Goal: Task Accomplishment & Management: Complete application form

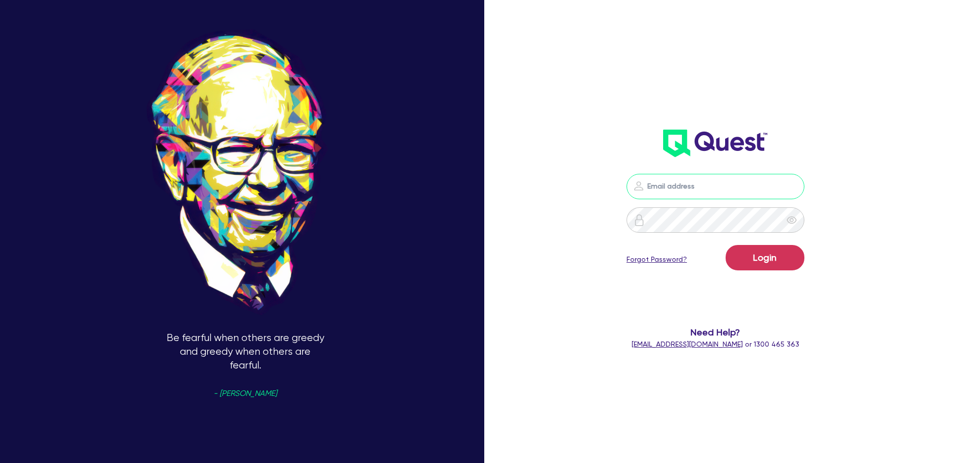
type input "[PERSON_NAME][EMAIL_ADDRESS][PERSON_NAME][DOMAIN_NAME]"
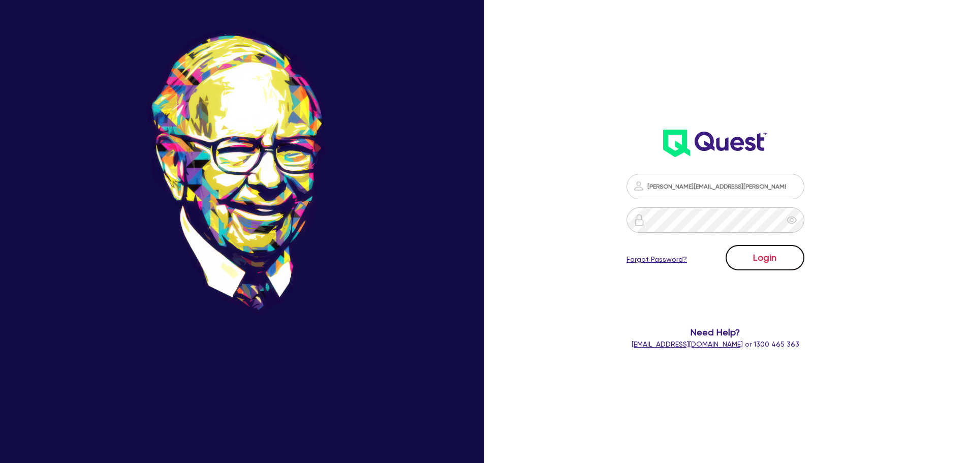
click at [781, 257] on button "Login" at bounding box center [765, 257] width 79 height 25
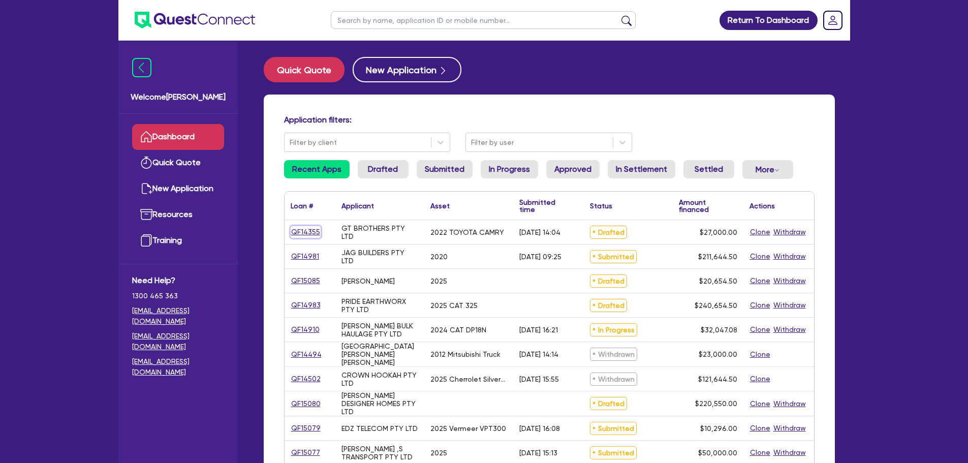
click at [314, 232] on link "QF14355" at bounding box center [306, 232] width 30 height 12
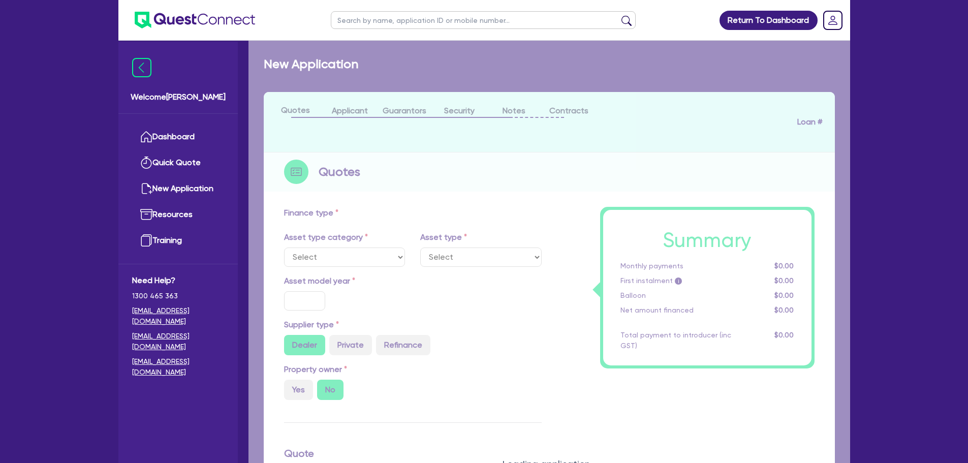
select select "CARS_AND_LIGHT_TRUCKS"
type input "2022"
type input "30,000"
type input "3,000"
type input "5.55"
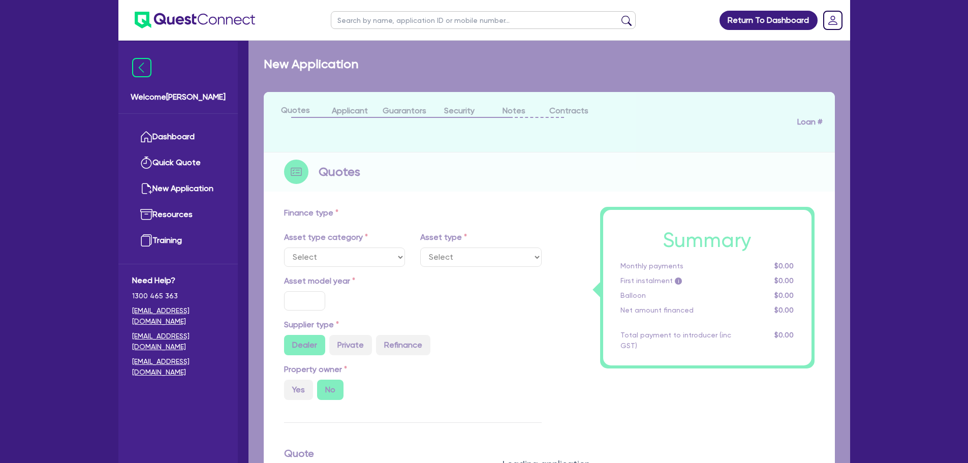
type input "1,500"
radio input "true"
type input "17.95"
select select "PASSENGER_VEHICLES"
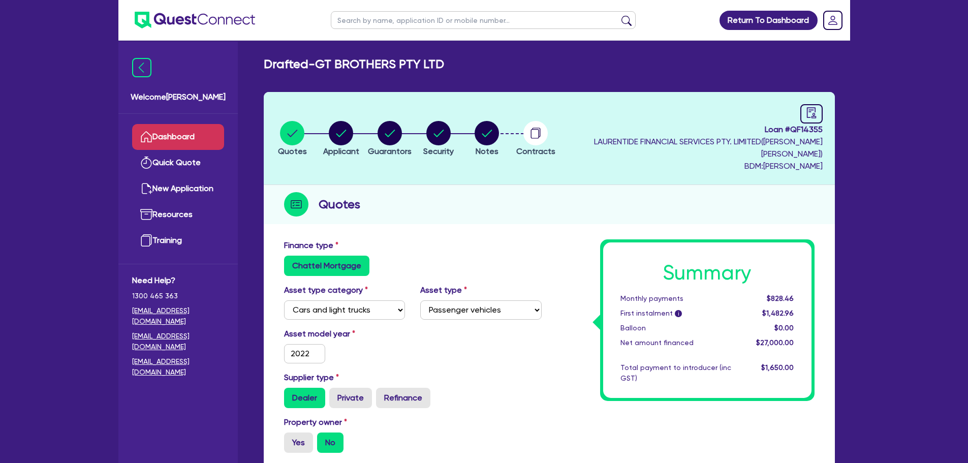
click at [164, 136] on link "Dashboard" at bounding box center [178, 137] width 92 height 26
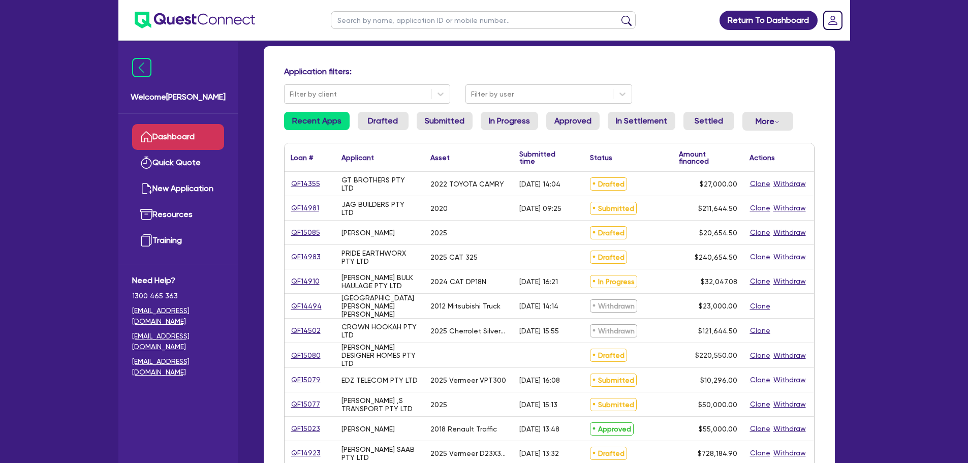
scroll to position [102, 0]
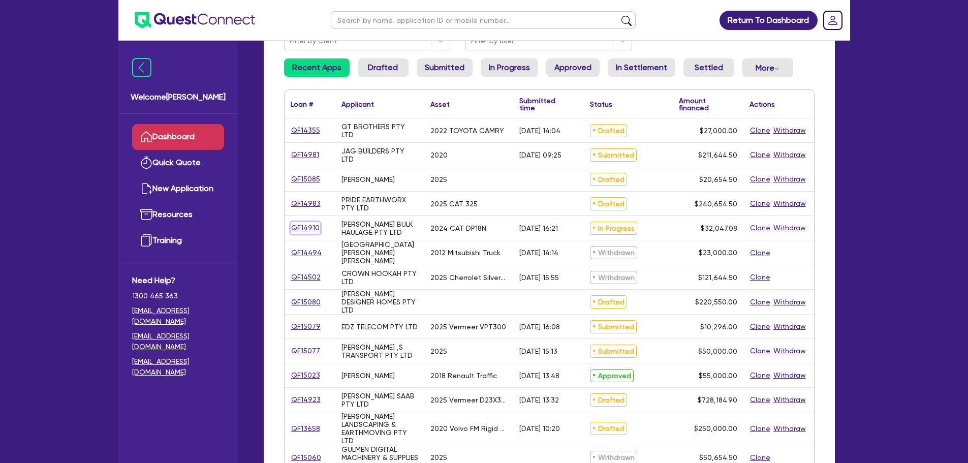
click at [318, 228] on link "QF14910" at bounding box center [305, 228] width 29 height 12
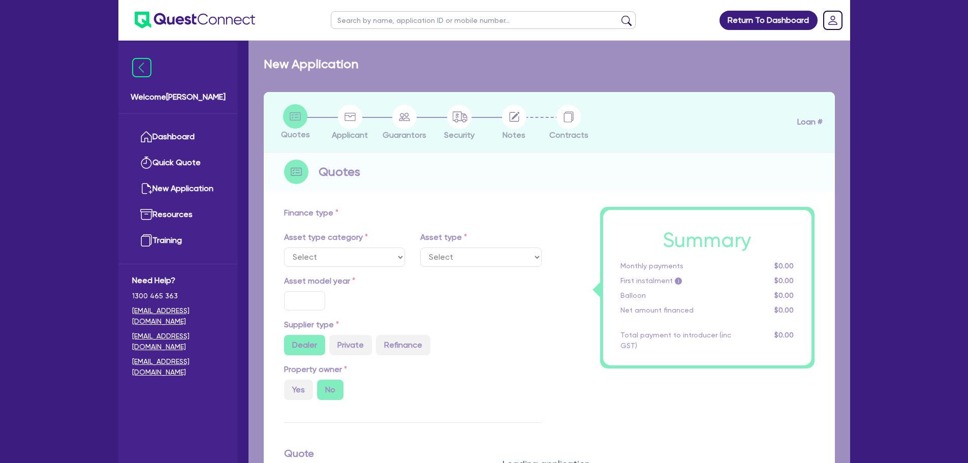
select select "PRIMARY_ASSETS"
type input "2024"
type input "32,047.08"
type input "8"
type input "2,563.77"
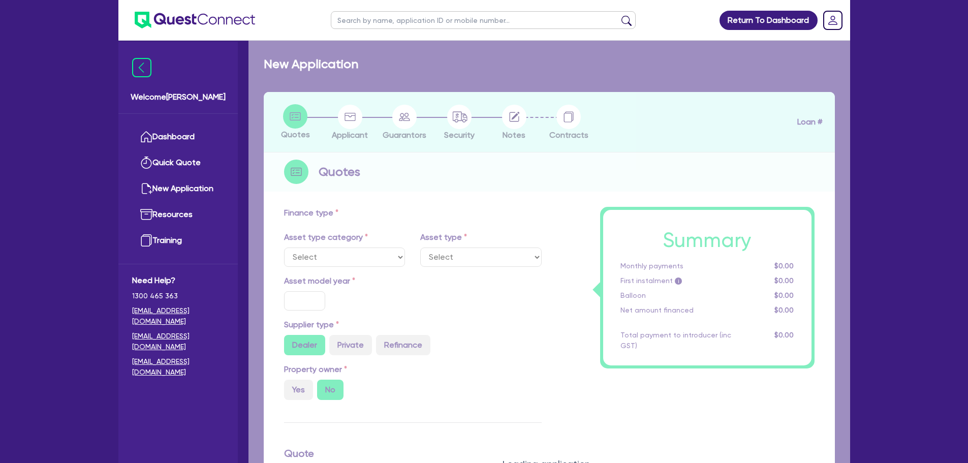
type input "17.95"
type input "900"
select select "FORKLIFTS_AND_WAREHOUSING_EQUIPMENT"
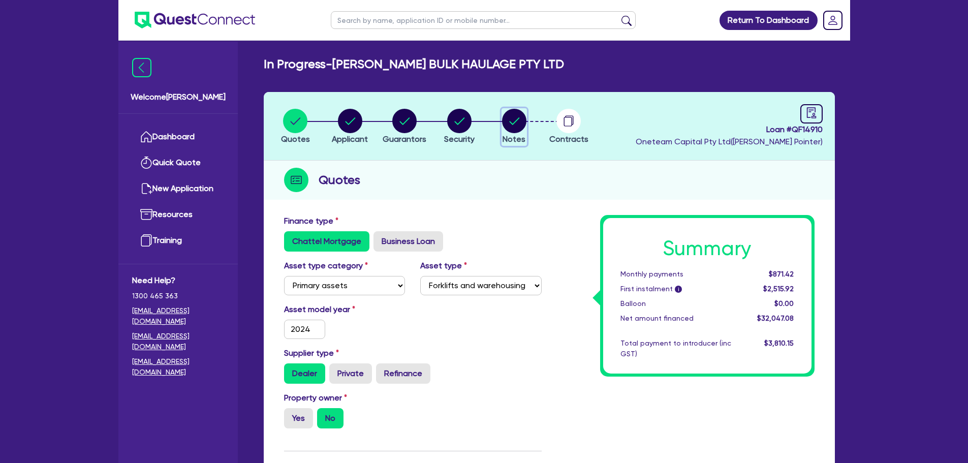
click at [504, 131] on icon "button" at bounding box center [514, 121] width 24 height 24
select select "Quest Finance - Own Book"
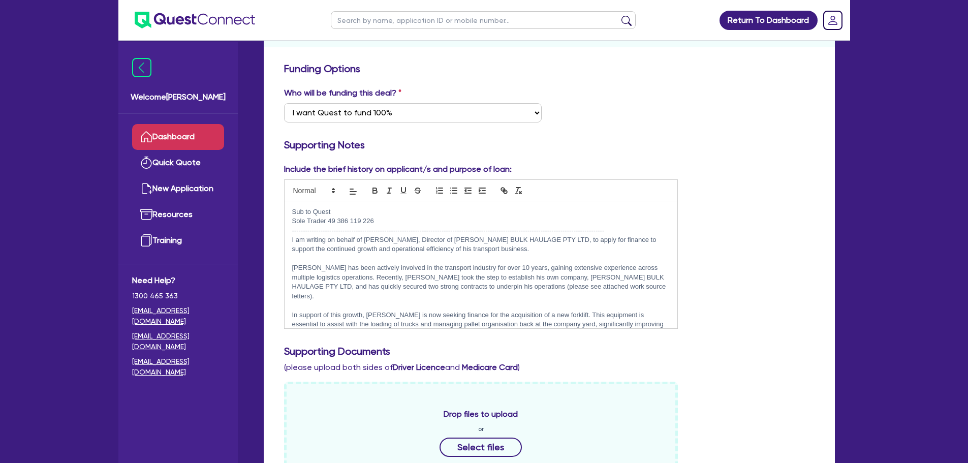
click at [187, 138] on link "Dashboard" at bounding box center [178, 137] width 92 height 26
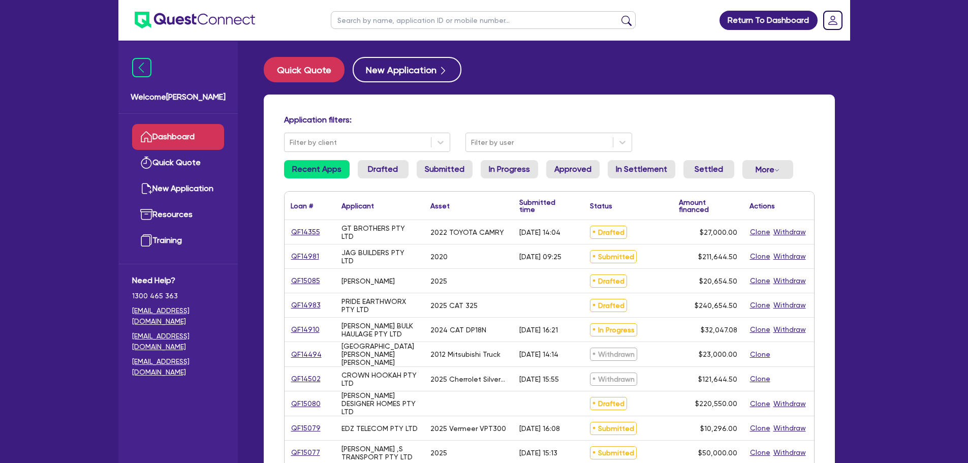
click at [356, 23] on input "text" at bounding box center [483, 20] width 305 height 18
type input "saq"
click at [618, 15] on button "submit" at bounding box center [626, 22] width 16 height 14
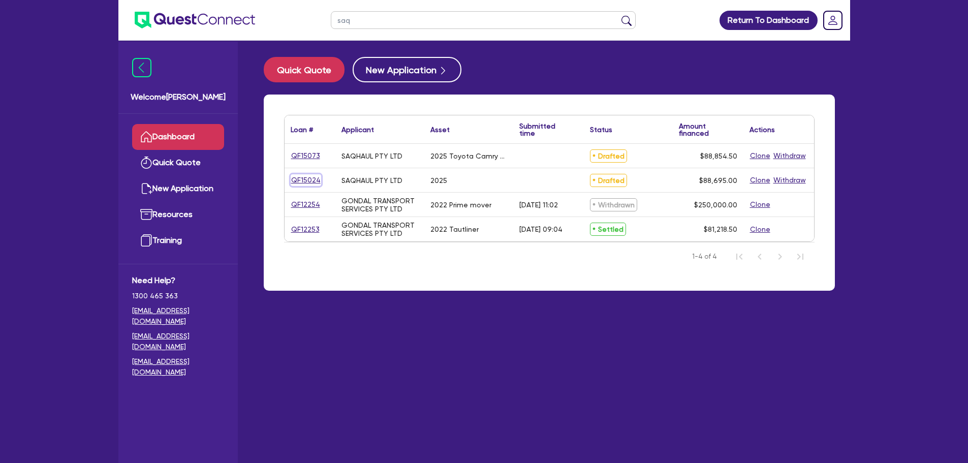
click at [307, 180] on link "QF15024" at bounding box center [306, 180] width 30 height 12
select select "CARS_AND_LIGHT_TRUCKS"
select select "PASSENGER_VEHICLES"
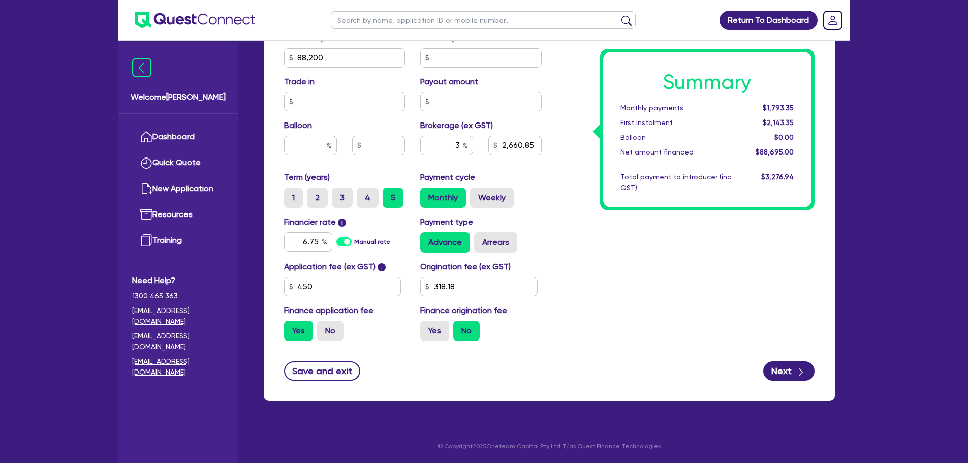
scroll to position [45, 0]
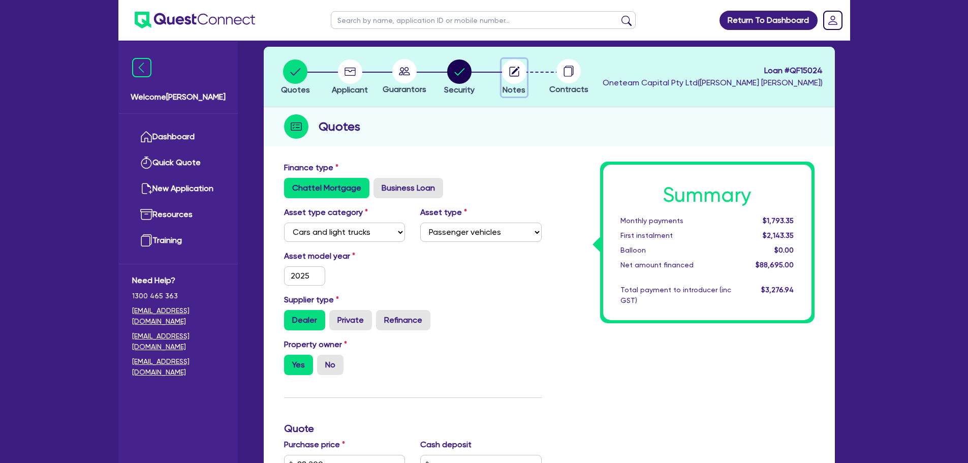
click at [509, 67] on circle "button" at bounding box center [514, 71] width 24 height 24
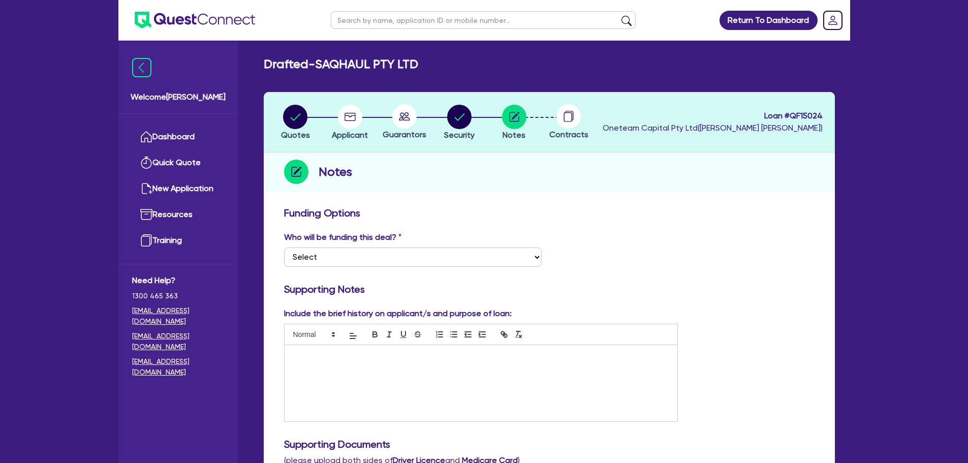
click at [404, 115] on icon at bounding box center [404, 116] width 11 height 8
drag, startPoint x: 438, startPoint y: 114, endPoint x: 455, endPoint y: 113, distance: 16.8
click at [444, 114] on li "Security" at bounding box center [459, 122] width 55 height 36
click at [455, 113] on circle "button" at bounding box center [459, 117] width 24 height 24
select select "CARS_AND_LIGHT_TRUCKS"
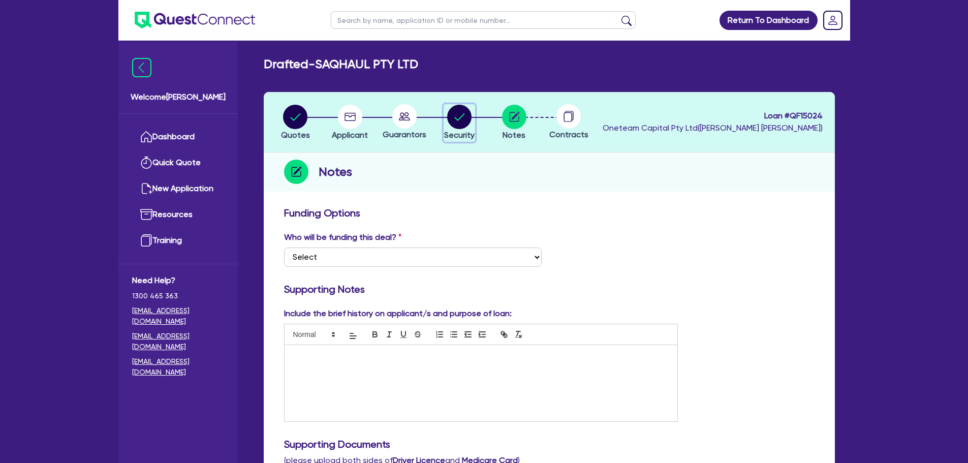
select select "PASSENGER_VEHICLES"
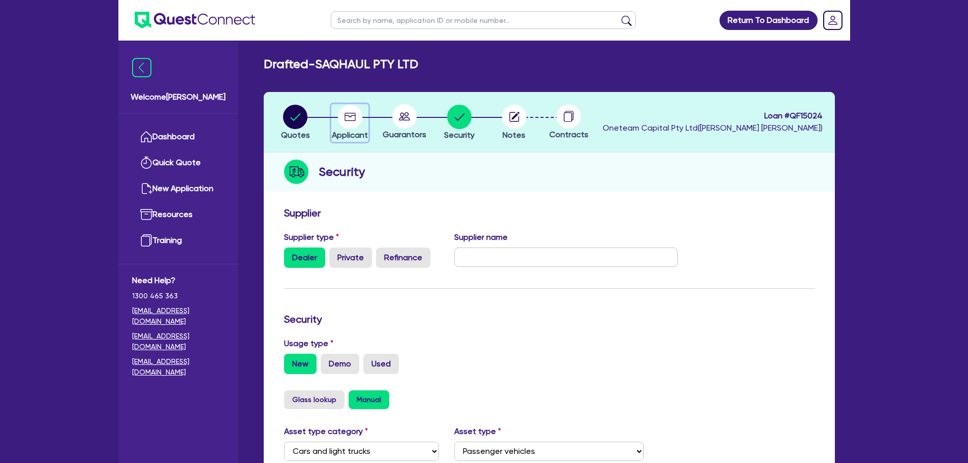
click at [354, 107] on circle "button" at bounding box center [350, 117] width 24 height 24
select select "COMPANY"
select select "TRANSPORT_WAREHOUSING"
select select "PASSENGERS_FREIGHT_TRANSPORT"
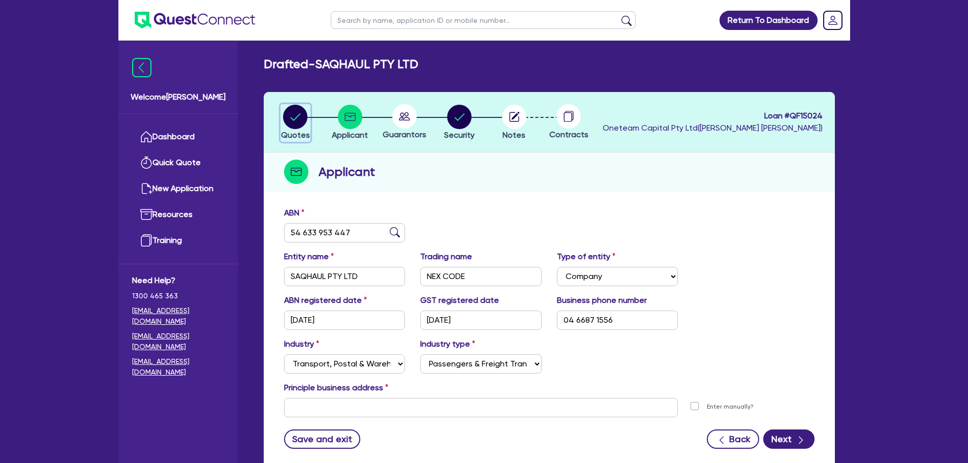
click at [298, 113] on circle "button" at bounding box center [295, 117] width 24 height 24
select select "CARS_AND_LIGHT_TRUCKS"
select select "PASSENGER_VEHICLES"
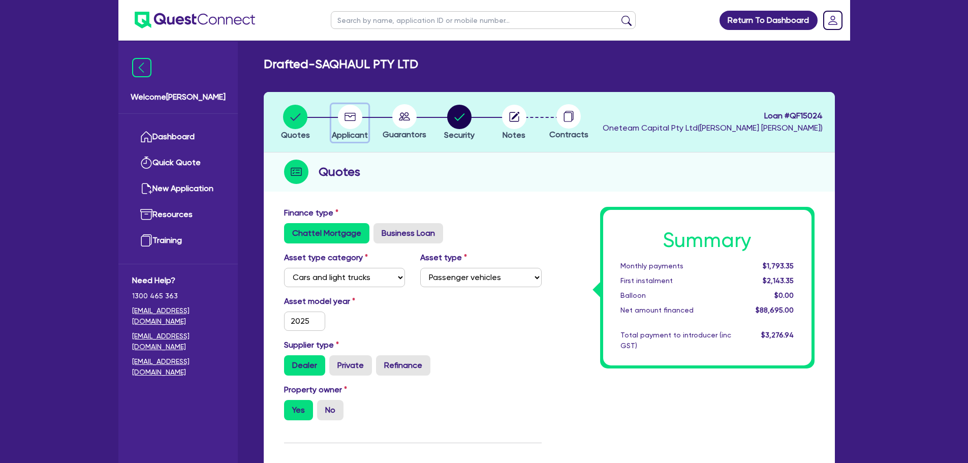
click at [350, 122] on circle "button" at bounding box center [350, 117] width 24 height 24
select select "COMPANY"
select select "TRANSPORT_WAREHOUSING"
select select "PASSENGERS_FREIGHT_TRANSPORT"
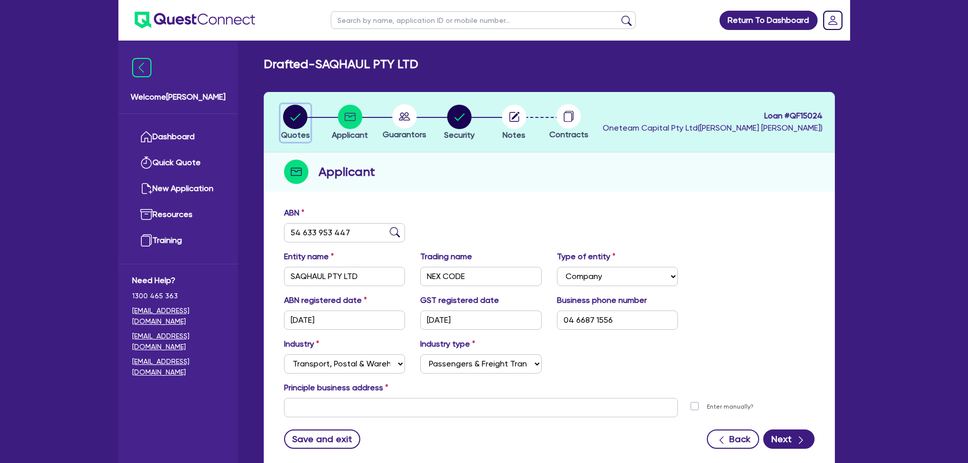
click at [300, 118] on circle "button" at bounding box center [295, 117] width 24 height 24
select select "CARS_AND_LIGHT_TRUCKS"
select select "PASSENGER_VEHICLES"
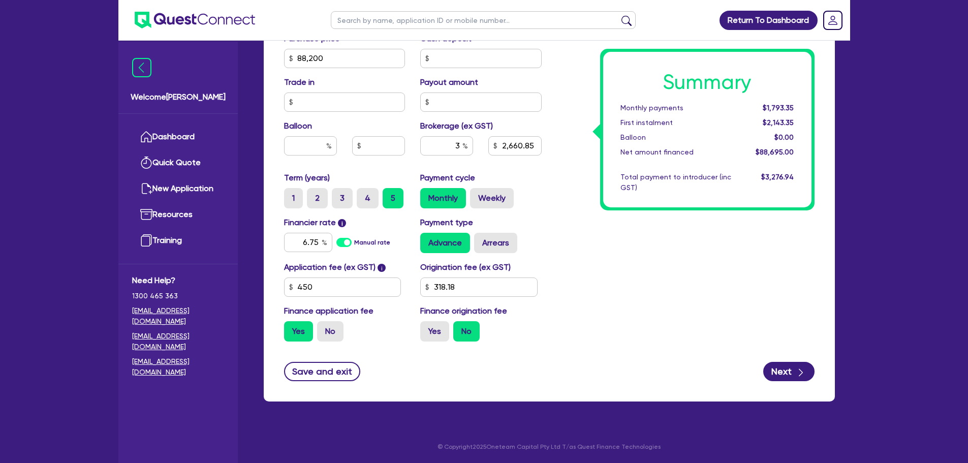
scroll to position [452, 0]
click at [317, 244] on input "6.75" at bounding box center [308, 241] width 48 height 19
type input "6.7"
type input "88,200"
type input "2,660.85"
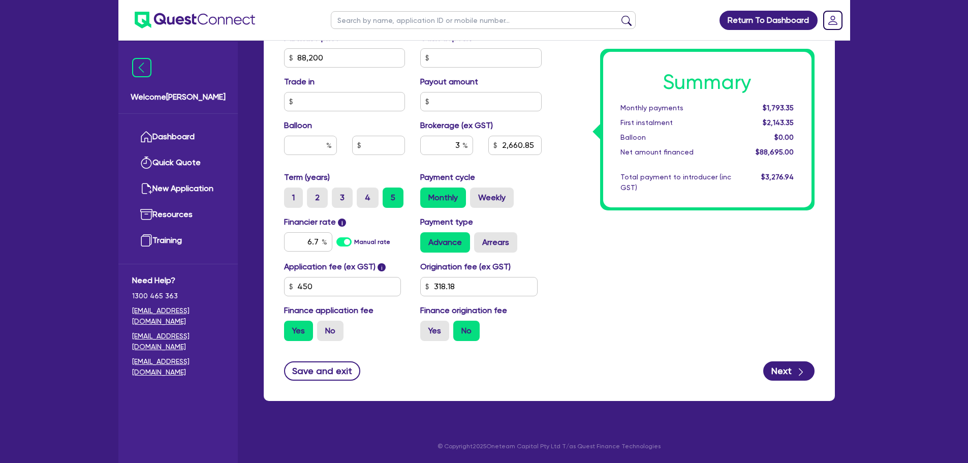
click at [706, 292] on div "Summary Monthly payments $1,793.35 First instalment $2,143.35 Balloon $0.00 Net…" at bounding box center [685, 52] width 273 height 594
type input "88,200"
type input "2,660.85"
click at [460, 144] on input "3" at bounding box center [446, 145] width 53 height 19
type input "4"
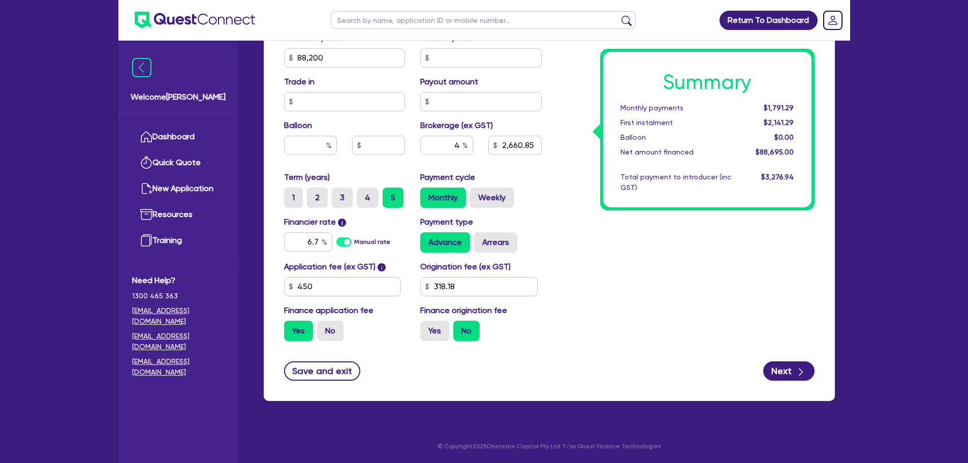
type input "88,200"
type input "2,660.85"
click at [623, 254] on div "Summary Monthly payments $1,791.29 First instalment $2,141.29 Balloon $0.00 Net…" at bounding box center [685, 52] width 273 height 594
type input "88,200"
type input "3,547.8"
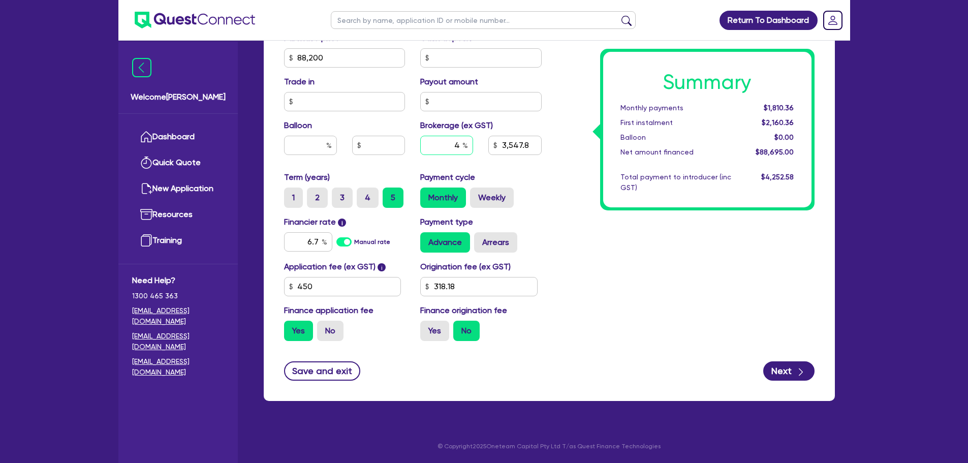
click at [460, 148] on input "4" at bounding box center [446, 145] width 53 height 19
type input "3"
type input "88,200"
type input "3,547.8"
click at [594, 224] on div "Summary Monthly payments $1,810.36 First instalment $2,160.36 Balloon $0.00 Net…" at bounding box center [685, 52] width 273 height 594
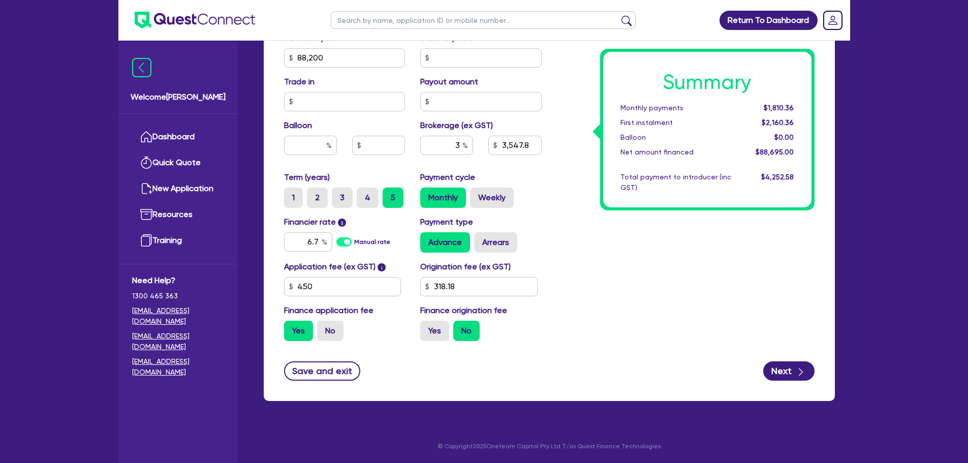
type input "88,200"
type input "2,660.85"
click at [459, 151] on input "3" at bounding box center [446, 145] width 53 height 19
type input "5"
type input "88,200"
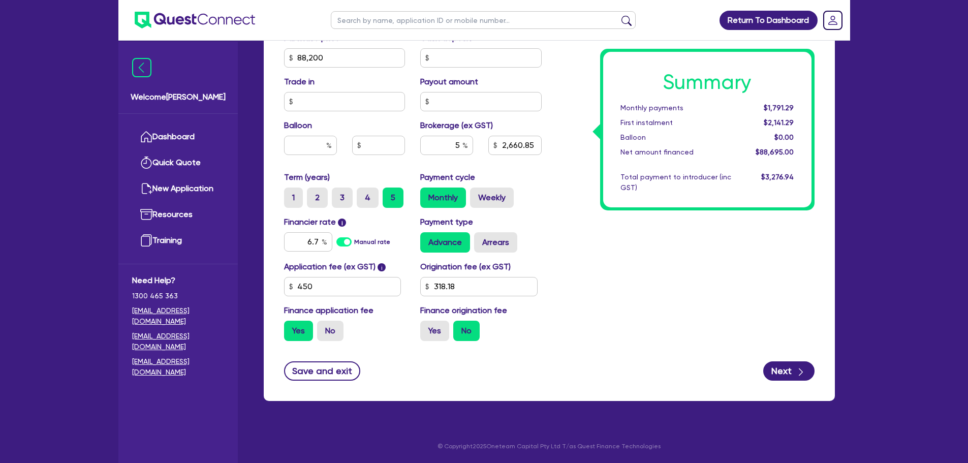
type input "2,660.85"
click at [664, 269] on div "Summary Monthly payments Calculating... First instalment Calculating... Balloon…" at bounding box center [685, 52] width 273 height 594
type input "88,200"
type input "4,434.75"
click at [462, 147] on input "5" at bounding box center [446, 145] width 53 height 19
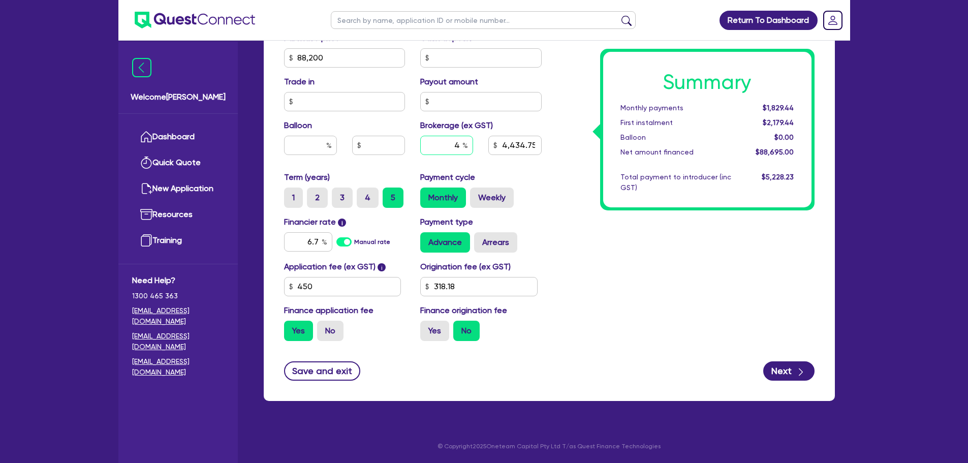
type input "4"
type input "88,200"
type input "4,434.75"
click at [618, 248] on div "Summary Monthly payments $1,829.44 First instalment $2,179.44 Balloon $0.00 Net…" at bounding box center [685, 52] width 273 height 594
type input "88,200"
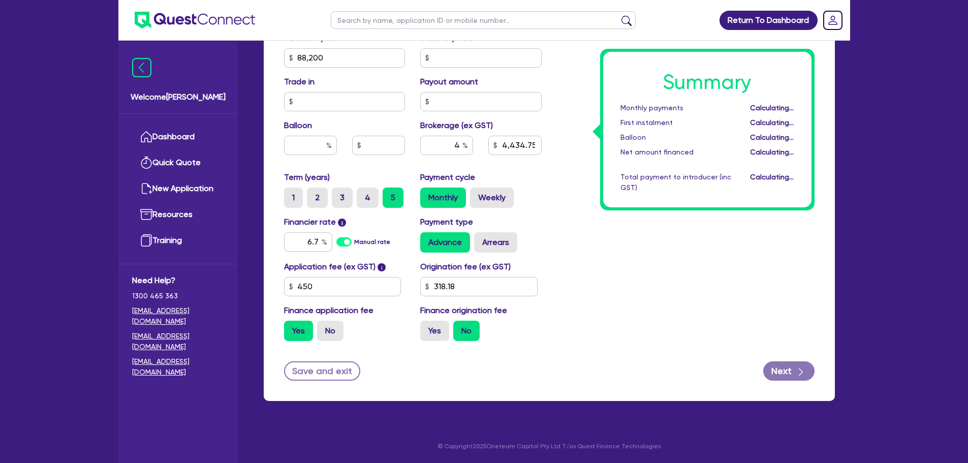
type input "3,547.8"
click at [461, 147] on input "4" at bounding box center [446, 145] width 53 height 19
type input "5"
type input "88,200"
type input "3,547.8"
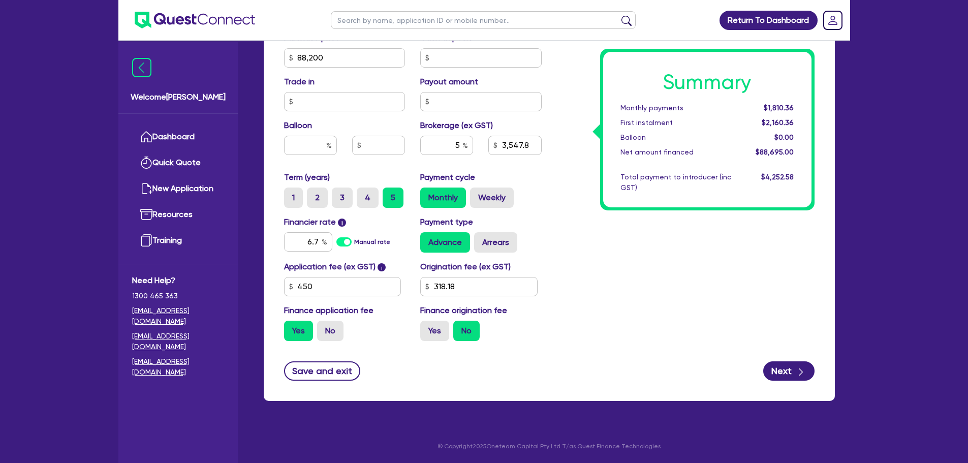
click at [671, 264] on div "Summary Monthly payments $1,810.36 First instalment $2,160.36 Balloon $0.00 Net…" at bounding box center [685, 52] width 273 height 594
type input "88,200"
type input "4,434.75"
click at [462, 145] on input "5" at bounding box center [446, 145] width 53 height 19
type input "88,200"
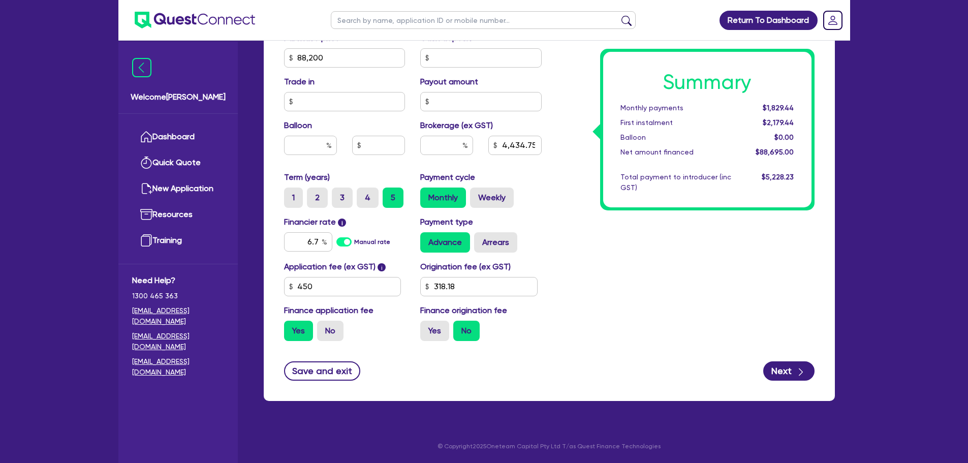
type input "4,434.75"
click at [603, 231] on div "Summary Monthly payments $1,829.44 First instalment $2,179.44 Balloon $0.00 Net…" at bounding box center [685, 52] width 273 height 594
type input "88,200"
click at [457, 148] on input "text" at bounding box center [446, 145] width 53 height 19
type input "3"
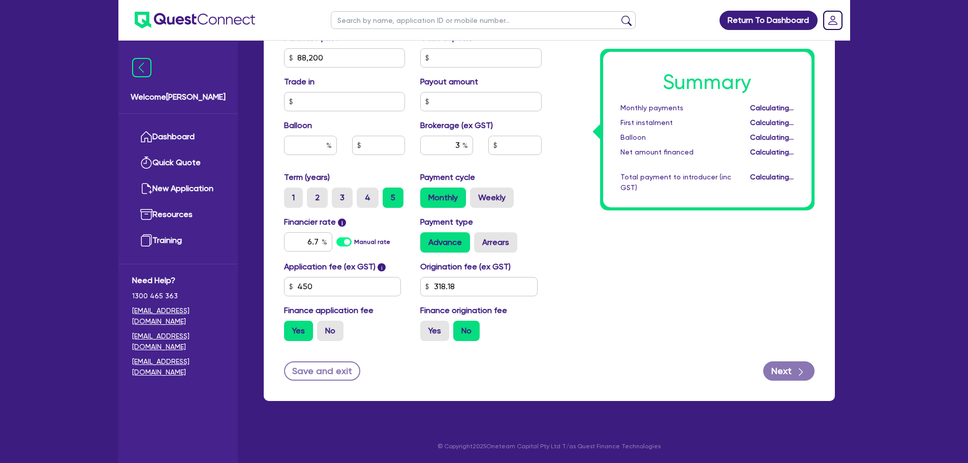
click at [628, 247] on div "Summary Monthly payments Calculating... First instalment Calculating... Balloon…" at bounding box center [685, 52] width 273 height 594
type input "88,200"
type input "2,660.85"
click at [459, 145] on input "3" at bounding box center [446, 145] width 53 height 19
type input "5"
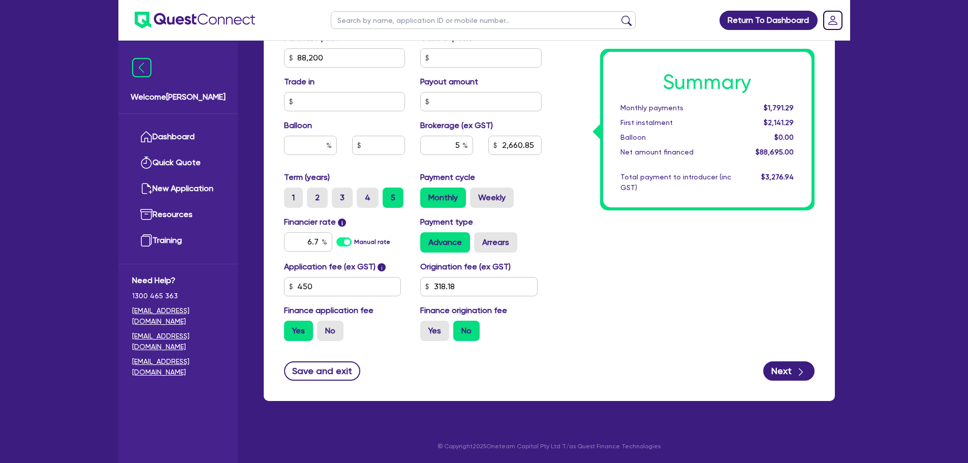
type input "88,200"
type input "2,660.85"
click at [657, 277] on div "Summary Monthly payments $1,791.29 First instalment $2,141.29 Balloon $0.00 Net…" at bounding box center [685, 52] width 273 height 594
type input "88,200"
type input "4,434.75"
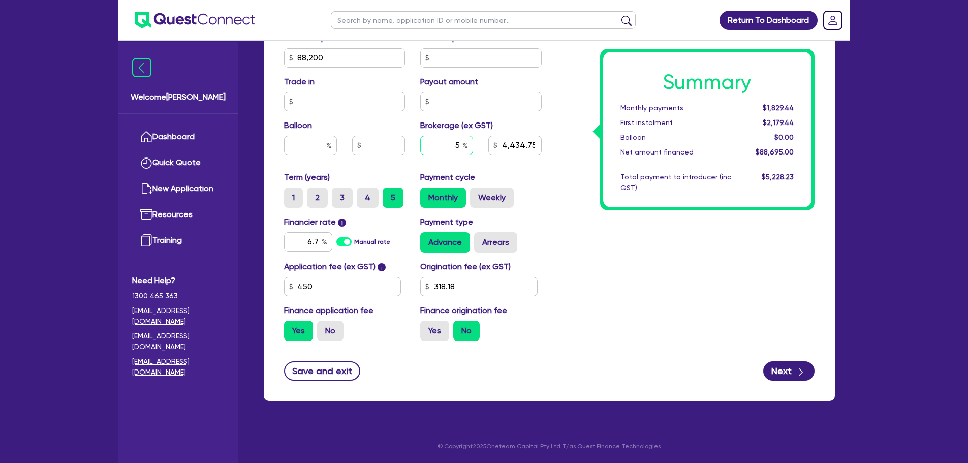
click at [464, 143] on div "5" at bounding box center [446, 145] width 53 height 19
type input "2"
type input "88,200"
type input "4,434.75"
click at [648, 253] on div "Summary Monthly payments $1,829.44 First instalment $2,179.44 Balloon $0.00 Net…" at bounding box center [685, 52] width 273 height 594
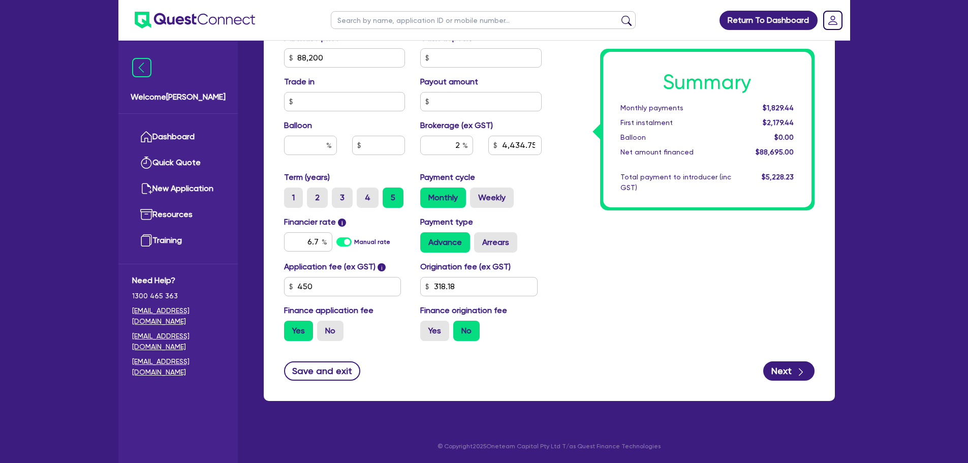
type input "88,200"
type input "1,773.9"
click at [463, 146] on div "2" at bounding box center [446, 145] width 53 height 19
type input "5"
type input "88,200"
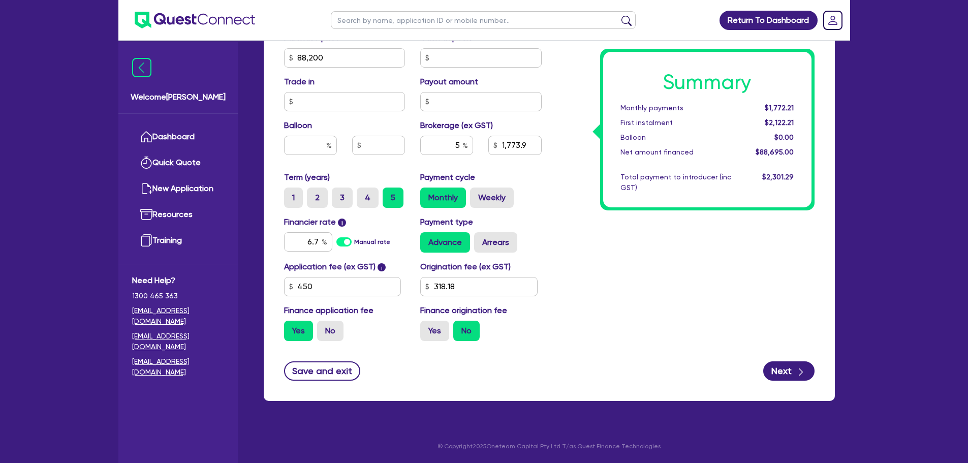
type input "1,773.9"
click at [635, 264] on div "Summary Monthly payments Calculating... First instalment Calculating... Balloon…" at bounding box center [685, 52] width 273 height 594
type input "88,200"
type input "4,434.75"
click at [464, 148] on div "5" at bounding box center [446, 145] width 53 height 19
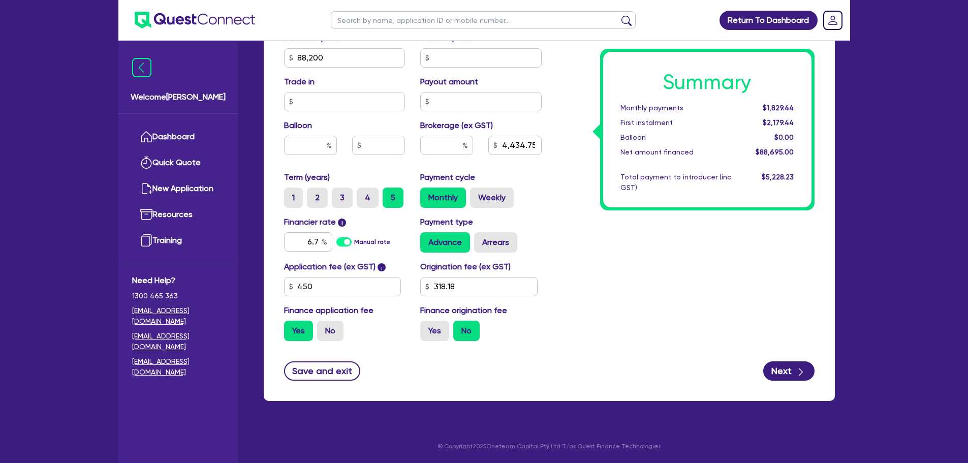
type input "88,200"
type input "4,434.75"
click at [693, 295] on div "Summary Monthly payments $1,829.44 First instalment $2,179.44 Balloon $0.00 Net…" at bounding box center [685, 52] width 273 height 594
type input "88,200"
click at [451, 139] on input "text" at bounding box center [446, 145] width 53 height 19
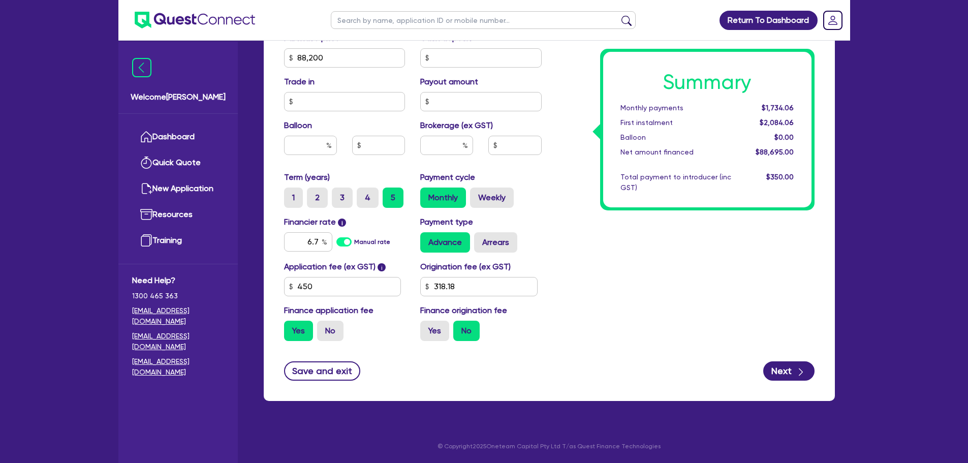
type input "88,200"
click at [606, 284] on div "Summary Monthly payments $1,734.06 First instalment $2,084.06 Balloon $0.00 Net…" at bounding box center [685, 52] width 273 height 594
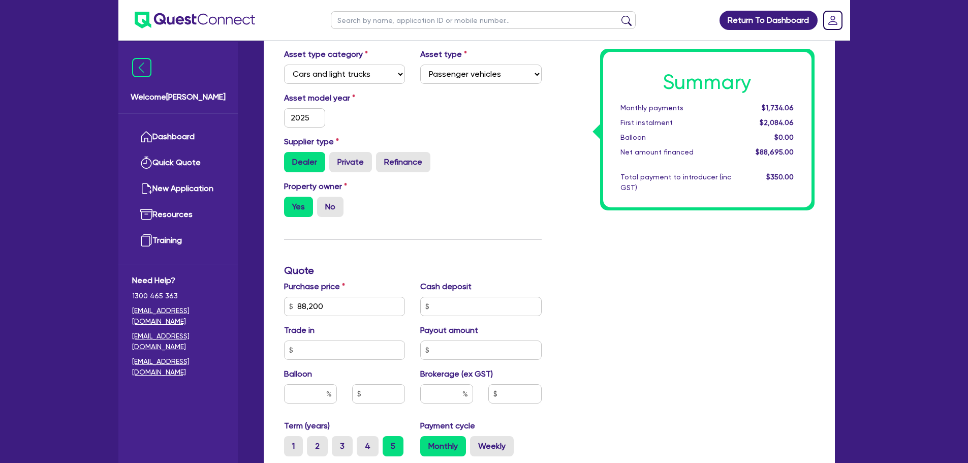
scroll to position [0, 0]
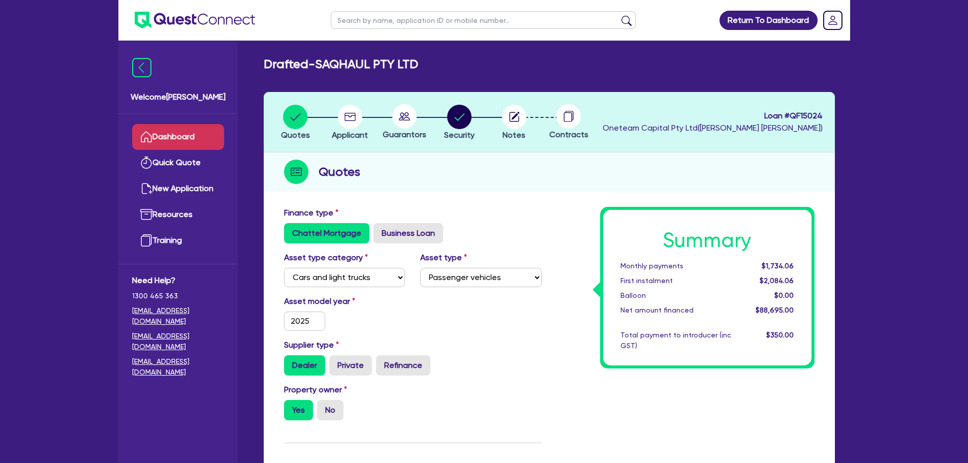
click at [169, 133] on link "Dashboard" at bounding box center [178, 137] width 92 height 26
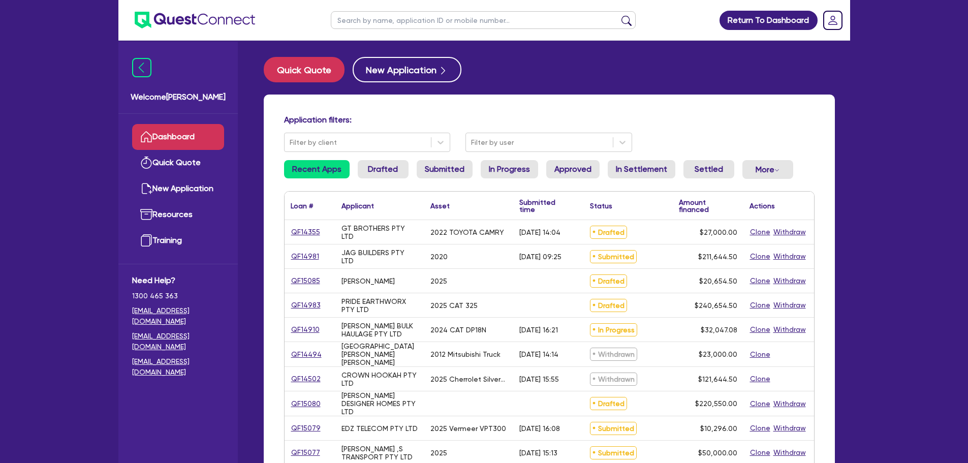
click at [361, 17] on input "text" at bounding box center [483, 20] width 305 height 18
type input "saq"
click at [618, 15] on button "submit" at bounding box center [626, 22] width 16 height 14
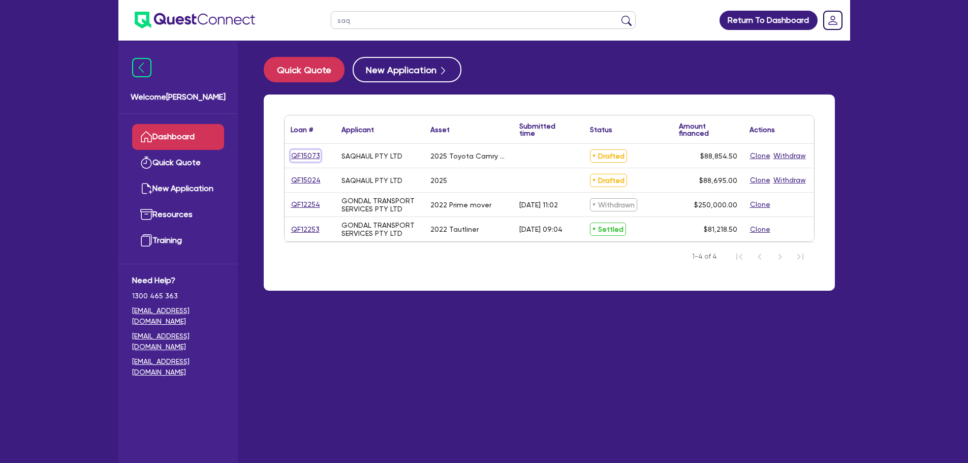
click at [298, 153] on link "QF15073" at bounding box center [306, 156] width 30 height 12
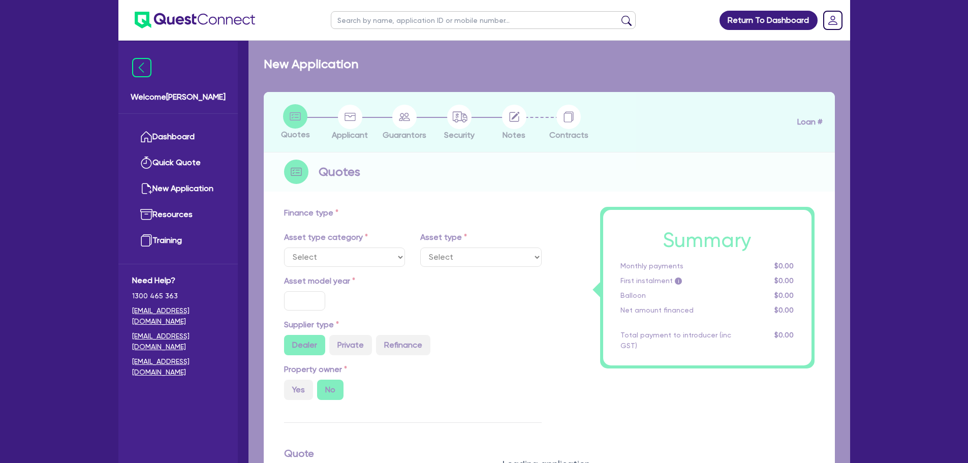
select select "CARS_AND_LIGHT_TRUCKS"
type input "2025"
radio input "true"
type input "88,200"
type input "5"
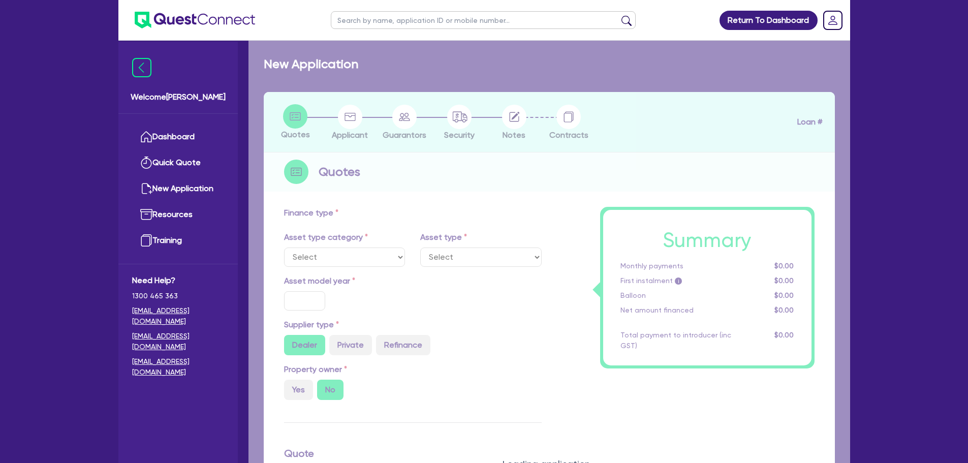
type input "4,442.73"
radio input "true"
type input "7"
select select "PASSENGER_VEHICLES"
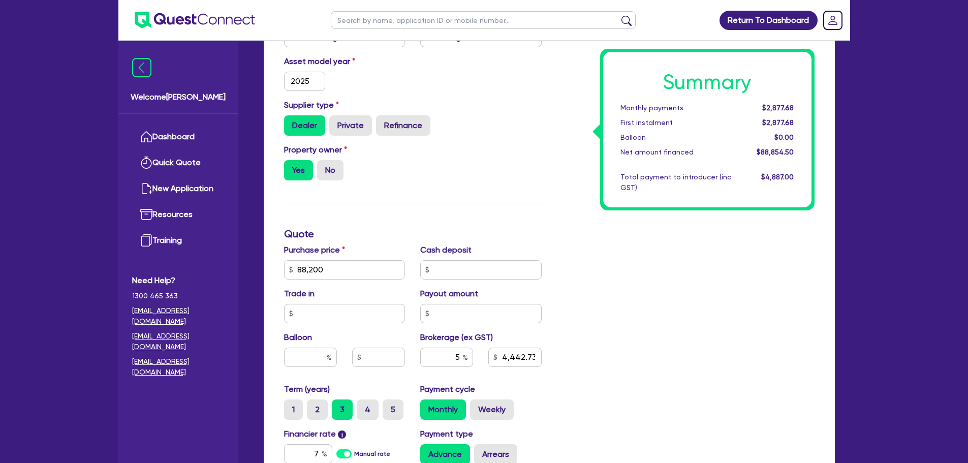
scroll to position [356, 0]
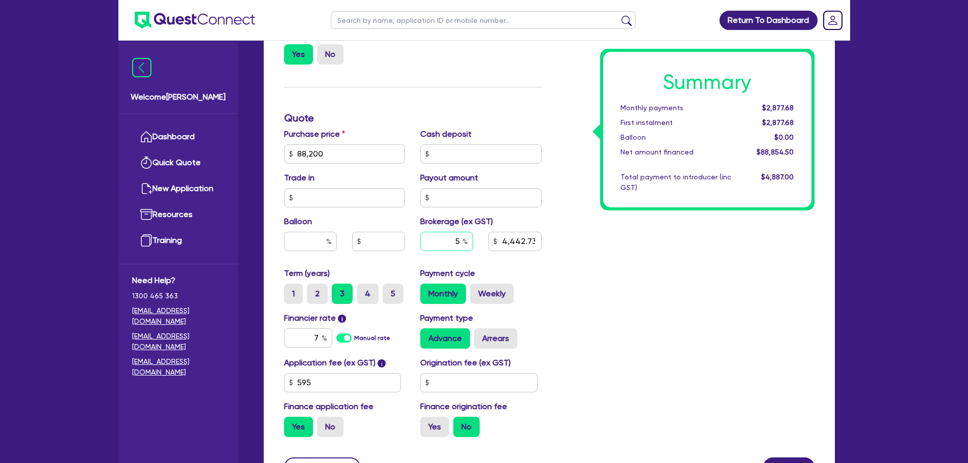
click at [459, 244] on input "5" at bounding box center [446, 241] width 53 height 19
type input "3"
type input "88,200"
type input "4,442.73"
click at [728, 307] on div "Summary Monthly payments $2,877.68 First instalment $2,877.68 Balloon $0.00 Net…" at bounding box center [685, 148] width 273 height 594
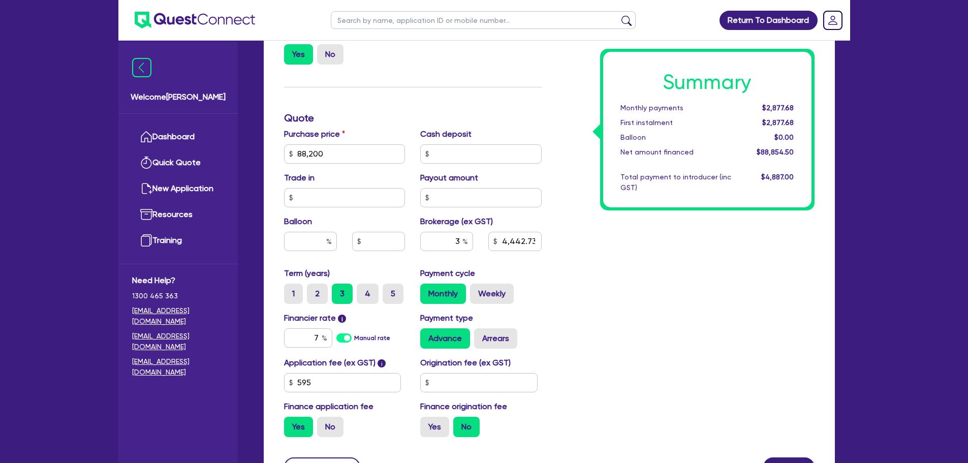
type input "88,200"
type input "2,665.64"
click at [317, 334] on input "7" at bounding box center [308, 337] width 48 height 19
type input "6.7"
type input "88,200"
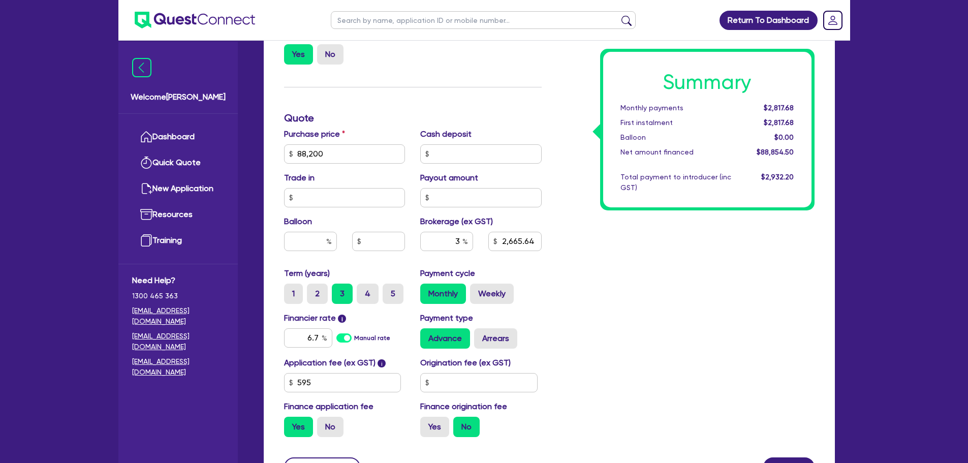
type input "2,665.64"
click at [690, 386] on div "Summary Monthly payments $2,817.68 First instalment $2,817.68 Balloon $0.00 Net…" at bounding box center [685, 148] width 273 height 594
type input "88,200"
type input "2,665.64"
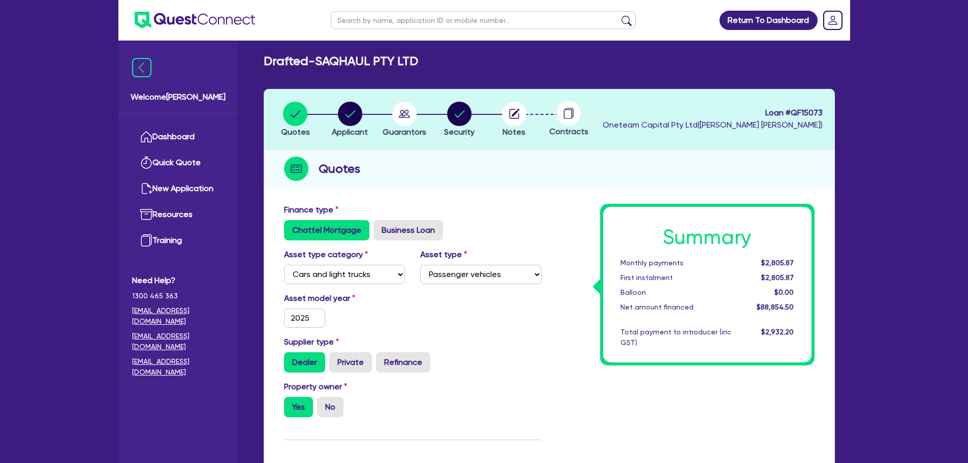
scroll to position [0, 0]
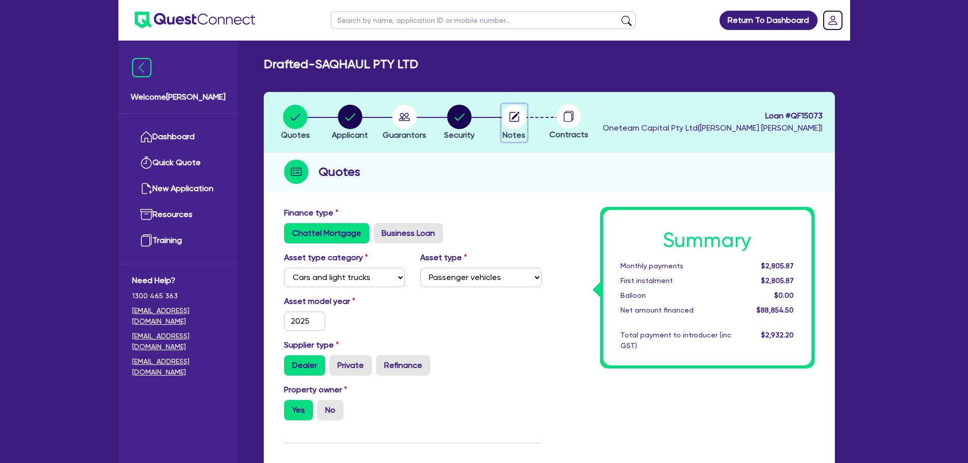
click at [510, 123] on circle "button" at bounding box center [514, 117] width 24 height 24
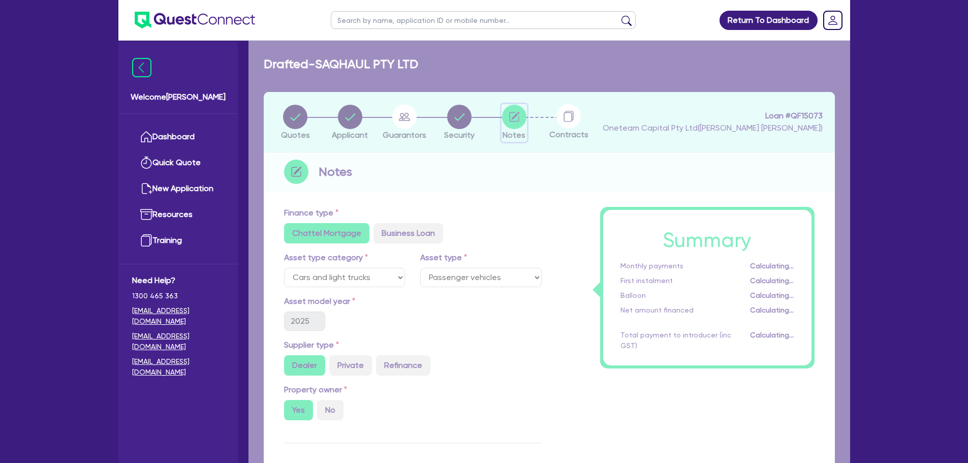
select select "Other"
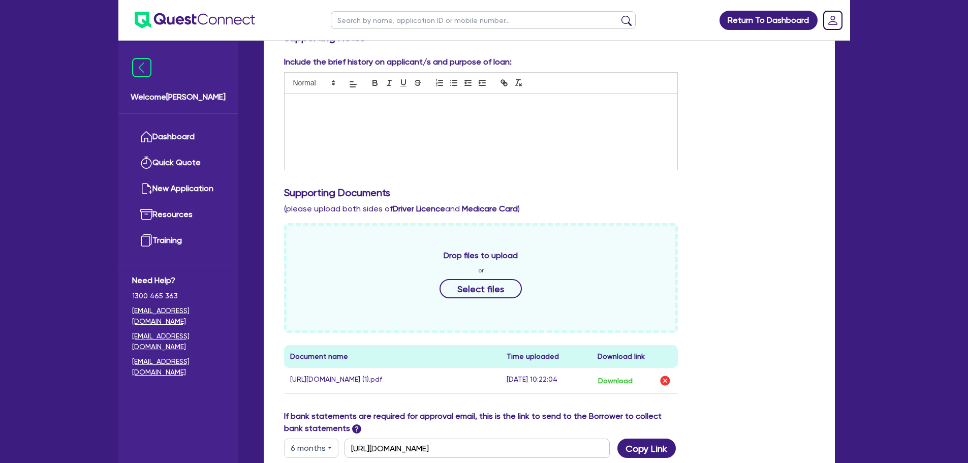
scroll to position [305, 0]
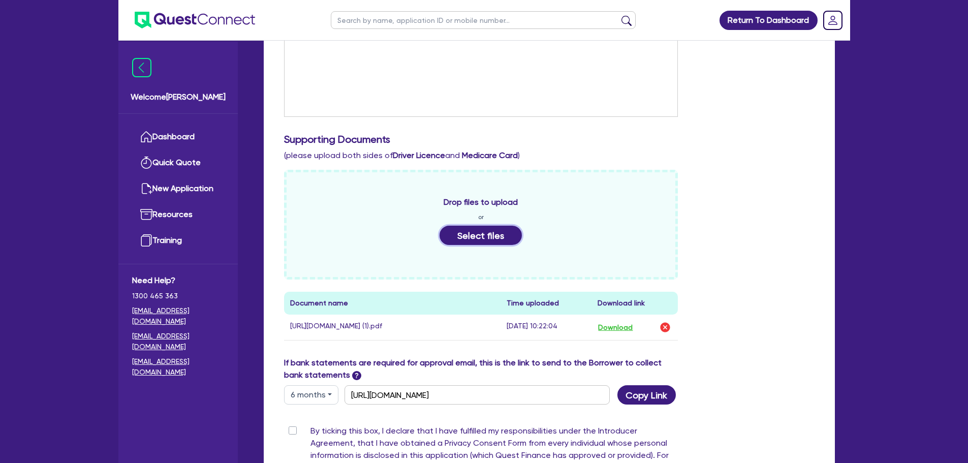
click at [475, 231] on button "Select files" at bounding box center [481, 235] width 82 height 19
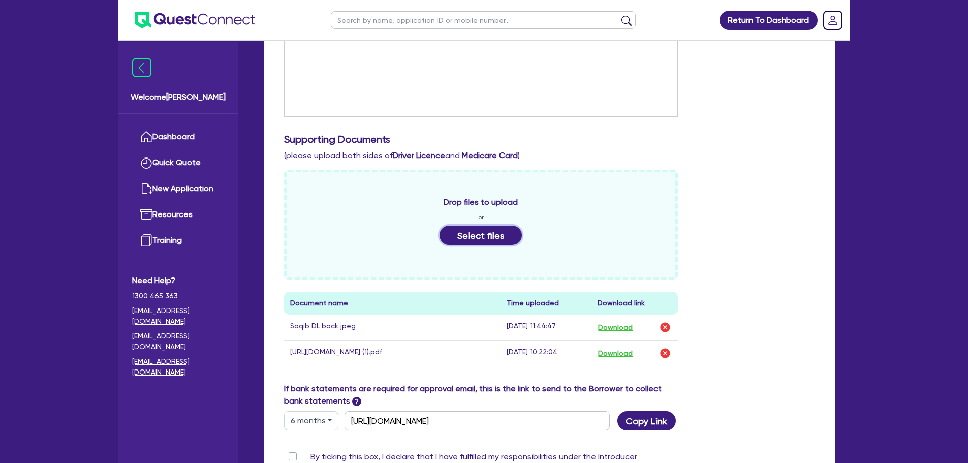
click at [443, 231] on button "Select files" at bounding box center [481, 235] width 82 height 19
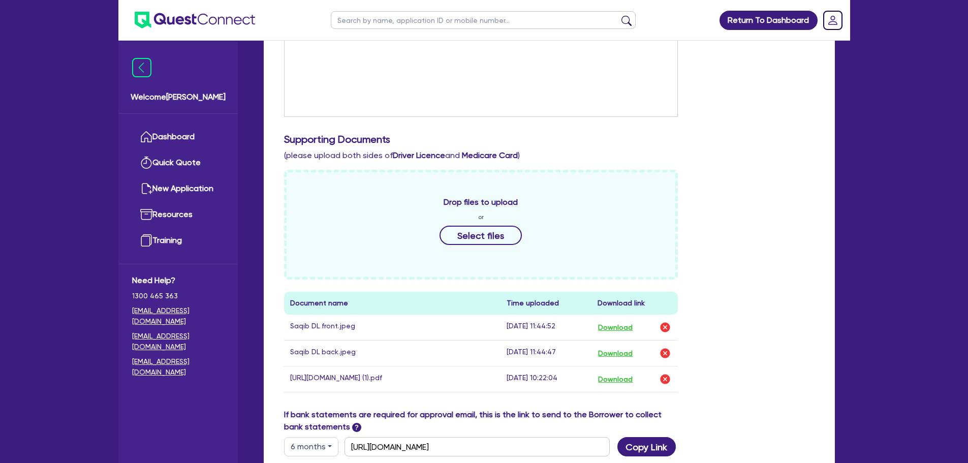
scroll to position [0, 0]
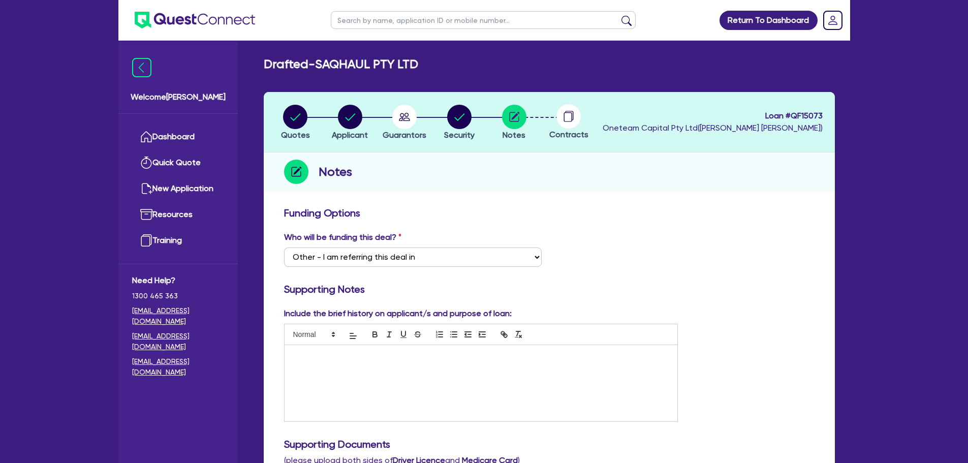
click at [556, 119] on div at bounding box center [568, 116] width 55 height 24
click at [565, 120] on circle at bounding box center [568, 116] width 24 height 24
click at [470, 121] on circle "button" at bounding box center [459, 117] width 24 height 24
select select "CARS_AND_LIGHT_TRUCKS"
select select "PASSENGER_VEHICLES"
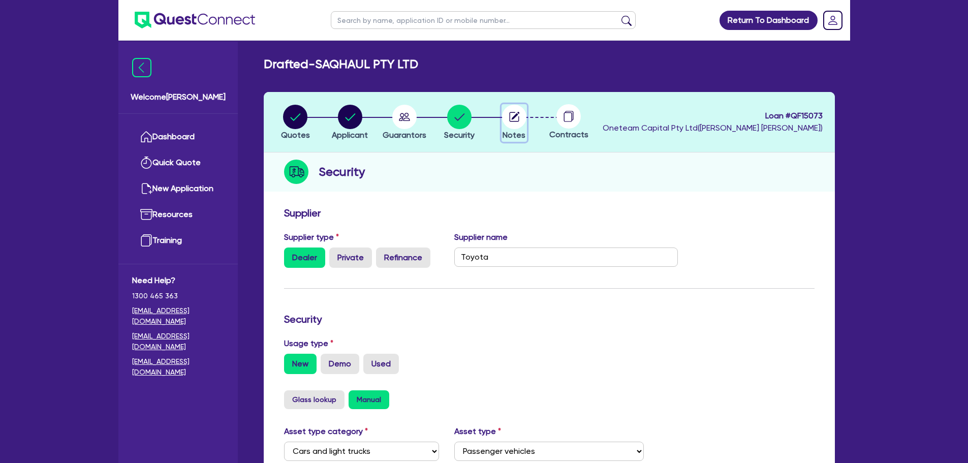
click at [519, 128] on circle "button" at bounding box center [514, 117] width 24 height 24
select select "Other"
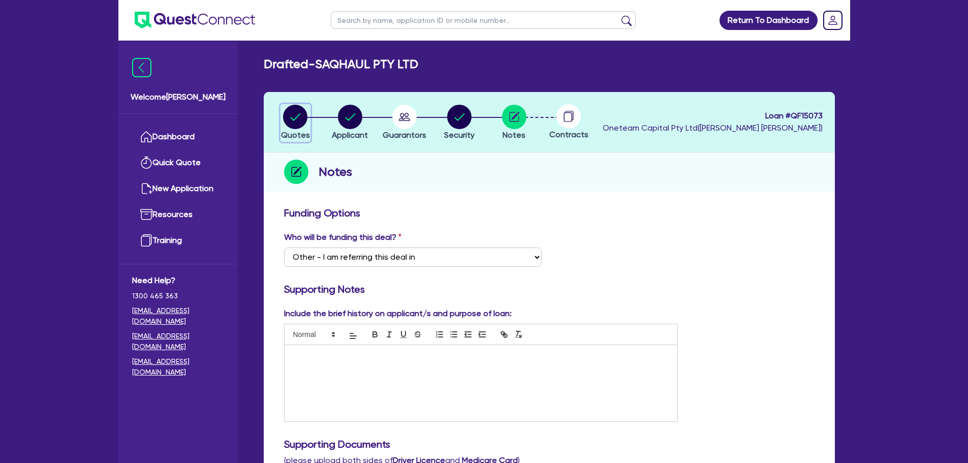
click at [301, 113] on circle "button" at bounding box center [295, 117] width 24 height 24
select select "CARS_AND_LIGHT_TRUCKS"
select select "PASSENGER_VEHICLES"
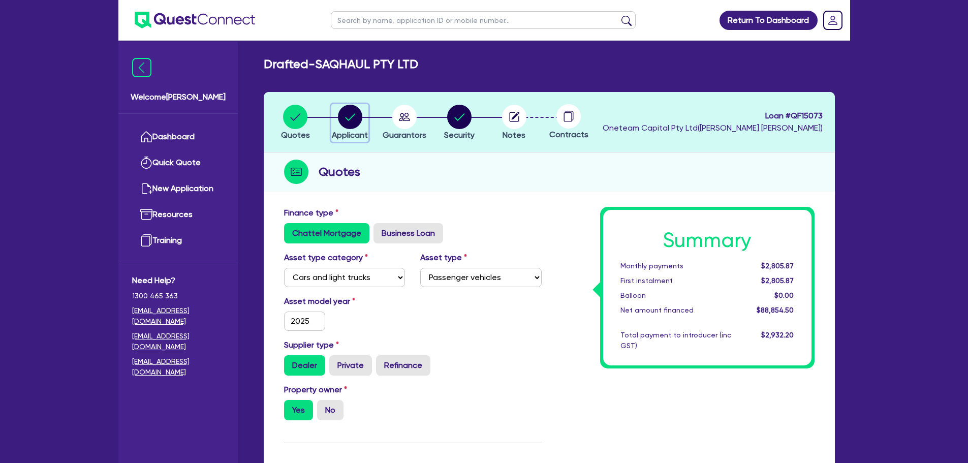
click at [347, 115] on circle "button" at bounding box center [350, 117] width 24 height 24
select select "COMPANY"
select select "TRANSPORT_WAREHOUSING"
select select "PASSENGERS_FREIGHT_TRANSPORT"
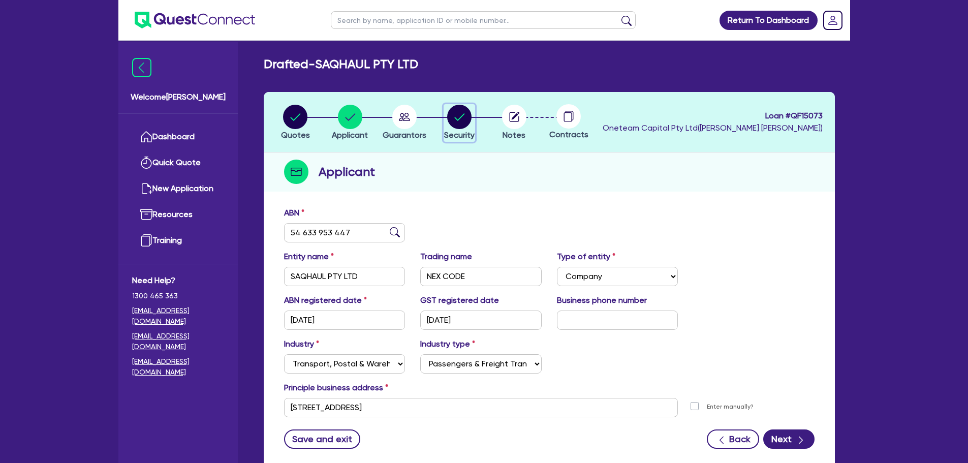
click at [467, 119] on circle "button" at bounding box center [459, 117] width 24 height 24
select select "CARS_AND_LIGHT_TRUCKS"
select select "PASSENGER_VEHICLES"
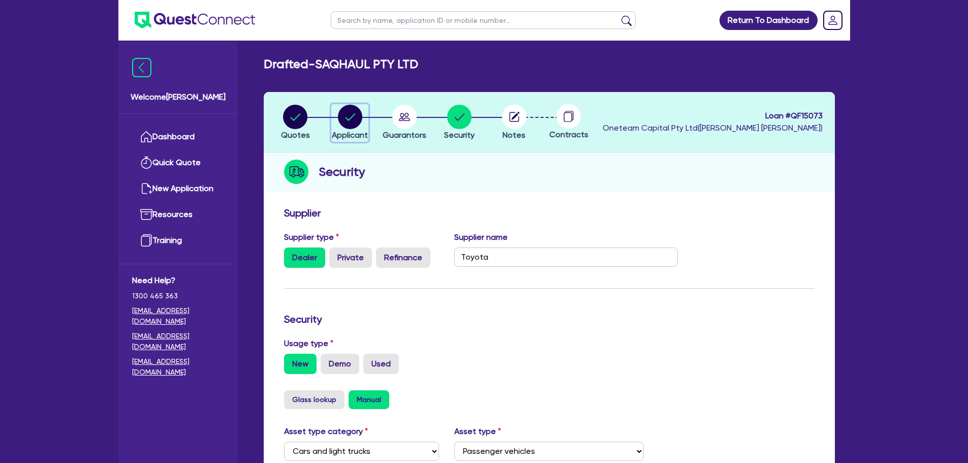
click at [347, 117] on circle "button" at bounding box center [350, 117] width 24 height 24
select select "COMPANY"
select select "TRANSPORT_WAREHOUSING"
select select "PASSENGERS_FREIGHT_TRANSPORT"
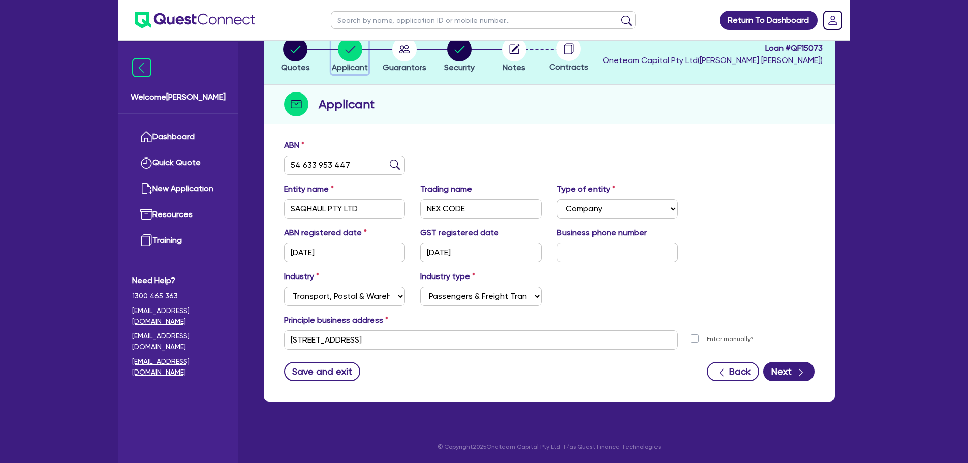
scroll to position [68, 0]
drag, startPoint x: 446, startPoint y: 333, endPoint x: 230, endPoint y: 331, distance: 216.0
click at [230, 331] on div "Welcome [PERSON_NAME] Quick Quote New Application Ref Company Ref Salesperson R…" at bounding box center [484, 197] width 732 height 531
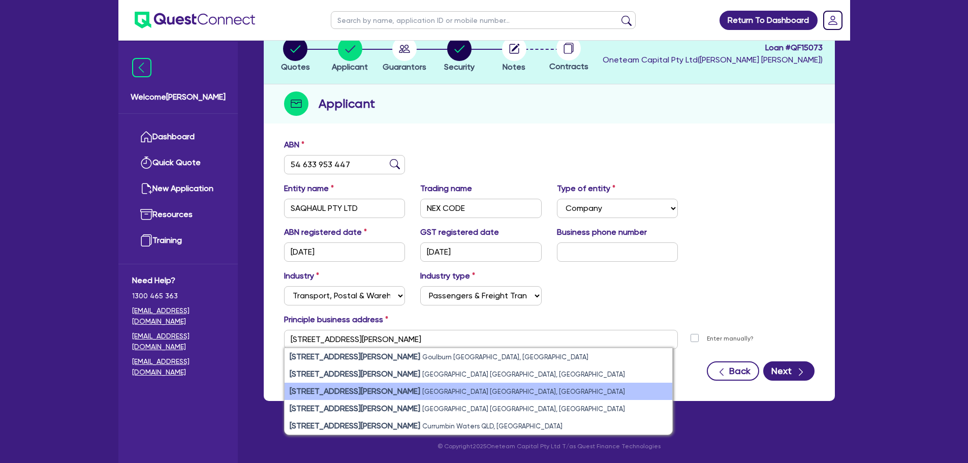
click at [422, 392] on small "[GEOGRAPHIC_DATA] [GEOGRAPHIC_DATA], [GEOGRAPHIC_DATA]" at bounding box center [523, 392] width 203 height 8
type input "[STREET_ADDRESS][PERSON_NAME]"
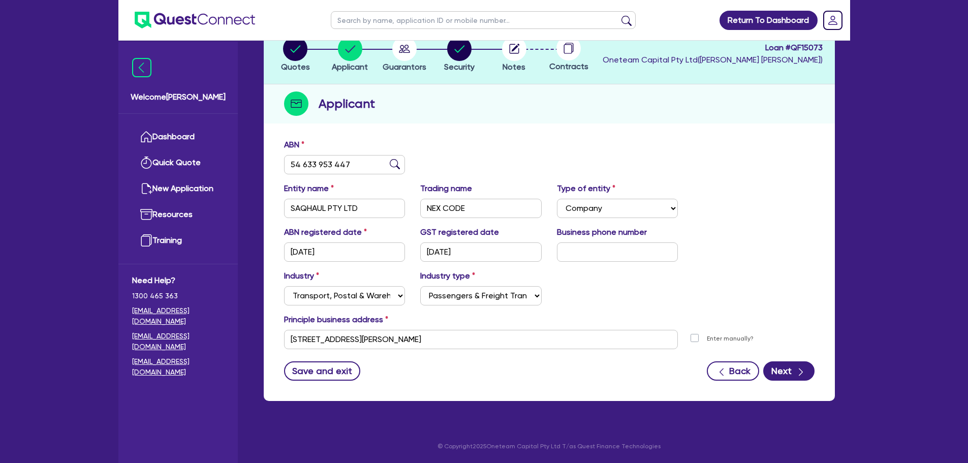
click at [448, 369] on div "Save and exit Back Next" at bounding box center [549, 370] width 546 height 19
click at [657, 300] on div "Industry Select Accomodation & Food Services Administrative & Support Services …" at bounding box center [549, 292] width 546 height 44
click at [564, 391] on div "ABN 54 633 953 447 Entity name SAQHAUL PTY LTD Trading name NEX CODE Type of en…" at bounding box center [549, 267] width 571 height 267
click at [783, 375] on button "Next" at bounding box center [788, 370] width 51 height 19
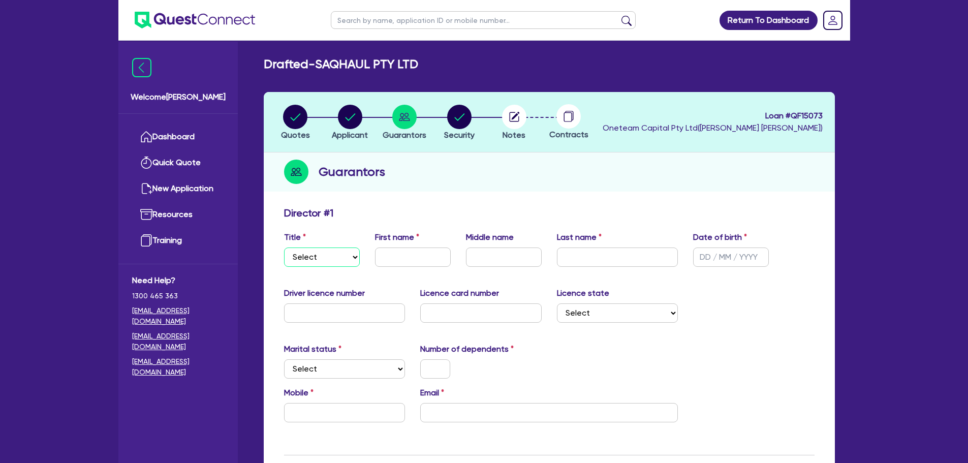
click at [302, 256] on select "Select Mr Mrs Ms Miss Dr" at bounding box center [322, 256] width 76 height 19
select select "MR"
click at [284, 247] on select "Select Mr Mrs Ms Miss Dr" at bounding box center [322, 256] width 76 height 19
click at [420, 257] on input "text" at bounding box center [413, 256] width 76 height 19
type input "Saqib"
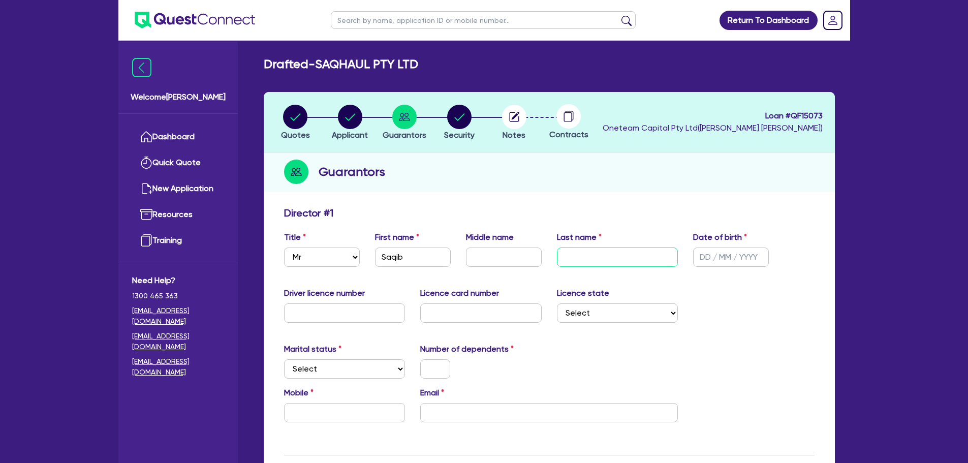
click at [573, 248] on input "text" at bounding box center [617, 256] width 121 height 19
type input "Riaz"
click at [758, 239] on div "Date of birth" at bounding box center [731, 249] width 91 height 36
click at [711, 261] on input "text" at bounding box center [731, 256] width 76 height 19
type input "[DATE]"
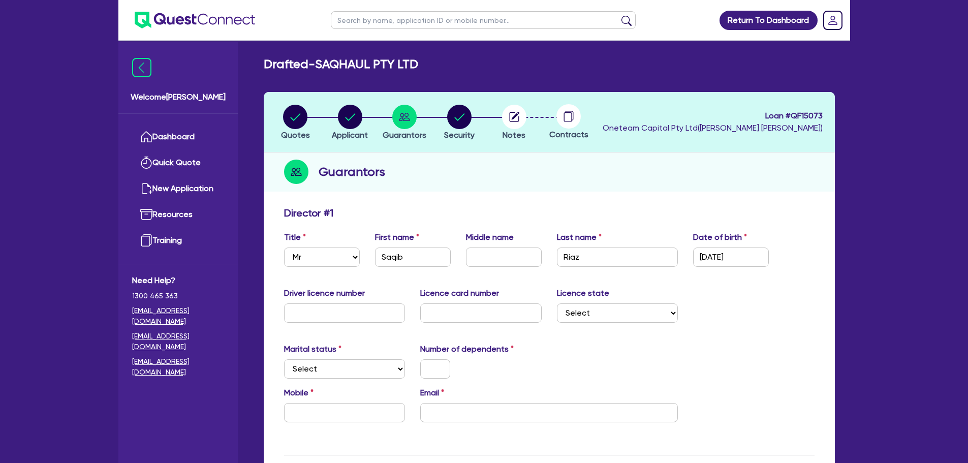
click at [820, 402] on div "Mobile Email" at bounding box center [549, 409] width 546 height 44
click at [324, 313] on input "text" at bounding box center [344, 312] width 121 height 19
type input "FJ2478"
click at [450, 312] on input "text" at bounding box center [480, 312] width 121 height 19
type input "D01994737"
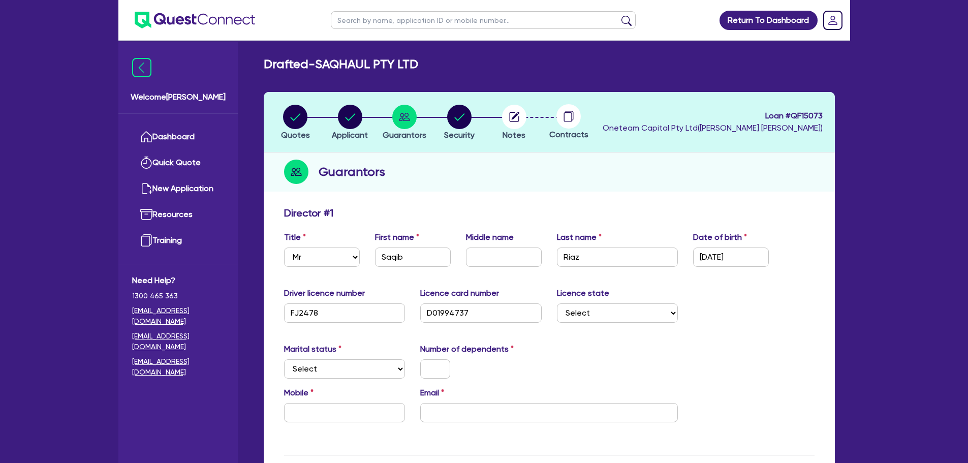
click at [551, 347] on div "Marital status Select [DEMOGRAPHIC_DATA] Married De Facto / Partner Number of d…" at bounding box center [549, 365] width 546 height 44
click at [593, 324] on div "Driver licence number [DRIVERS_LICENSE_NUMBER] Licence card number [DRIVERS_LIC…" at bounding box center [549, 309] width 546 height 44
click at [595, 322] on select "Select [GEOGRAPHIC_DATA] [GEOGRAPHIC_DATA] [GEOGRAPHIC_DATA] [GEOGRAPHIC_DATA] …" at bounding box center [617, 312] width 121 height 19
select select "SA"
click at [557, 303] on select "Select [GEOGRAPHIC_DATA] [GEOGRAPHIC_DATA] [GEOGRAPHIC_DATA] [GEOGRAPHIC_DATA] …" at bounding box center [617, 312] width 121 height 19
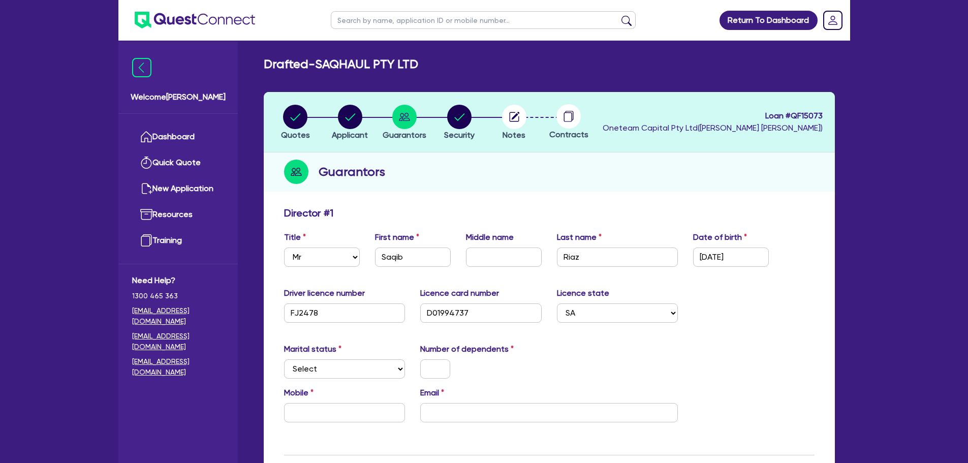
click at [613, 365] on div "Marital status Select [DEMOGRAPHIC_DATA] Married De Facto / Partner Number of d…" at bounding box center [549, 365] width 546 height 44
click at [507, 379] on div "Marital status Select [DEMOGRAPHIC_DATA] Married De Facto / Partner Number of d…" at bounding box center [549, 365] width 546 height 44
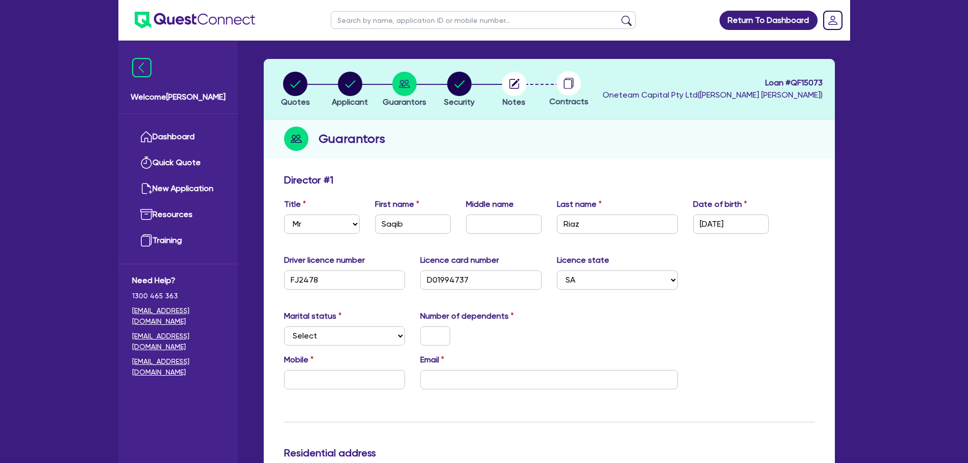
scroll to position [51, 0]
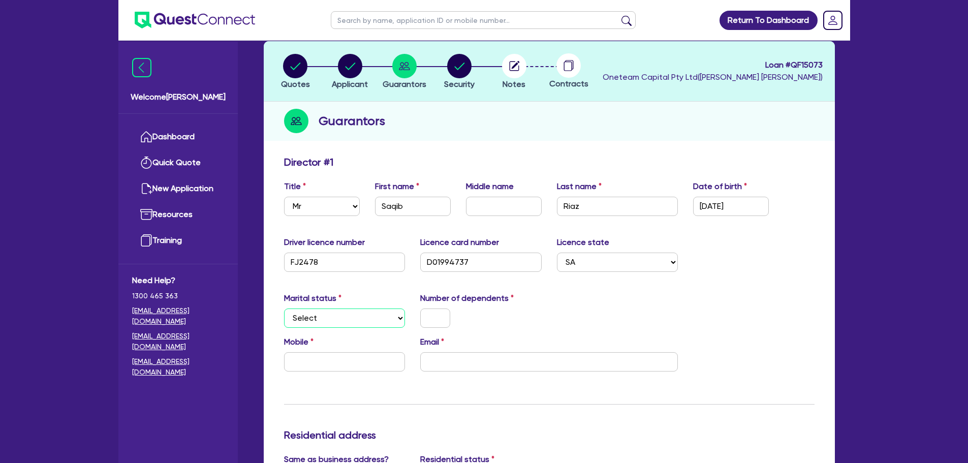
click at [343, 317] on select "Select Single Married De Facto / Partner" at bounding box center [344, 317] width 121 height 19
select select "MARRIED"
click at [284, 308] on select "Select Single Married De Facto / Partner" at bounding box center [344, 317] width 121 height 19
click at [499, 319] on div at bounding box center [481, 317] width 137 height 19
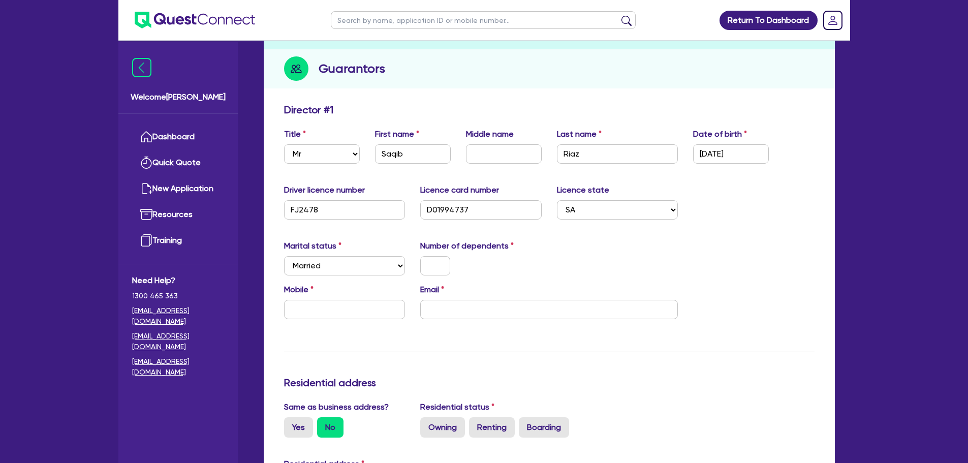
scroll to position [152, 0]
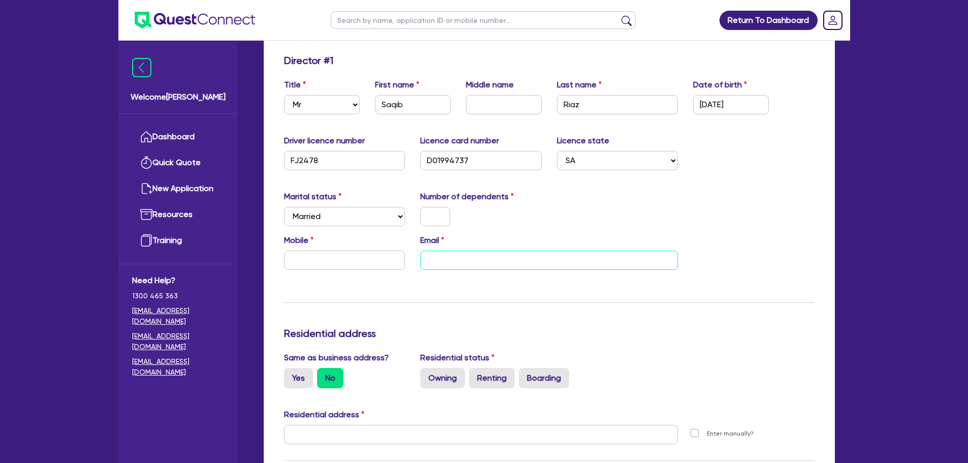
click at [452, 267] on input "email" at bounding box center [549, 260] width 258 height 19
paste input "[EMAIL_ADDRESS][DOMAIN_NAME]"
type input "[EMAIL_ADDRESS][DOMAIN_NAME]"
click at [324, 264] on input "text" at bounding box center [344, 260] width 121 height 19
paste input "4668 715 56"
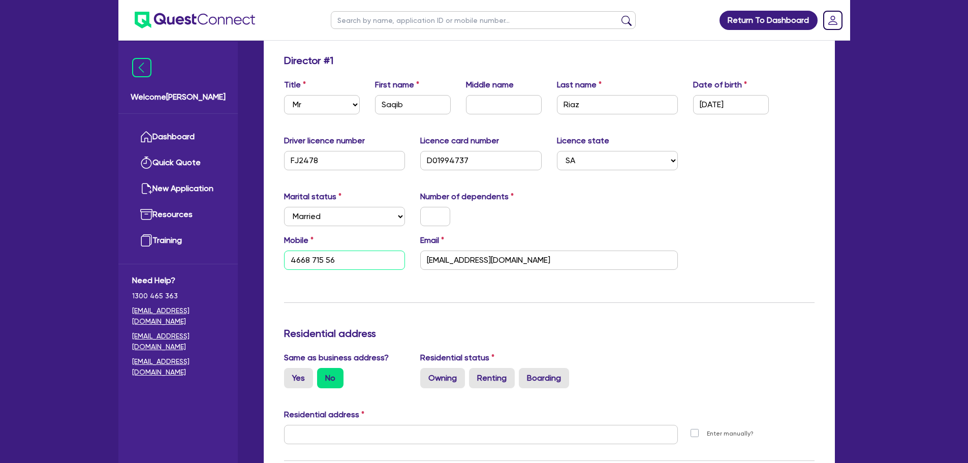
click at [291, 259] on input "4668 715 56" at bounding box center [344, 260] width 121 height 19
type input "0466 871 556"
click at [356, 287] on div "Update residential status for Director #1 Boarding is only acceptable when the …" at bounding box center [549, 430] width 531 height 752
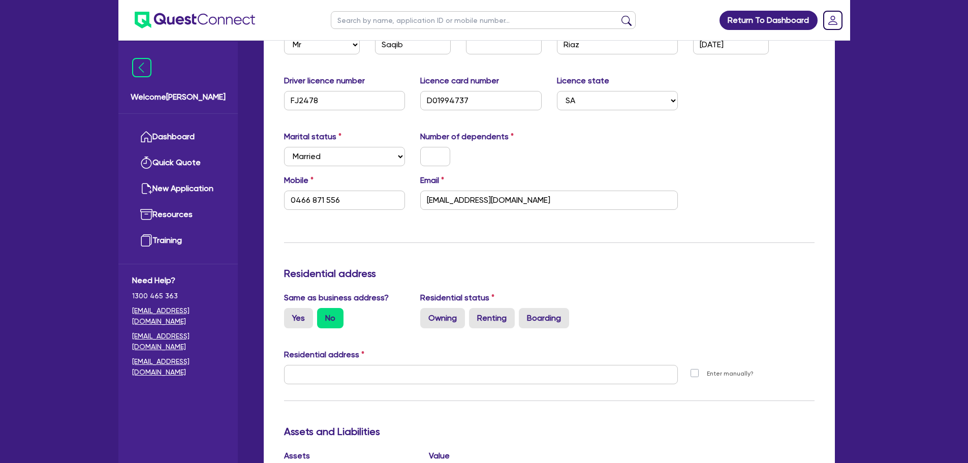
scroll to position [254, 0]
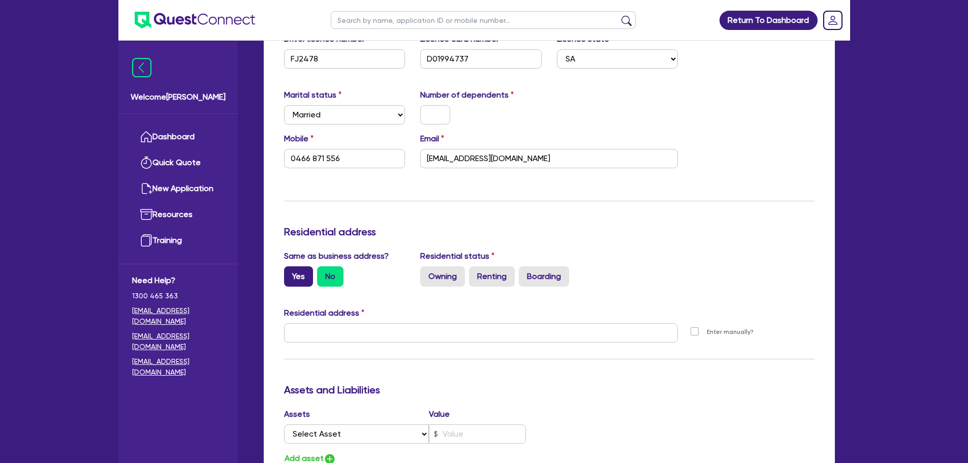
click at [302, 280] on label "Yes" at bounding box center [298, 276] width 29 height 20
click at [291, 273] on input "Yes" at bounding box center [287, 269] width 7 height 7
radio input "true"
type input "0466 871 556"
type input "[STREET_ADDRESS][PERSON_NAME]"
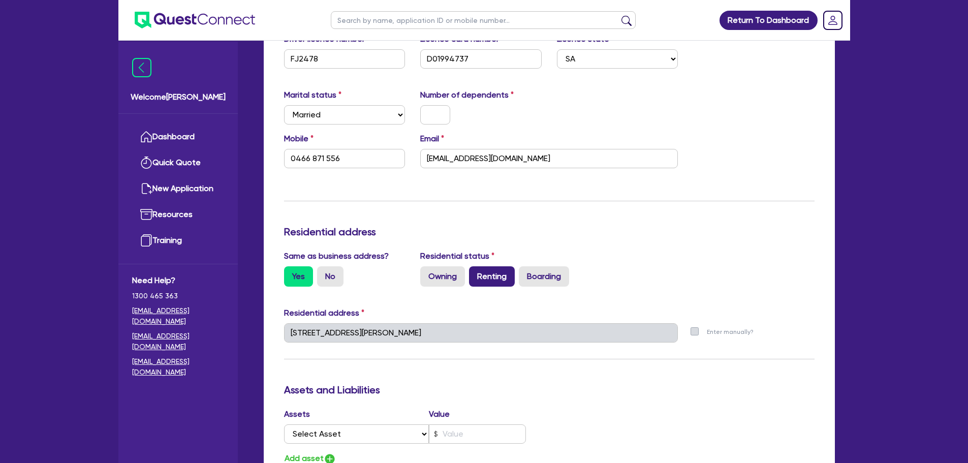
click at [487, 284] on label "Renting" at bounding box center [492, 276] width 46 height 20
click at [476, 273] on input "Renting" at bounding box center [472, 269] width 7 height 7
radio input "true"
type input "0466 871 556"
click at [434, 279] on label "Owning" at bounding box center [442, 276] width 45 height 20
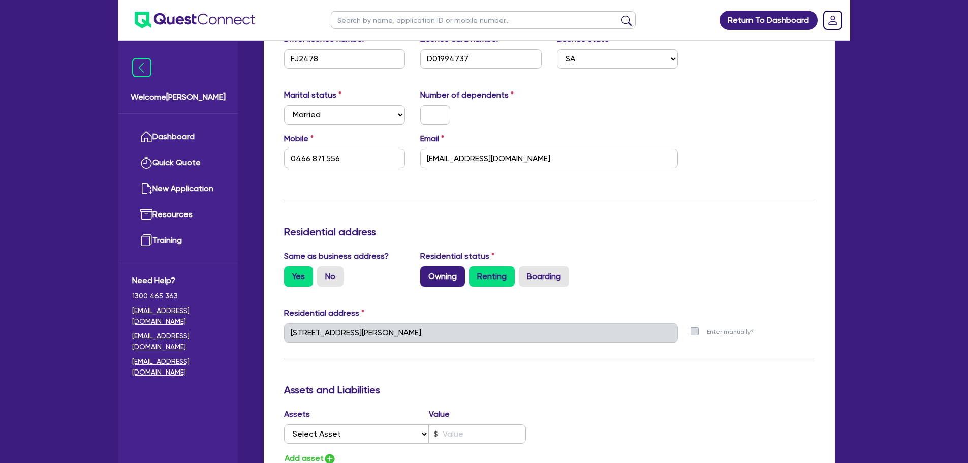
click at [427, 273] on input "Owning" at bounding box center [423, 269] width 7 height 7
radio input "true"
type input "0466 871 556"
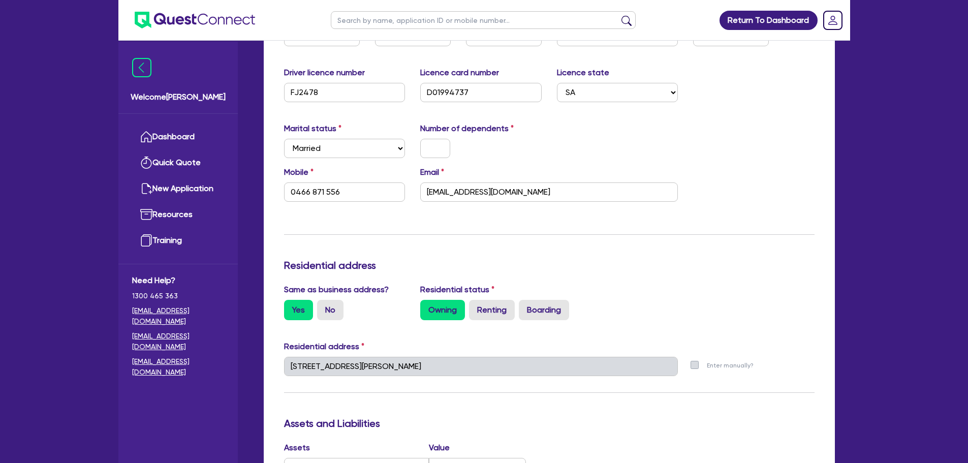
scroll to position [0, 0]
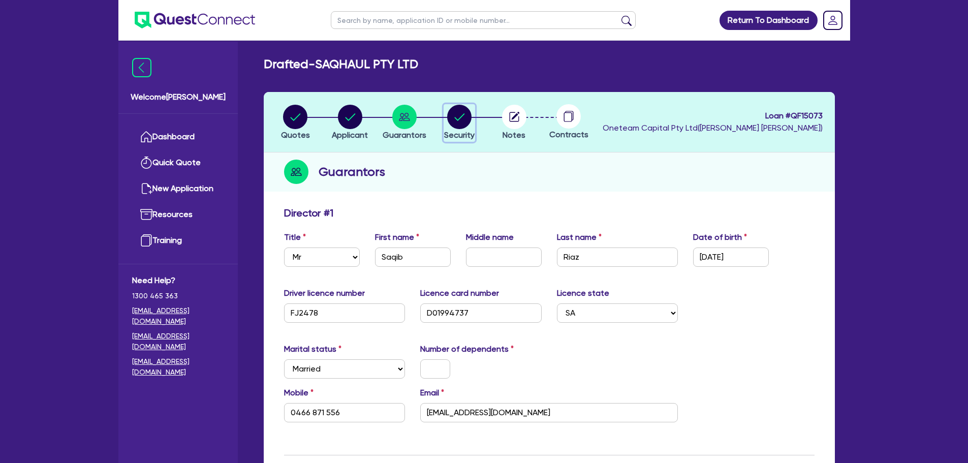
click at [452, 120] on circle "button" at bounding box center [459, 117] width 24 height 24
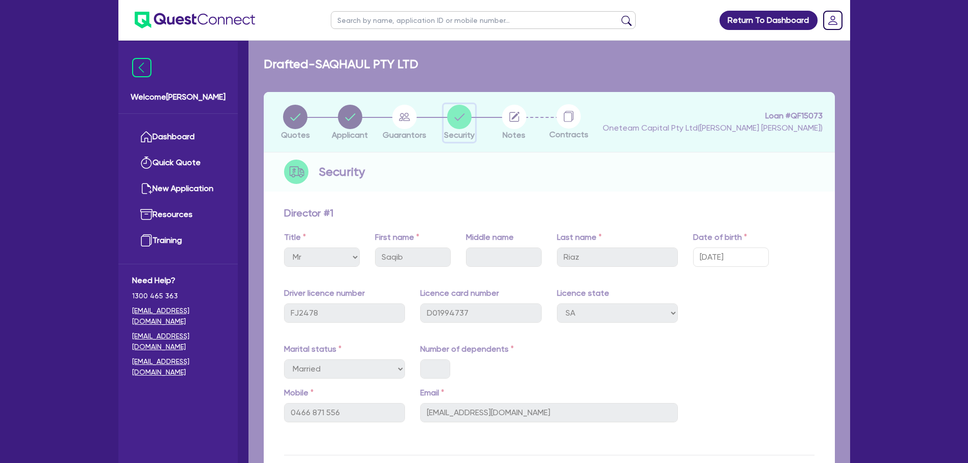
select select "CARS_AND_LIGHT_TRUCKS"
select select "PASSENGER_VEHICLES"
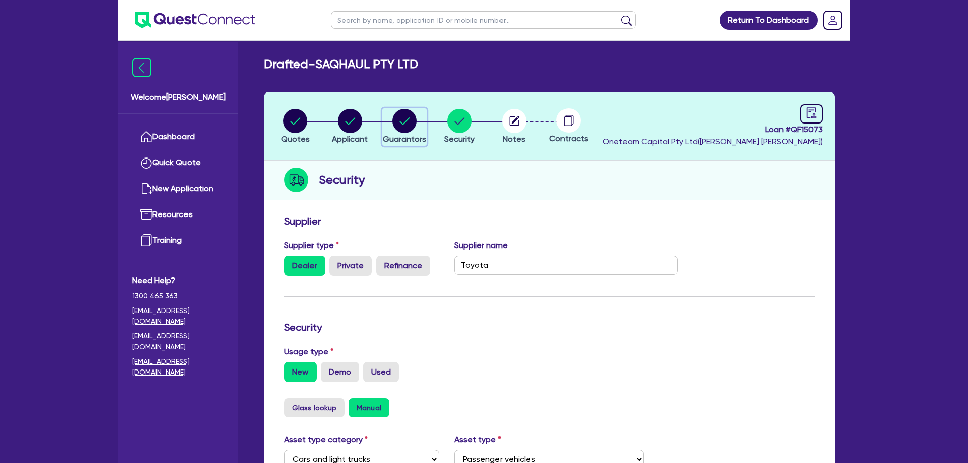
click at [401, 128] on circle "button" at bounding box center [404, 121] width 24 height 24
select select "MR"
select select "SA"
select select "MARRIED"
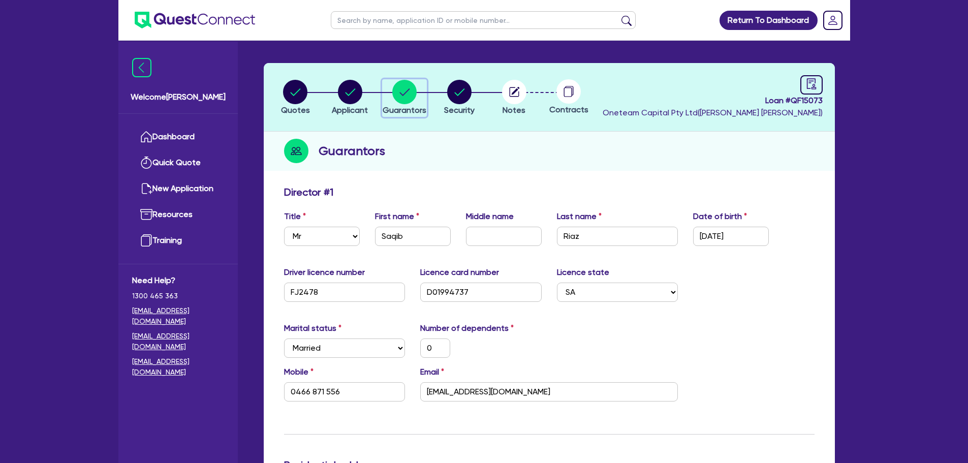
scroll to position [51, 0]
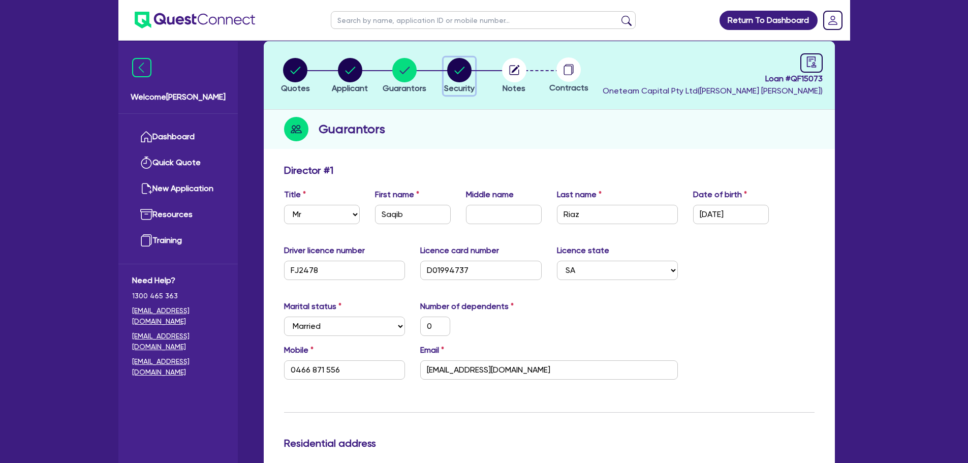
click at [466, 74] on circle "button" at bounding box center [459, 70] width 24 height 24
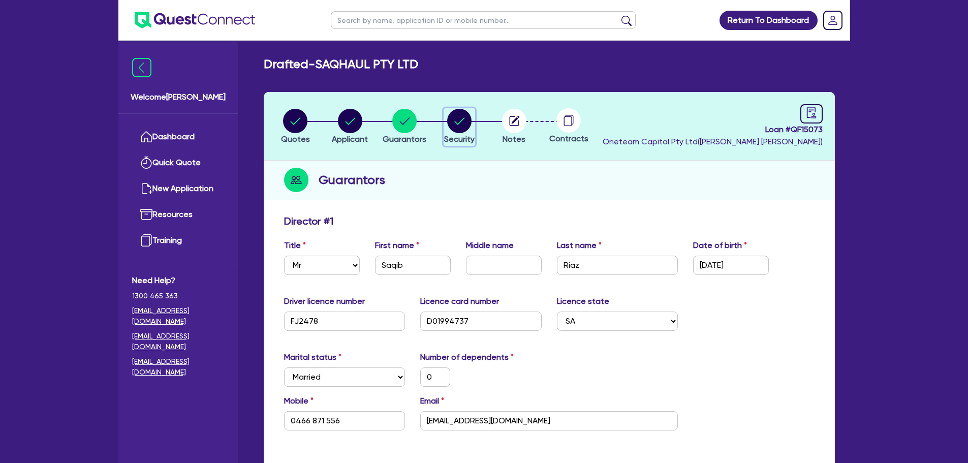
select select "CARS_AND_LIGHT_TRUCKS"
select select "PASSENGER_VEHICLES"
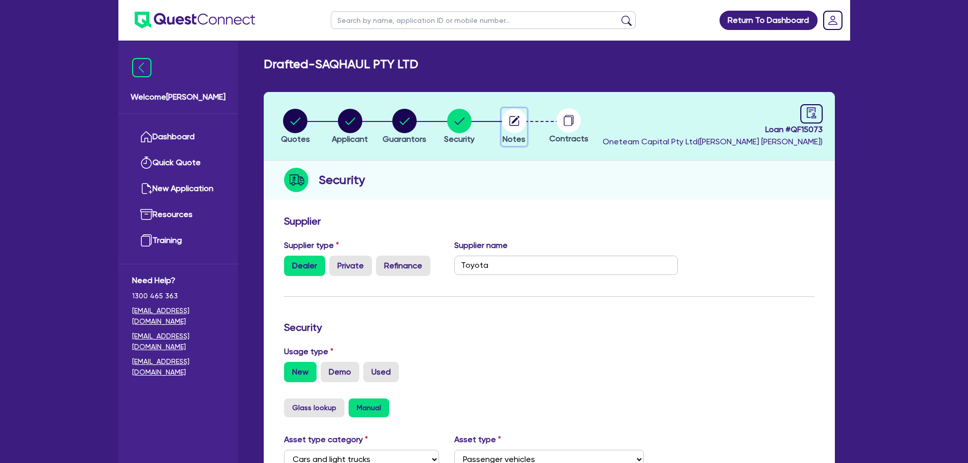
click at [505, 131] on icon "button" at bounding box center [514, 121] width 24 height 24
select select "Other"
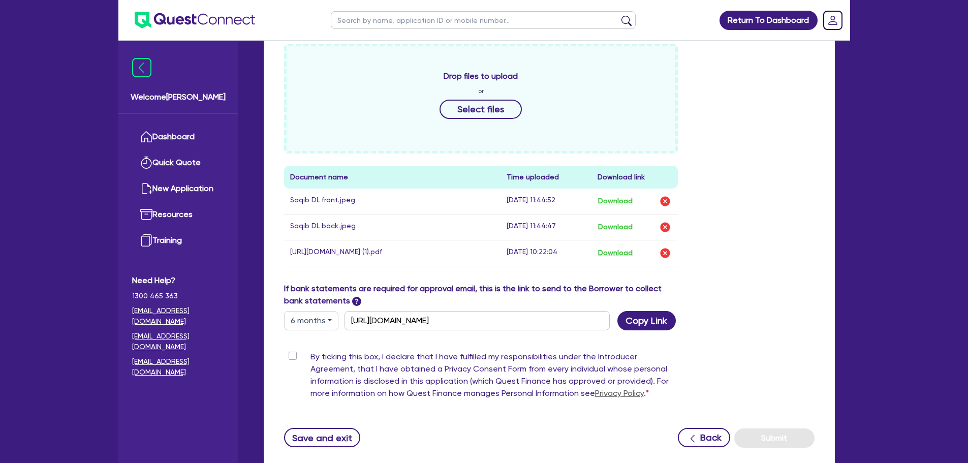
scroll to position [457, 0]
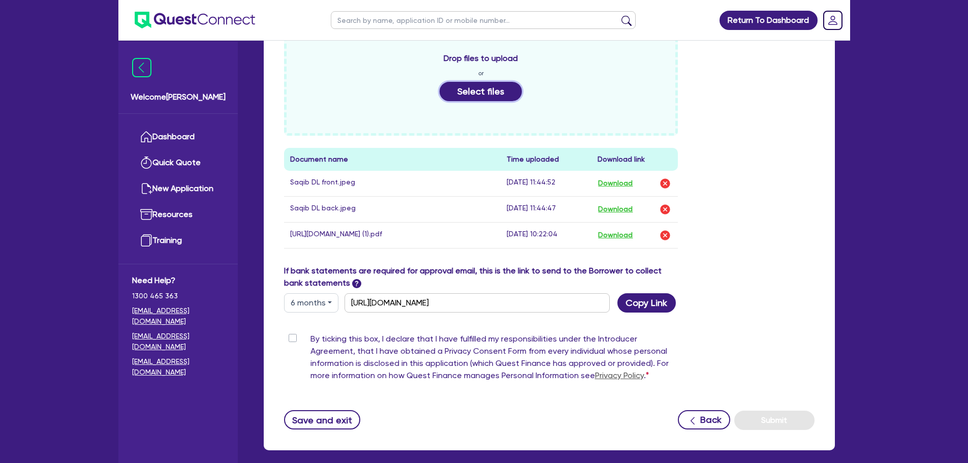
click at [496, 82] on button "Select files" at bounding box center [481, 91] width 82 height 19
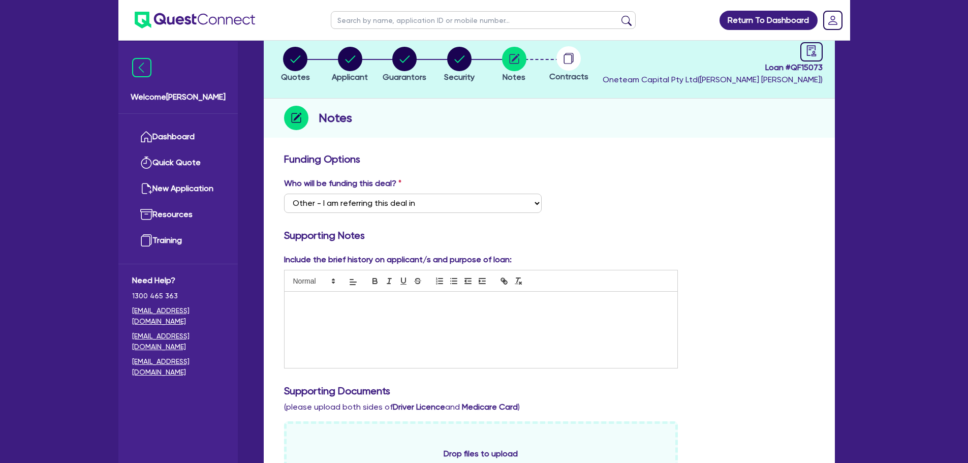
scroll to position [0, 0]
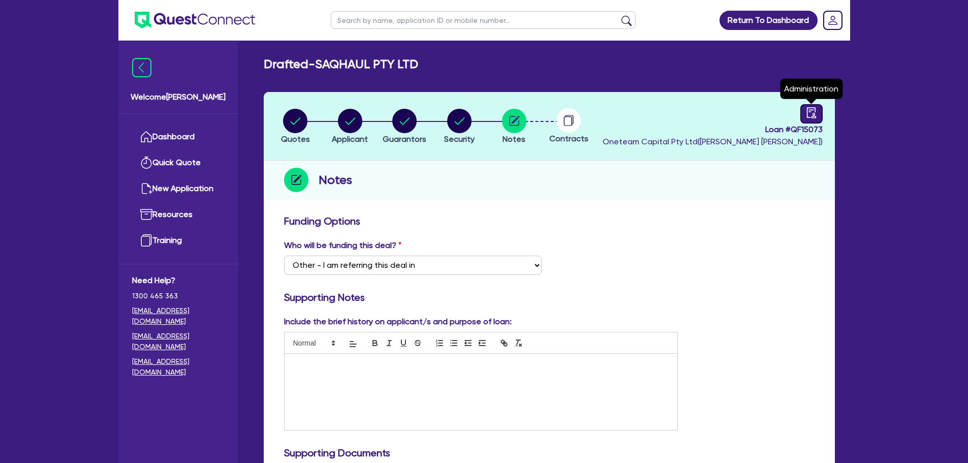
click at [808, 112] on icon "audit" at bounding box center [811, 112] width 11 height 11
select select "DRAFTED_NEW"
select select "Other"
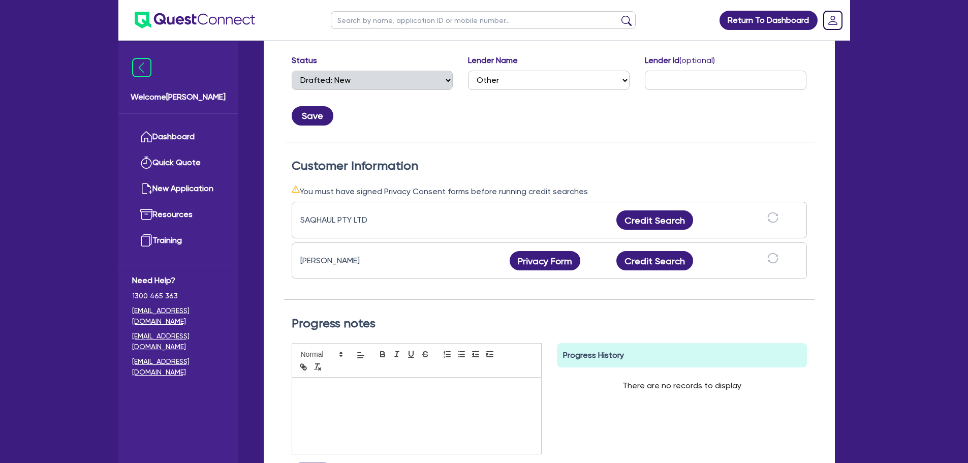
scroll to position [203, 0]
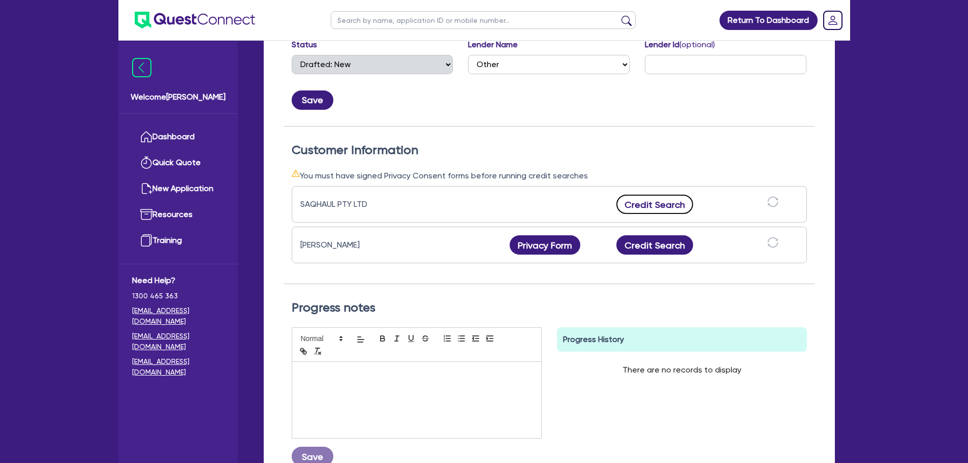
click at [662, 206] on button "Credit Search" at bounding box center [654, 204] width 77 height 19
click at [660, 251] on button "Credit Search" at bounding box center [654, 244] width 77 height 19
click at [685, 209] on icon "download" at bounding box center [687, 204] width 12 height 12
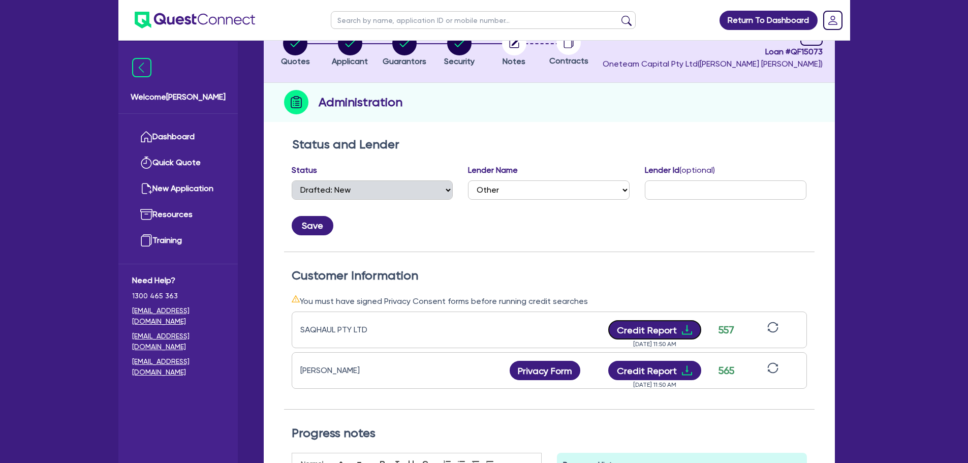
scroll to position [0, 0]
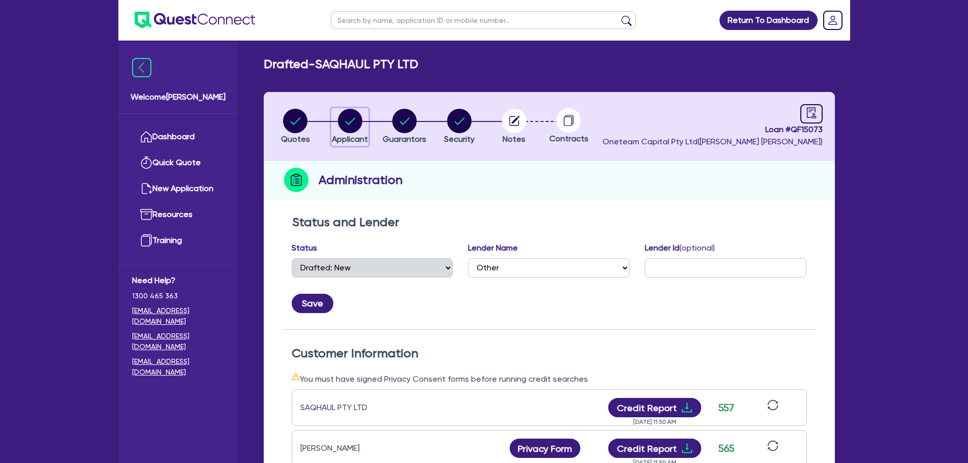
click at [358, 121] on circle "button" at bounding box center [350, 121] width 24 height 24
select select "COMPANY"
select select "TRANSPORT_WAREHOUSING"
select select "PASSENGERS_FREIGHT_TRANSPORT"
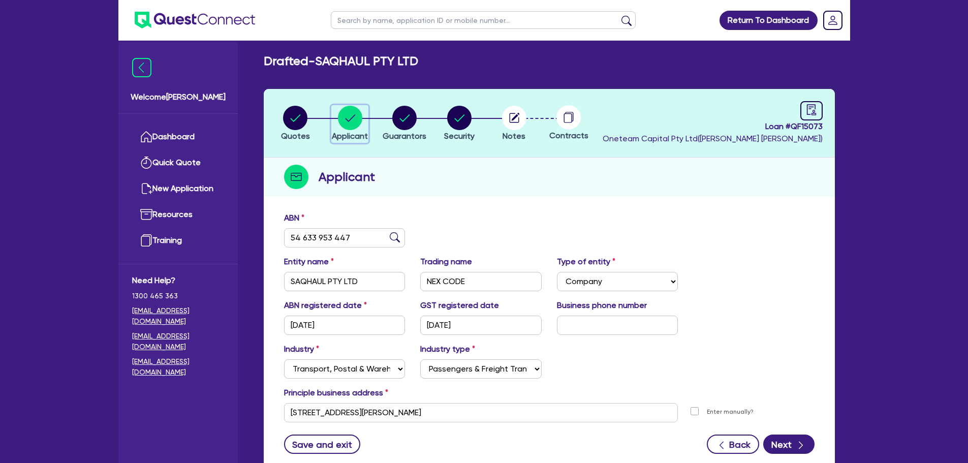
scroll to position [76, 0]
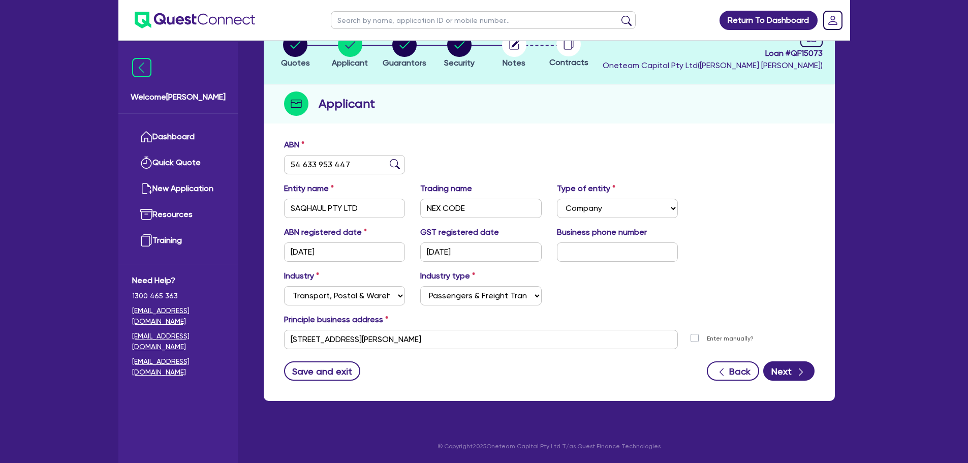
drag, startPoint x: 481, startPoint y: 329, endPoint x: 263, endPoint y: 336, distance: 218.1
click at [264, 336] on div "ABN 54 633 953 447 Entity name SAQHAUL PTY LTD Trading name NEX CODE Type of en…" at bounding box center [549, 267] width 571 height 267
drag, startPoint x: 411, startPoint y: 339, endPoint x: 258, endPoint y: 333, distance: 153.1
click at [264, 332] on div "ABN 54 633 953 447 Entity name SAQHAUL PTY LTD Trading name NEX CODE Type of en…" at bounding box center [549, 267] width 571 height 267
paste input "[STREET_ADDRESS]"
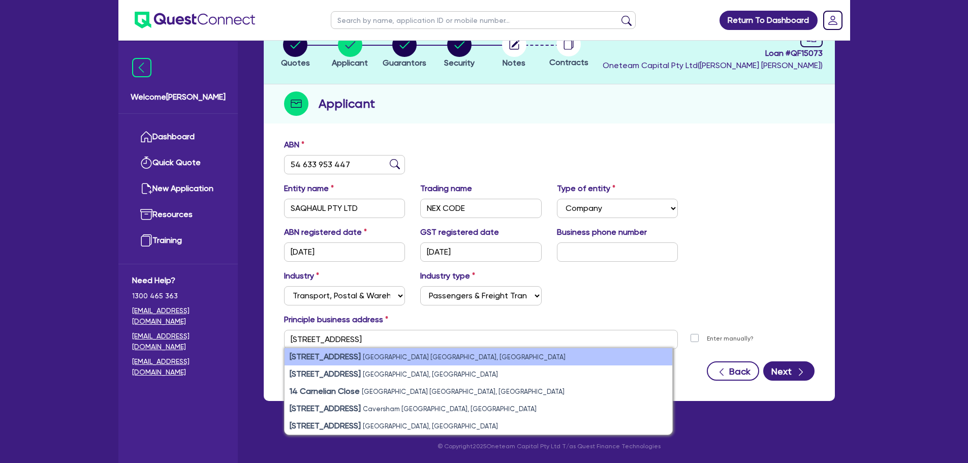
click at [354, 353] on strong "[STREET_ADDRESS]" at bounding box center [325, 357] width 71 height 10
type input "[STREET_ADDRESS]"
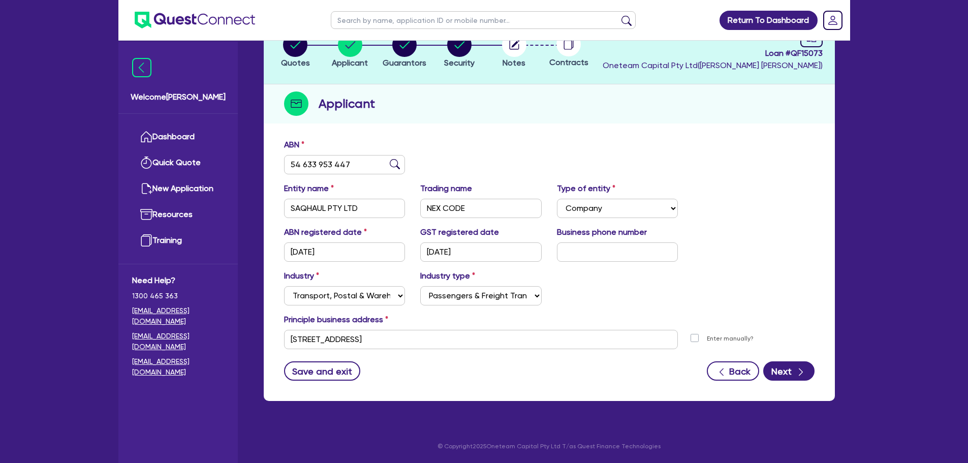
click at [467, 379] on div "Save and exit Back Next" at bounding box center [549, 370] width 546 height 19
click at [785, 372] on button "Next" at bounding box center [788, 370] width 51 height 19
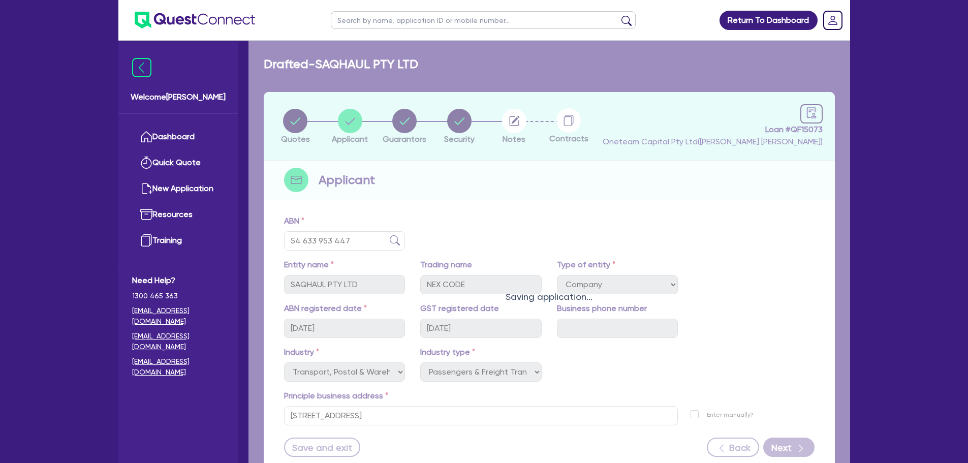
select select "MR"
select select "SA"
select select "MARRIED"
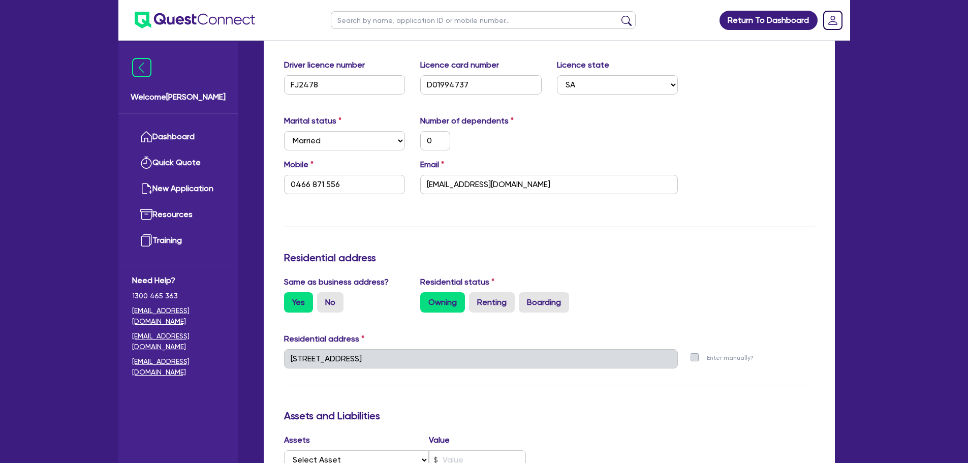
scroll to position [254, 0]
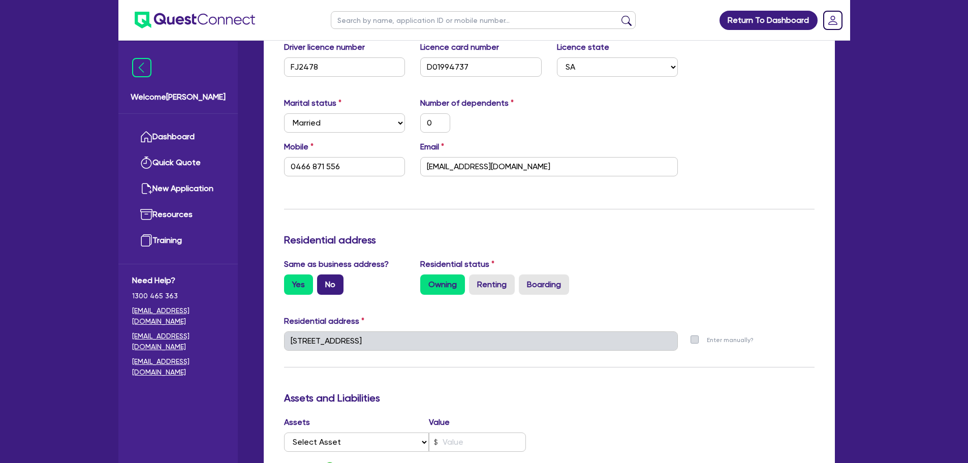
click at [324, 287] on label "No" at bounding box center [330, 284] width 26 height 20
click at [324, 281] on input "No" at bounding box center [320, 277] width 7 height 7
radio input "true"
type input "0"
type input "0466 871 556"
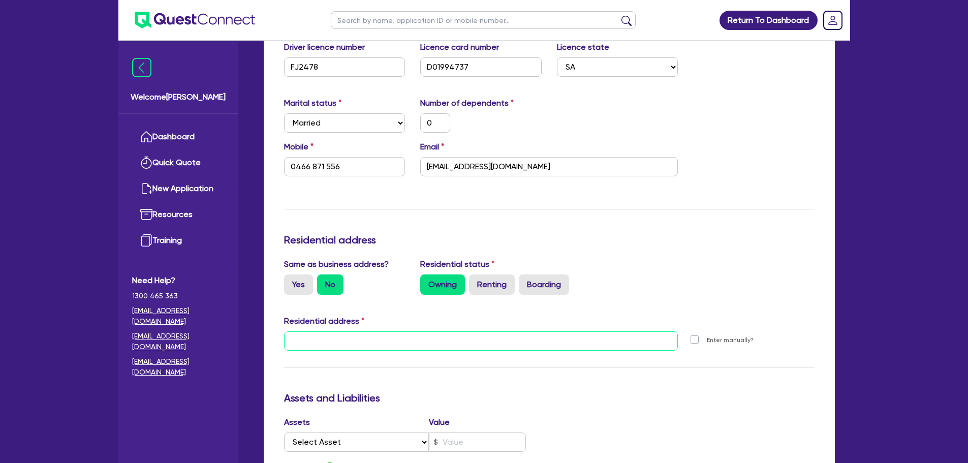
click at [334, 335] on input "text" at bounding box center [481, 340] width 394 height 19
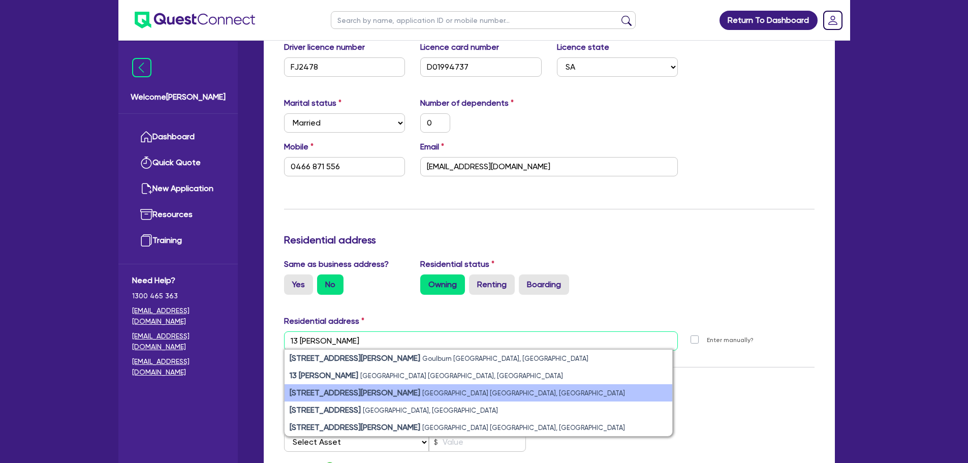
type input "13 [PERSON_NAME]"
click at [351, 390] on strong "[STREET_ADDRESS][PERSON_NAME]" at bounding box center [355, 393] width 131 height 10
type input "0"
type input "0466 871 556"
type input "[STREET_ADDRESS][PERSON_NAME]"
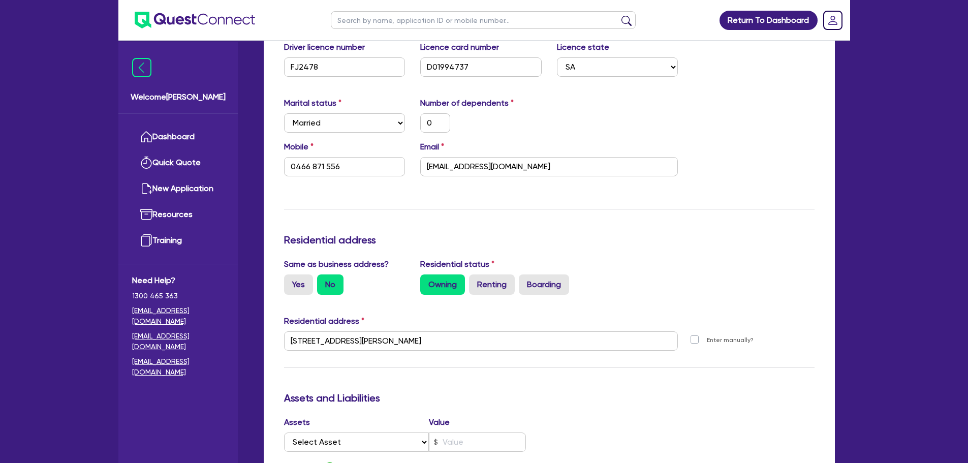
click at [414, 234] on h3 "Residential address" at bounding box center [549, 240] width 531 height 12
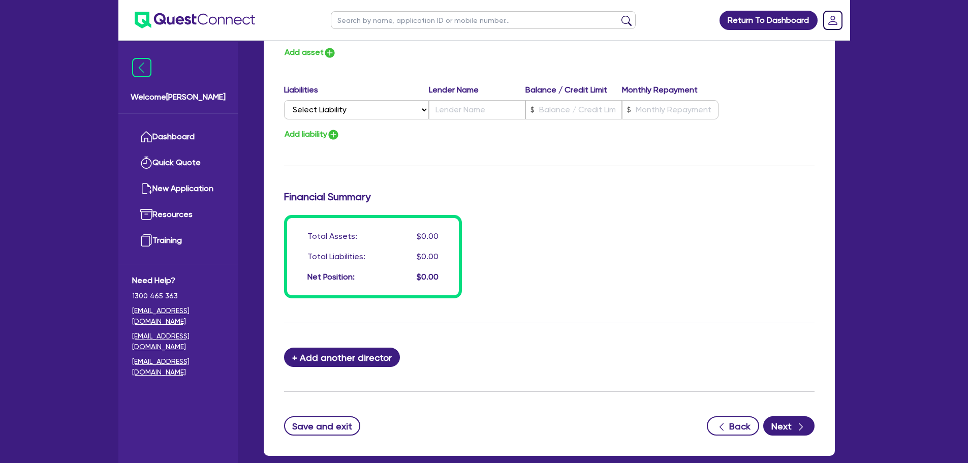
scroll to position [723, 0]
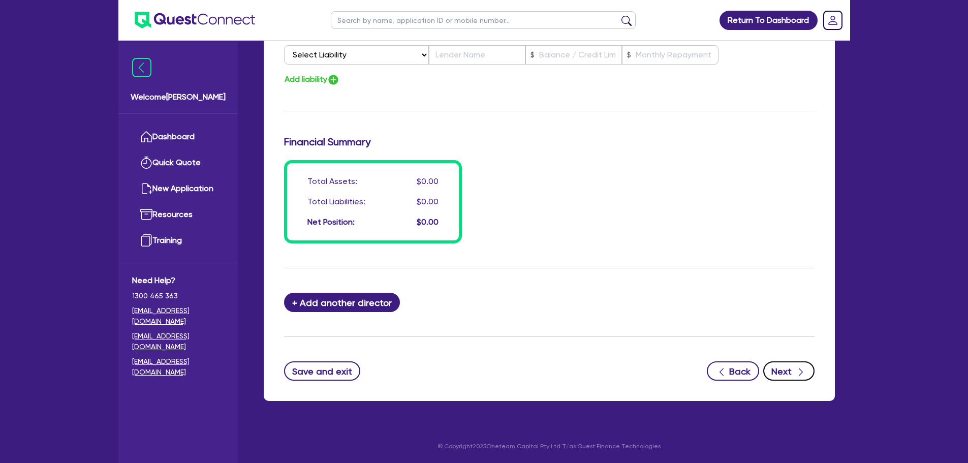
click at [802, 365] on div "button" at bounding box center [801, 371] width 10 height 13
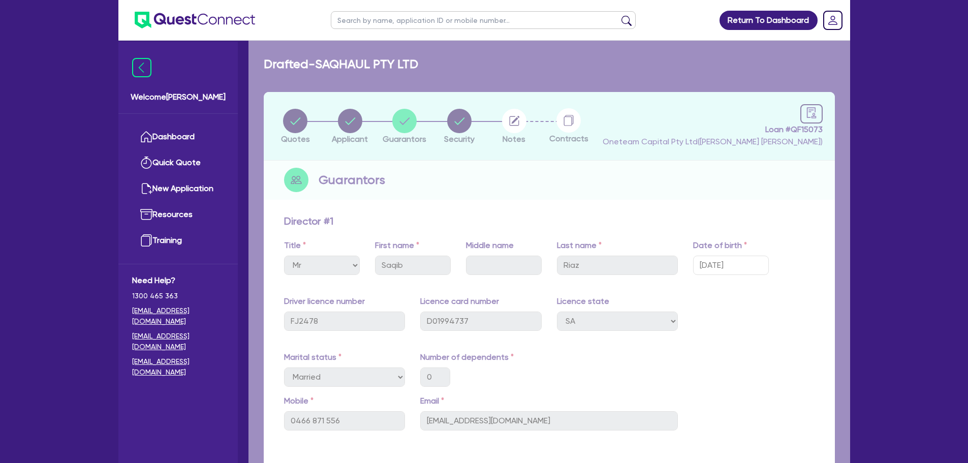
select select "CARS_AND_LIGHT_TRUCKS"
select select "PASSENGER_VEHICLES"
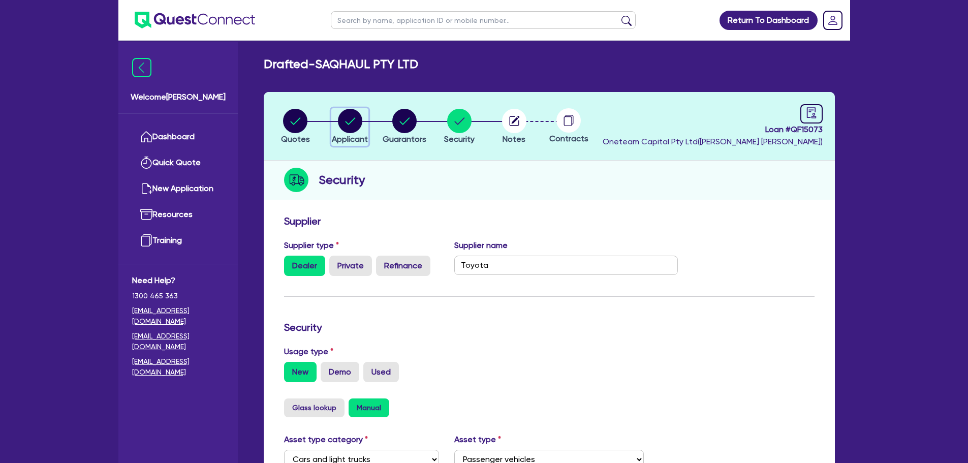
click at [361, 127] on icon "button" at bounding box center [350, 121] width 24 height 24
select select "COMPANY"
select select "TRANSPORT_WAREHOUSING"
select select "PASSENGERS_FREIGHT_TRANSPORT"
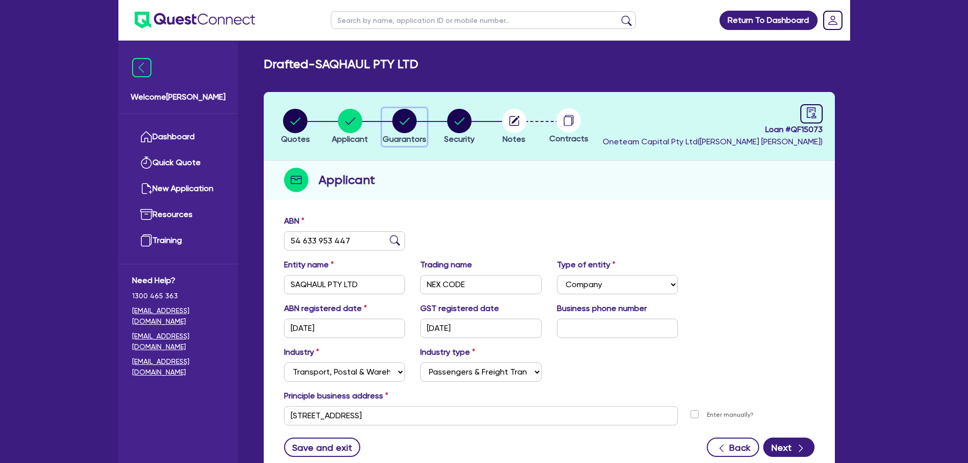
click at [402, 128] on circle "button" at bounding box center [404, 121] width 24 height 24
select select "MR"
select select "SA"
select select "MARRIED"
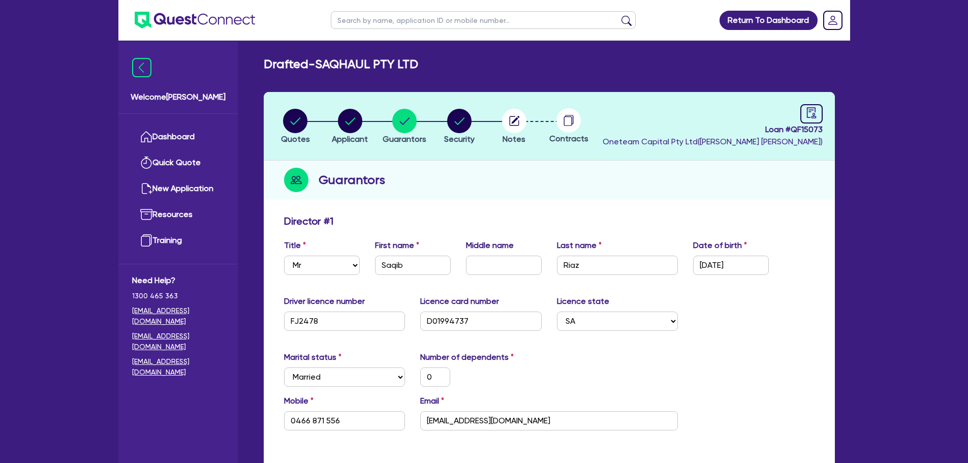
click at [814, 114] on icon "audit" at bounding box center [811, 112] width 11 height 11
select select "DRAFTED_NEW"
select select "Other"
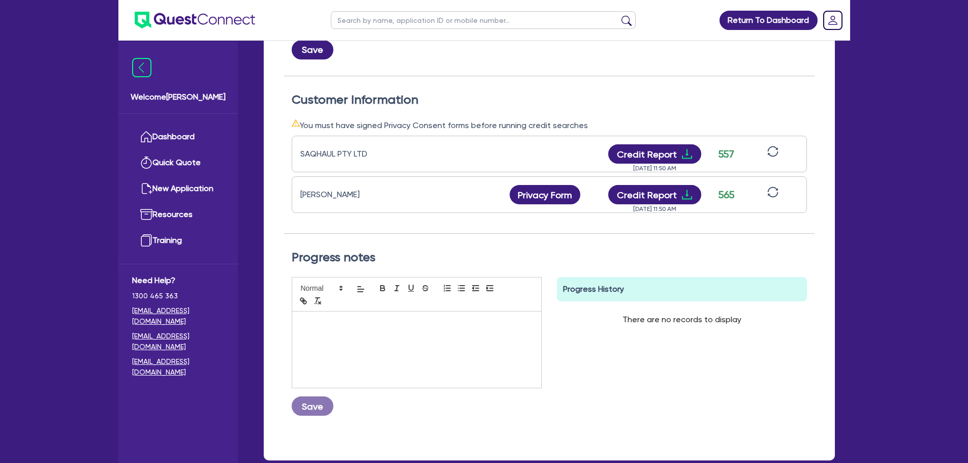
scroll to position [254, 0]
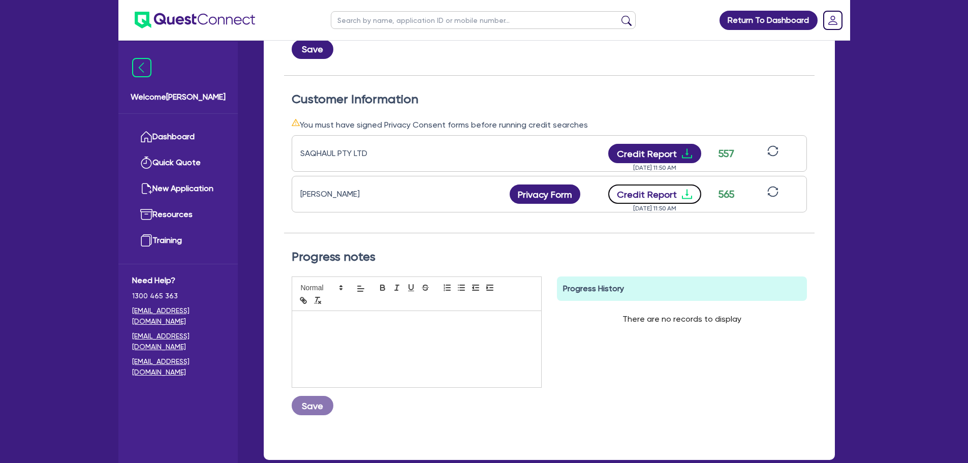
click at [681, 196] on icon "download" at bounding box center [686, 195] width 10 height 10
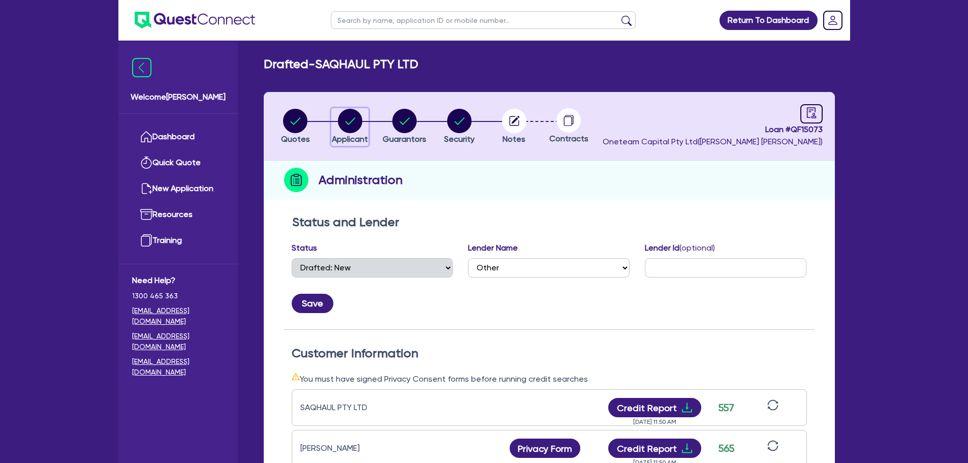
drag, startPoint x: 352, startPoint y: 117, endPoint x: 450, endPoint y: 121, distance: 98.7
click at [352, 117] on circle "button" at bounding box center [350, 121] width 24 height 24
select select "COMPANY"
select select "TRANSPORT_WAREHOUSING"
select select "PASSENGERS_FREIGHT_TRANSPORT"
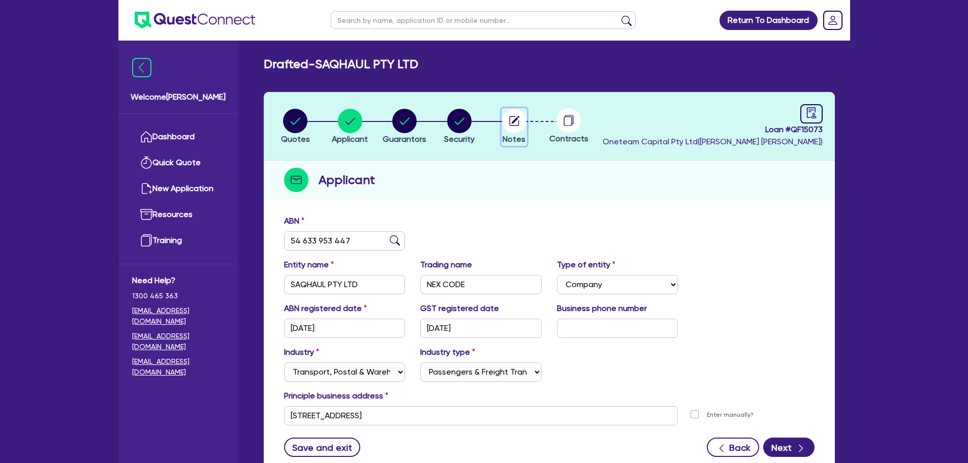
click at [512, 121] on circle "button" at bounding box center [514, 121] width 24 height 24
select select "Other"
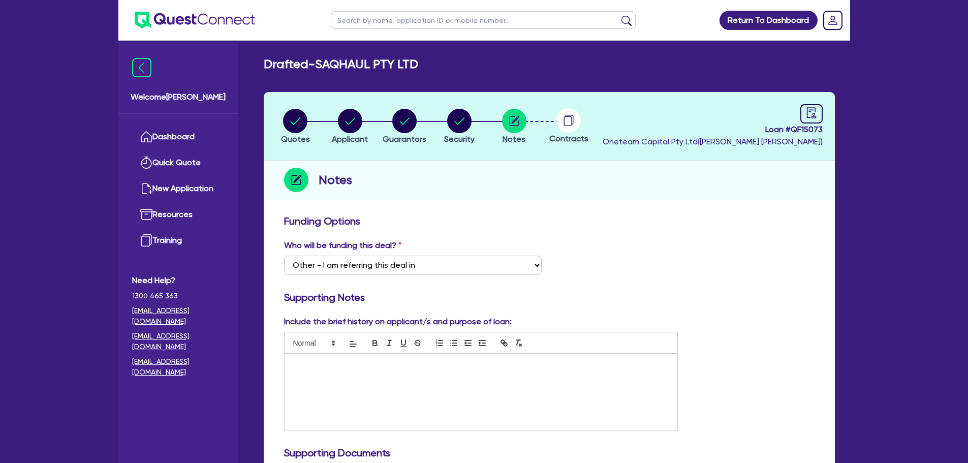
click at [576, 122] on circle at bounding box center [568, 120] width 24 height 24
click at [443, 123] on li "Security" at bounding box center [459, 126] width 55 height 36
click at [817, 118] on link at bounding box center [811, 113] width 22 height 19
select select "DRAFTED_NEW"
select select "Other"
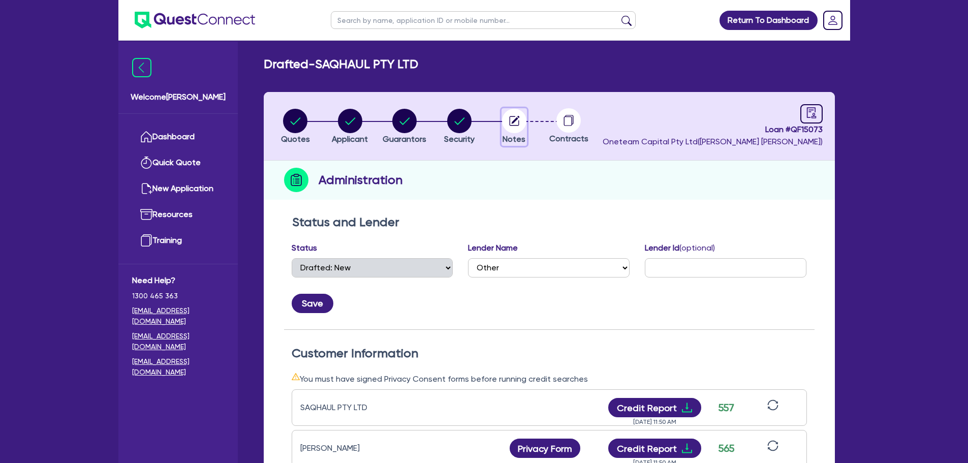
click at [512, 123] on icon "button" at bounding box center [514, 121] width 24 height 24
select select "Other"
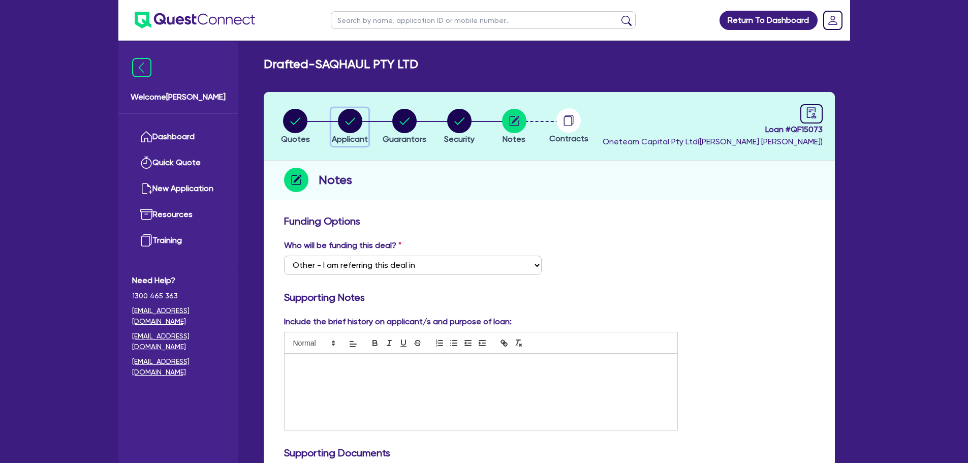
click at [352, 111] on circle "button" at bounding box center [350, 121] width 24 height 24
select select "COMPANY"
select select "TRANSPORT_WAREHOUSING"
select select "PASSENGERS_FREIGHT_TRANSPORT"
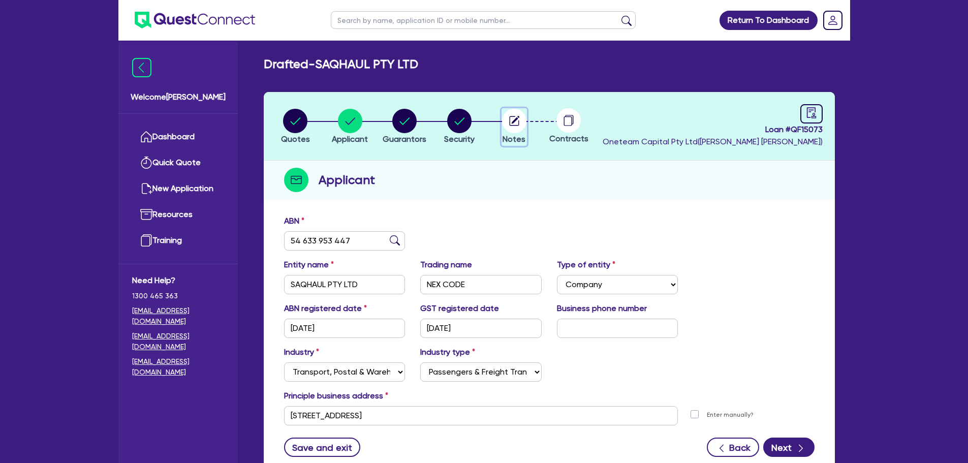
click at [521, 123] on circle "button" at bounding box center [514, 121] width 24 height 24
select select "Other"
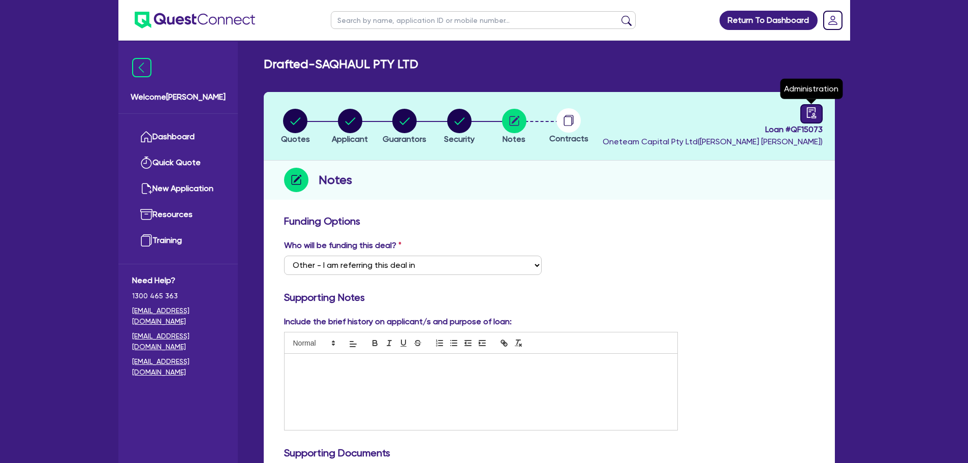
click at [808, 119] on link at bounding box center [811, 113] width 22 height 19
select select "DRAFTED_NEW"
select select "Other"
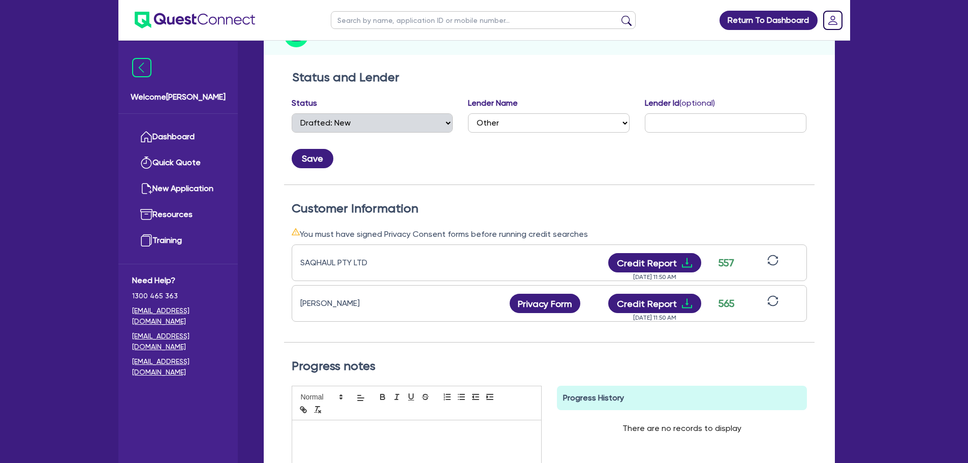
scroll to position [254, 0]
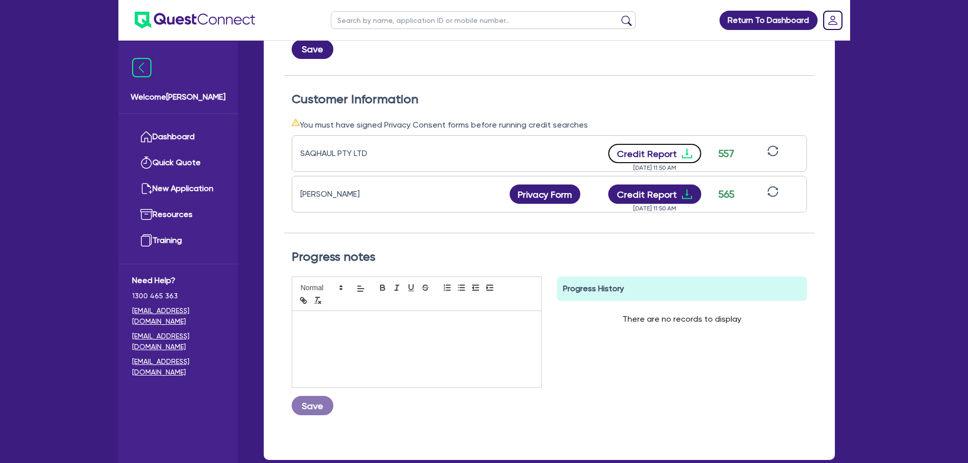
click at [672, 157] on button "Credit Report" at bounding box center [654, 153] width 93 height 19
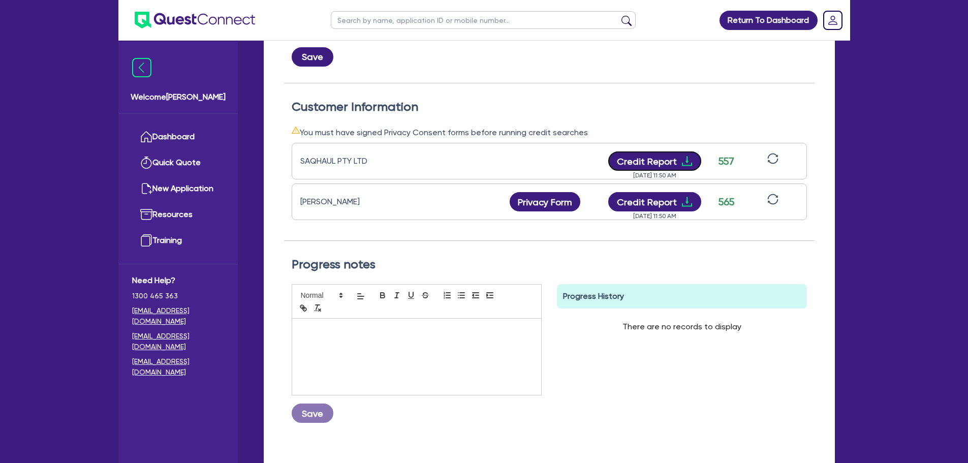
scroll to position [0, 0]
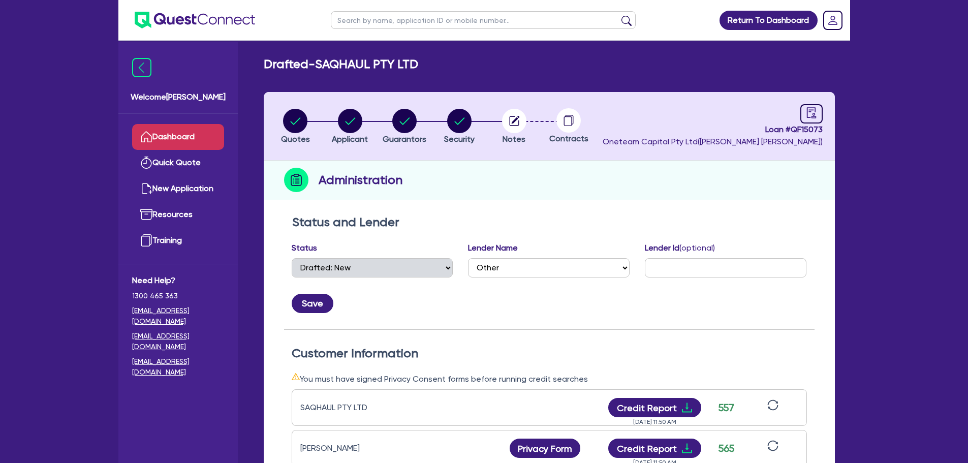
click at [185, 127] on link "Dashboard" at bounding box center [178, 137] width 92 height 26
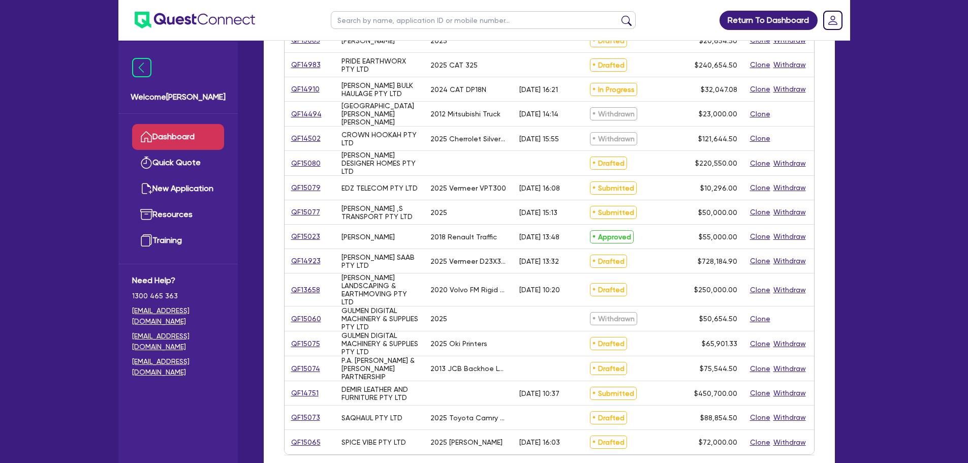
scroll to position [305, 0]
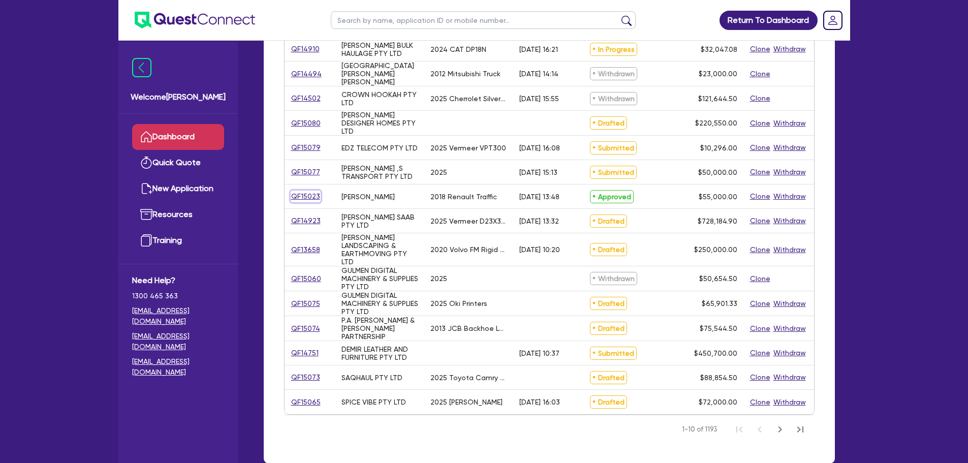
click at [311, 192] on link "QF15023" at bounding box center [306, 197] width 30 height 12
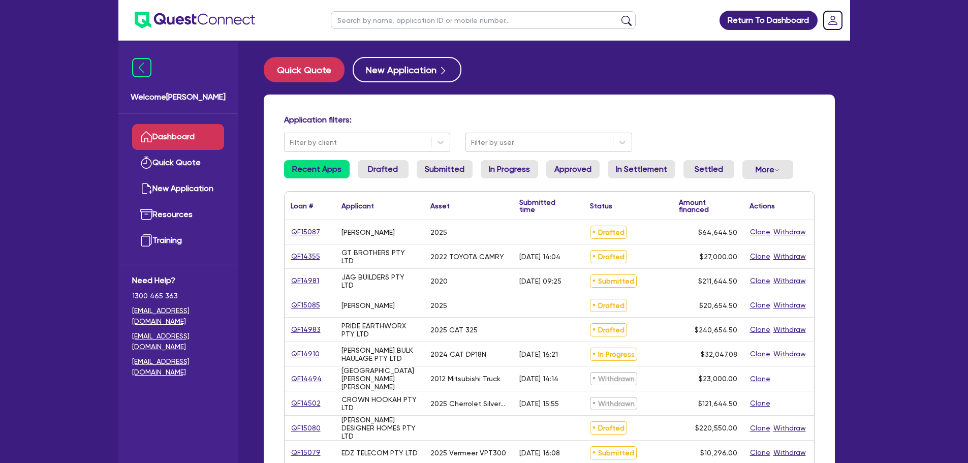
select select "CARS_AND_LIGHT_TRUCKS"
select select "VANS_AND_UTES"
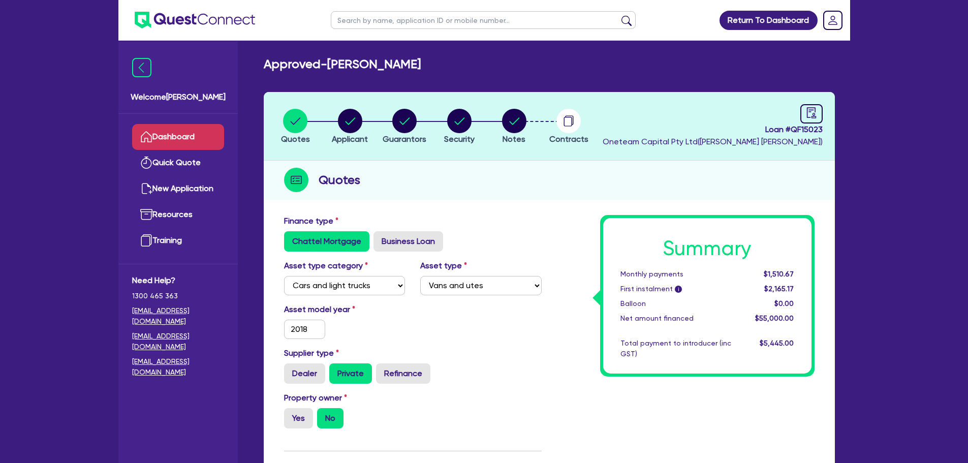
click at [168, 139] on link "Dashboard" at bounding box center [178, 137] width 92 height 26
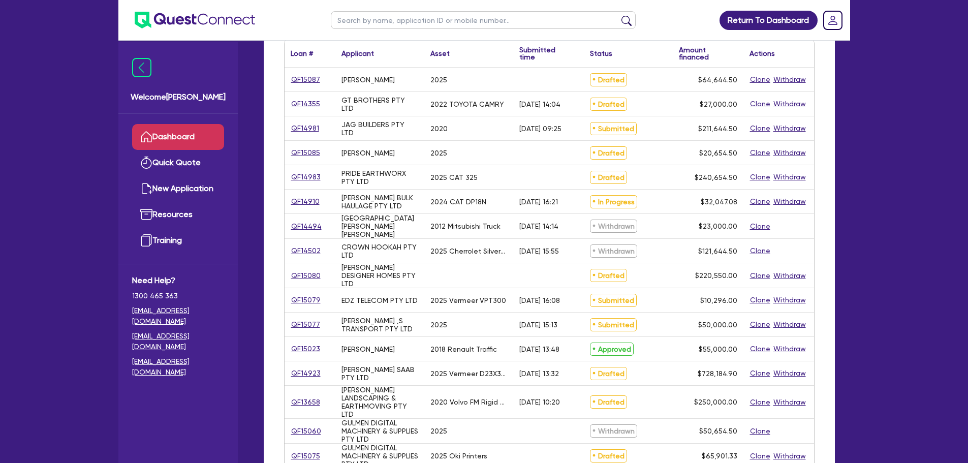
scroll to position [305, 0]
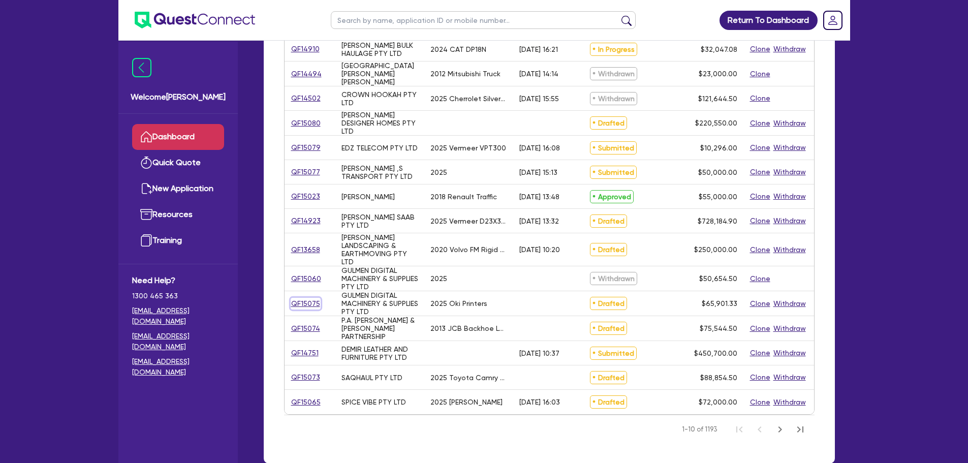
click at [307, 305] on link "QF15075" at bounding box center [306, 304] width 30 height 12
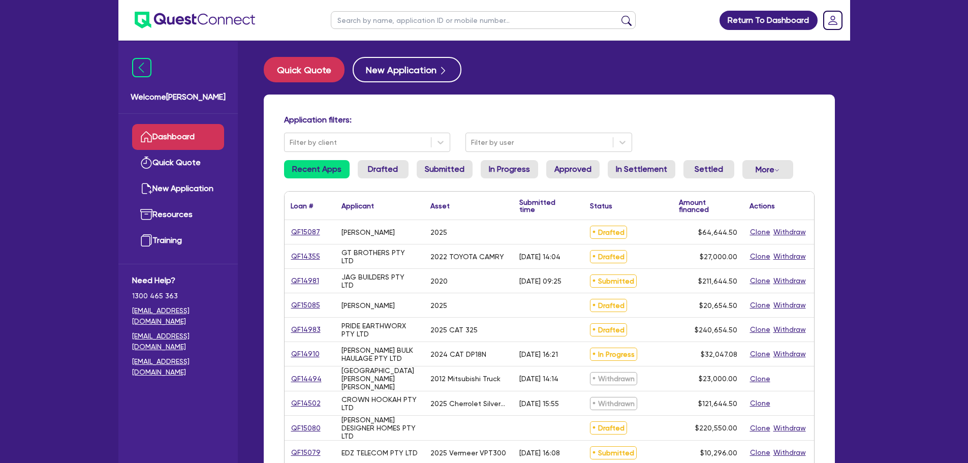
select select "SECONDARY_ASSETS"
select select "PRINTING_AND_PACKAGING_EQUIPMENT"
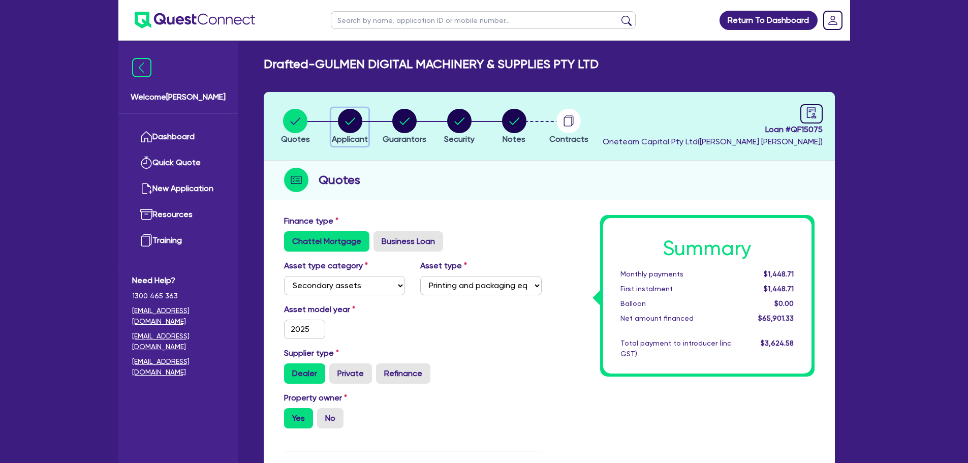
click at [352, 117] on circle "button" at bounding box center [350, 121] width 24 height 24
select select "COMPANY"
select select "MANUFACTURING"
select select "PRINTING"
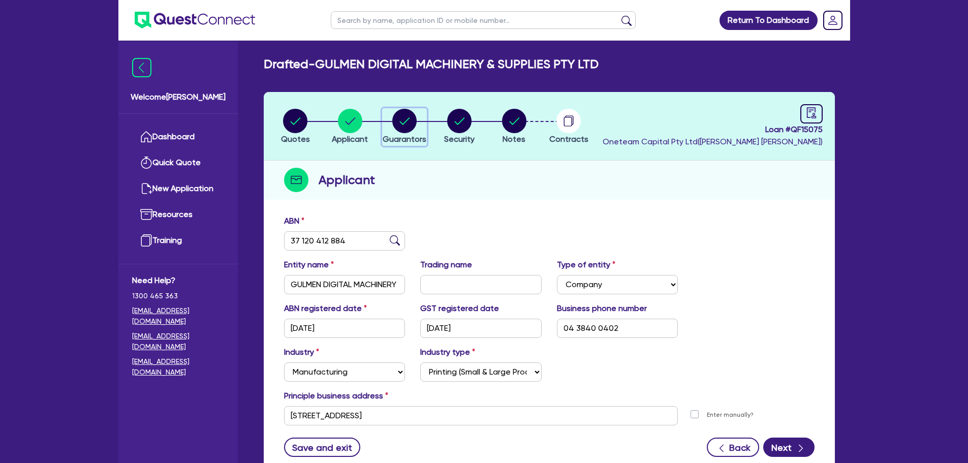
click at [406, 123] on circle "button" at bounding box center [404, 121] width 24 height 24
select select "MR"
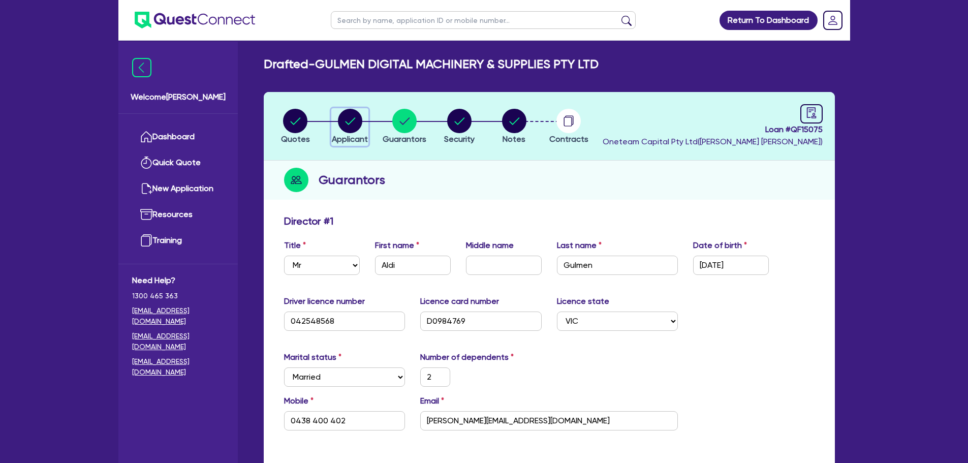
click at [354, 133] on button "Applicant" at bounding box center [349, 127] width 37 height 38
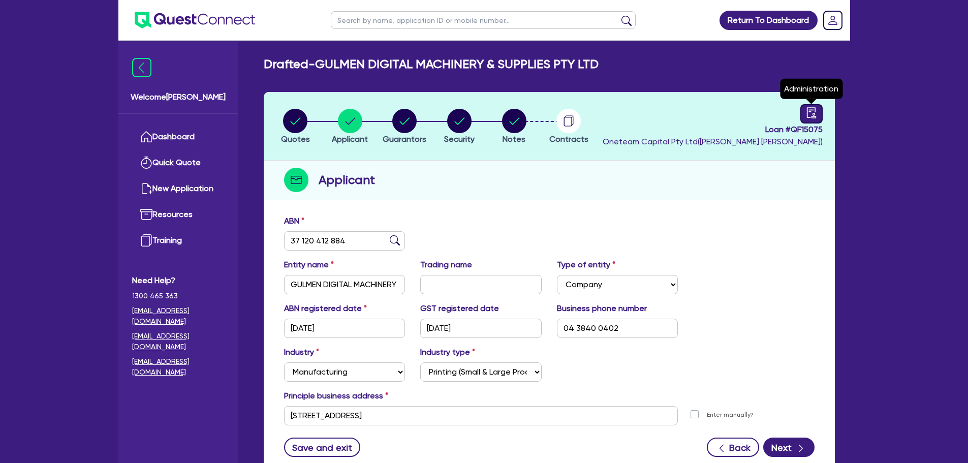
click at [813, 116] on icon "audit" at bounding box center [810, 112] width 9 height 11
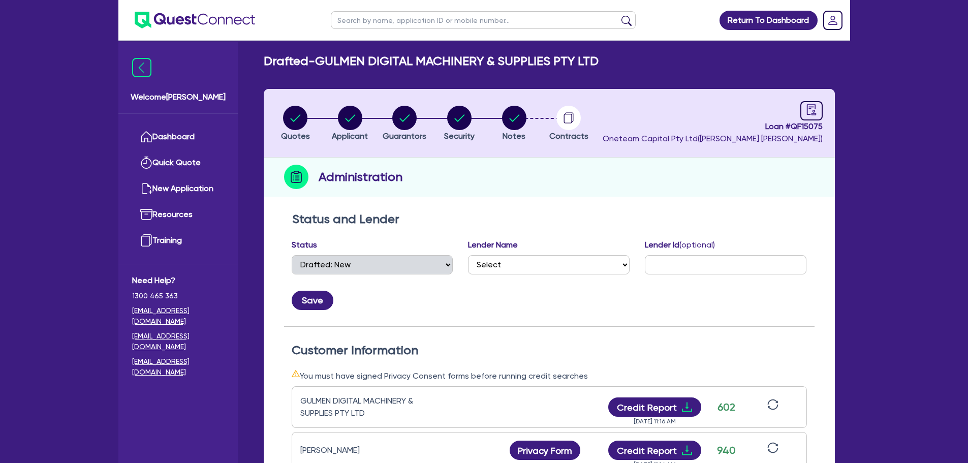
scroll to position [102, 0]
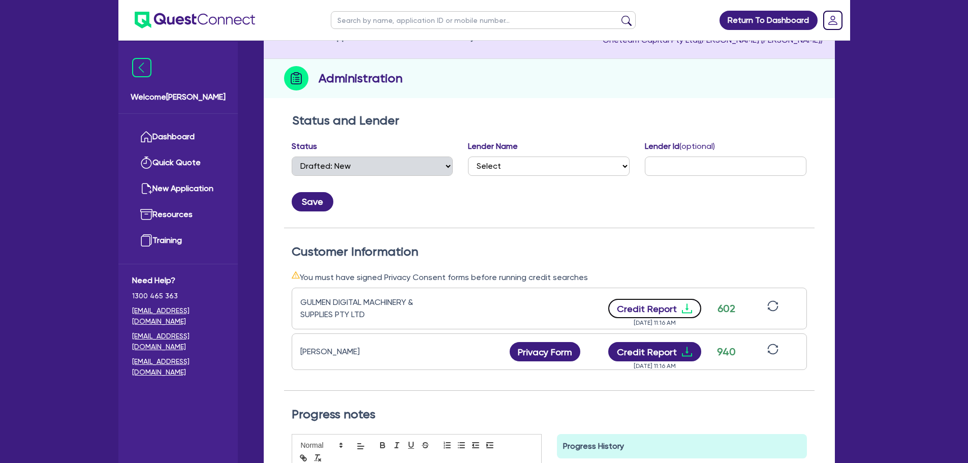
click at [648, 307] on button "Credit Report" at bounding box center [654, 308] width 93 height 19
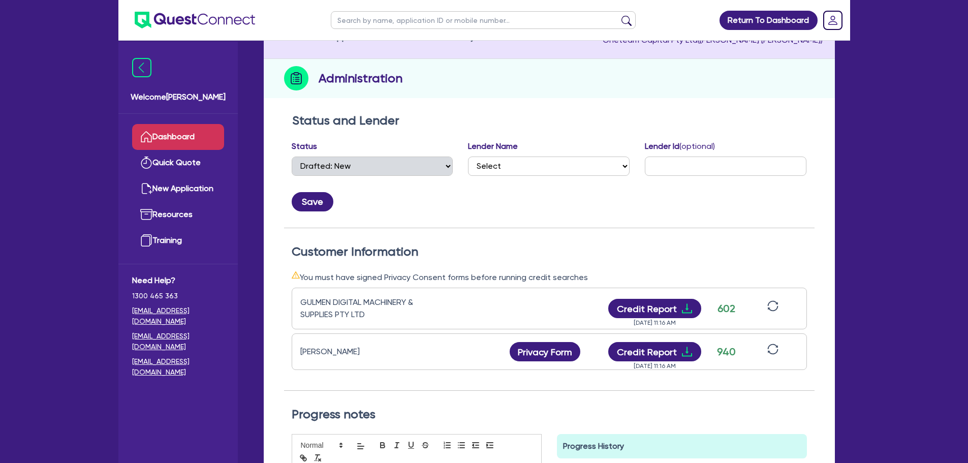
click at [184, 129] on link "Dashboard" at bounding box center [178, 137] width 92 height 26
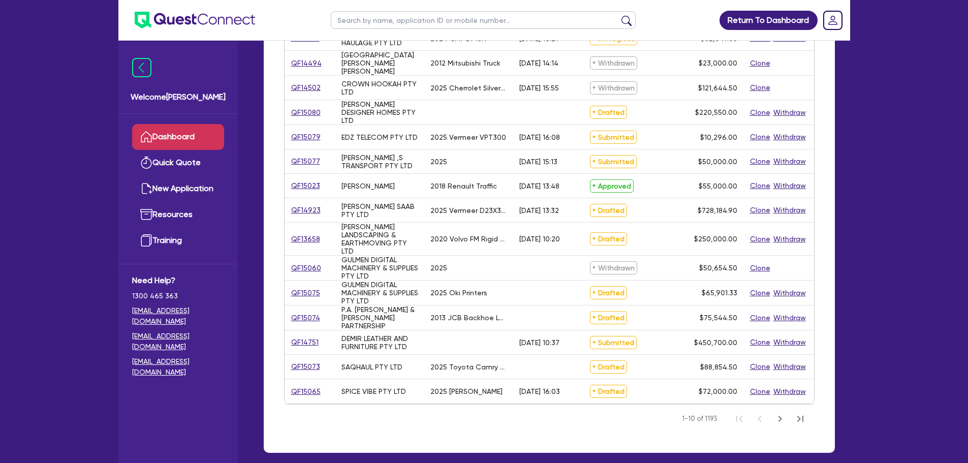
scroll to position [113, 0]
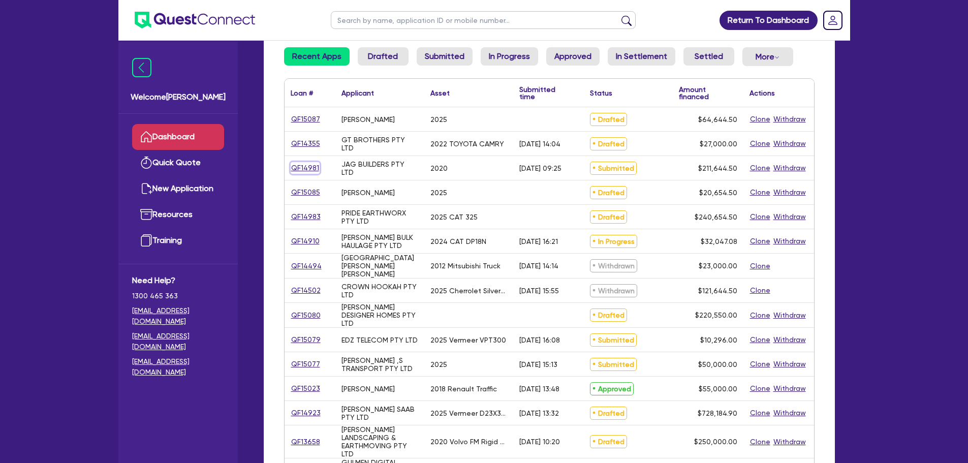
click at [309, 170] on link "QF14981" at bounding box center [305, 168] width 29 height 12
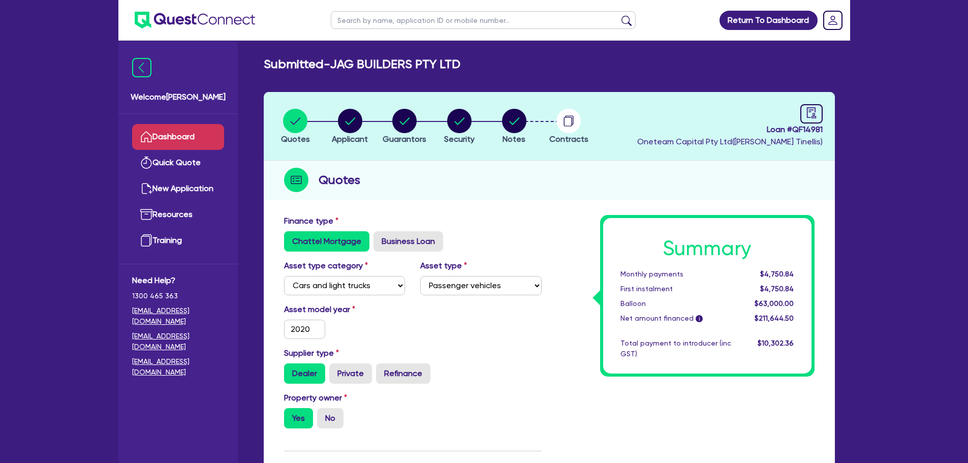
click at [205, 139] on link "Dashboard" at bounding box center [178, 137] width 92 height 26
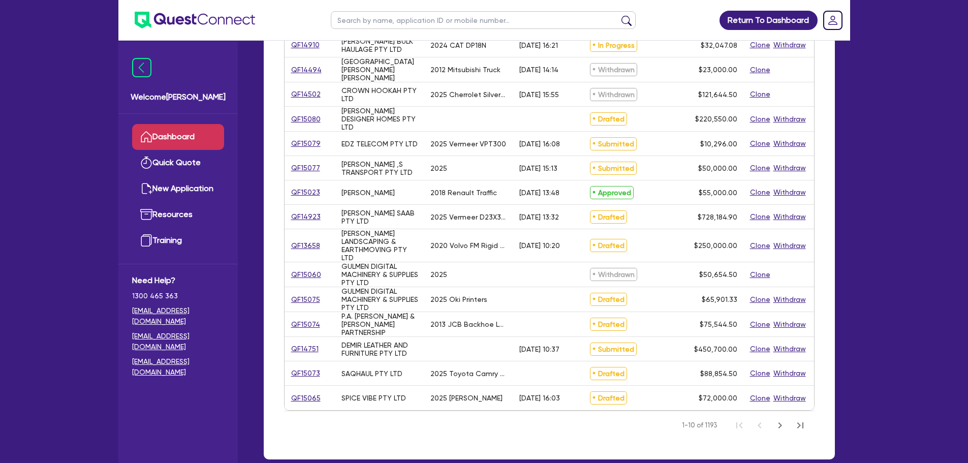
scroll to position [367, 0]
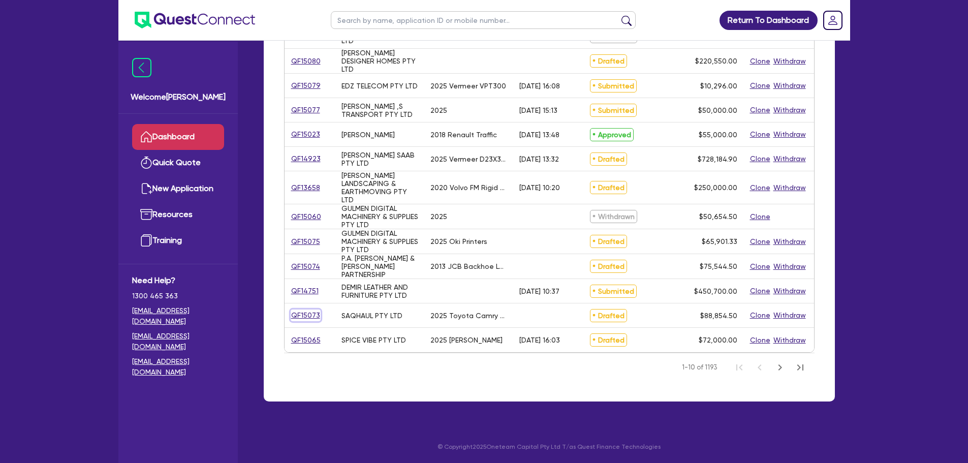
click at [302, 314] on link "QF15073" at bounding box center [306, 315] width 30 height 12
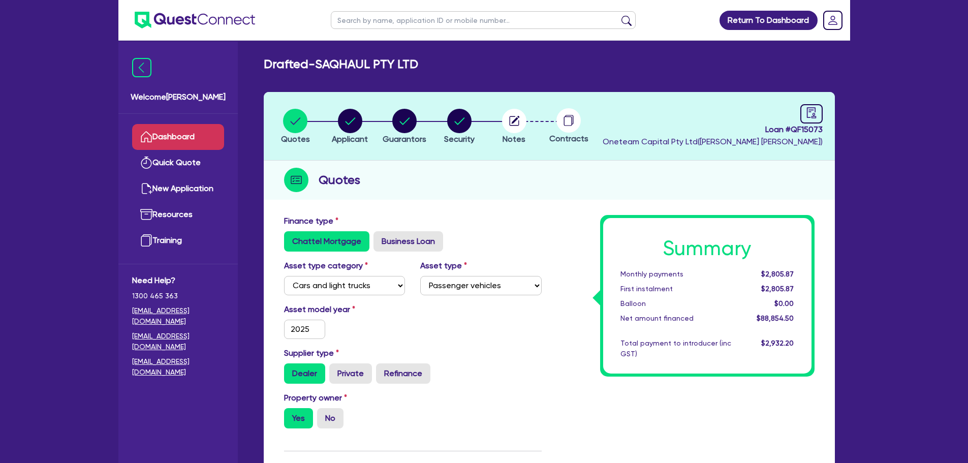
click at [172, 140] on link "Dashboard" at bounding box center [178, 137] width 92 height 26
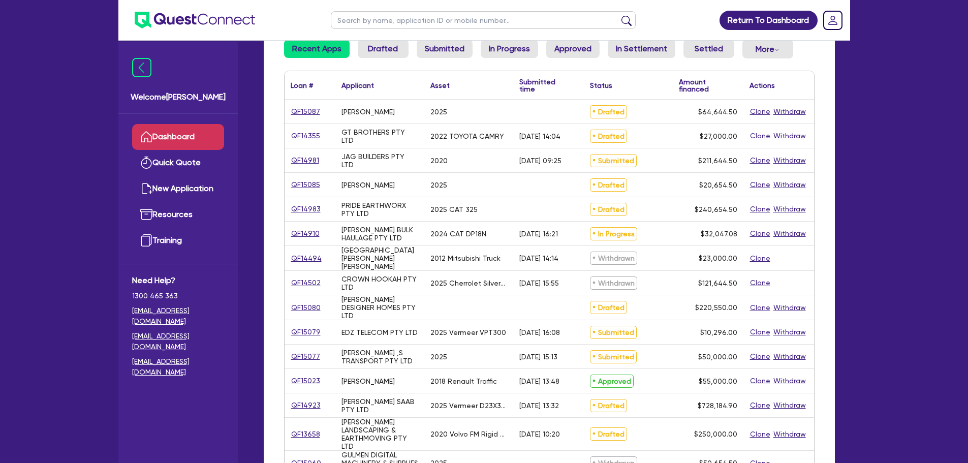
scroll to position [305, 0]
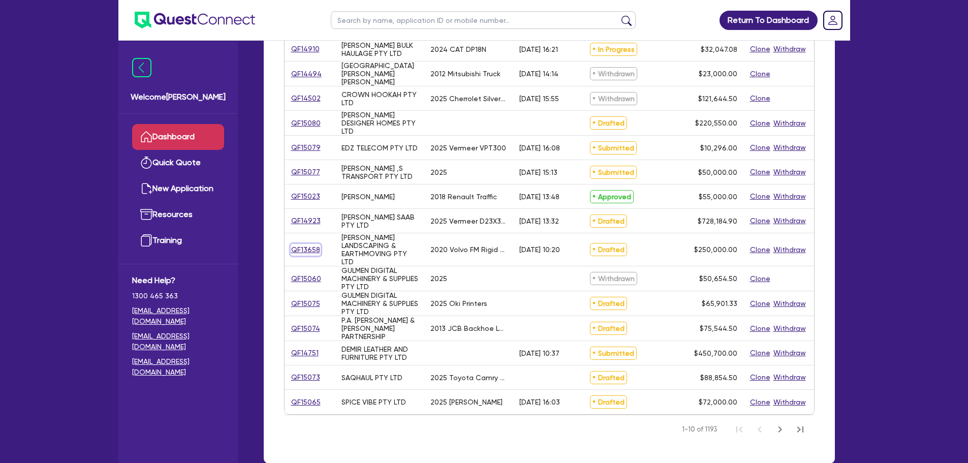
click at [305, 247] on link "QF13658" at bounding box center [306, 250] width 30 height 12
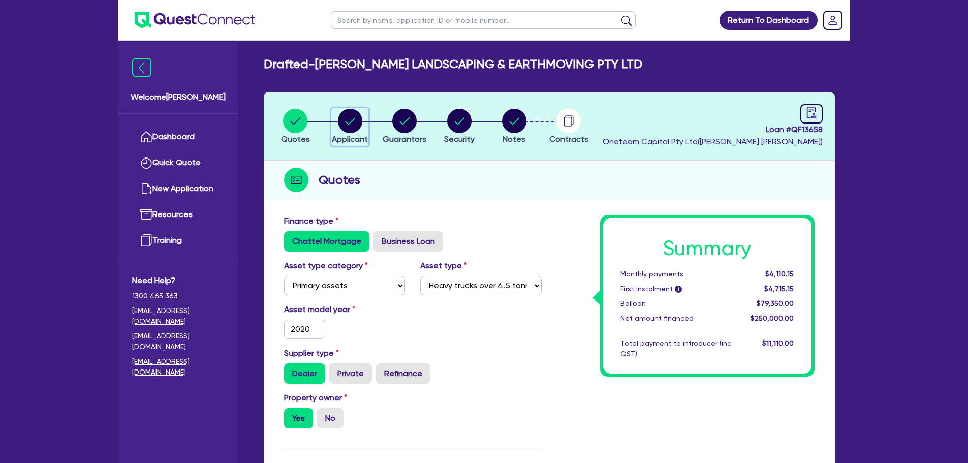
click at [360, 116] on circle "button" at bounding box center [350, 121] width 24 height 24
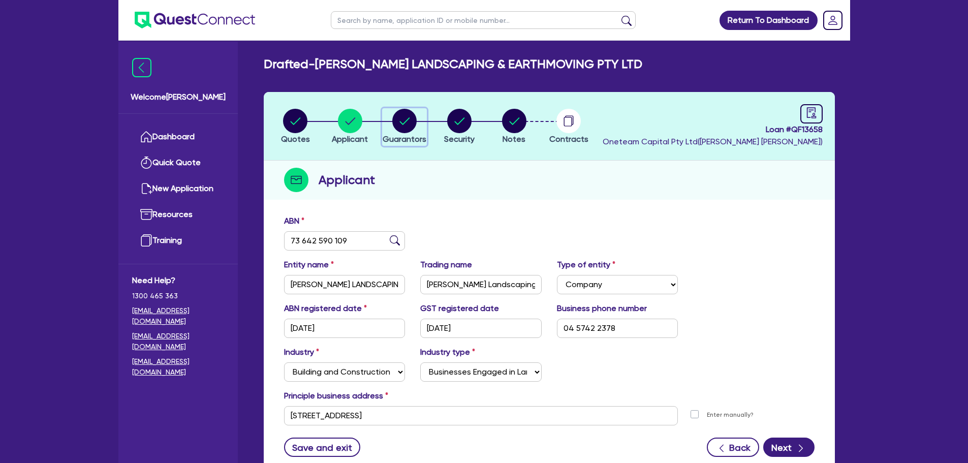
click at [408, 131] on circle "button" at bounding box center [404, 121] width 24 height 24
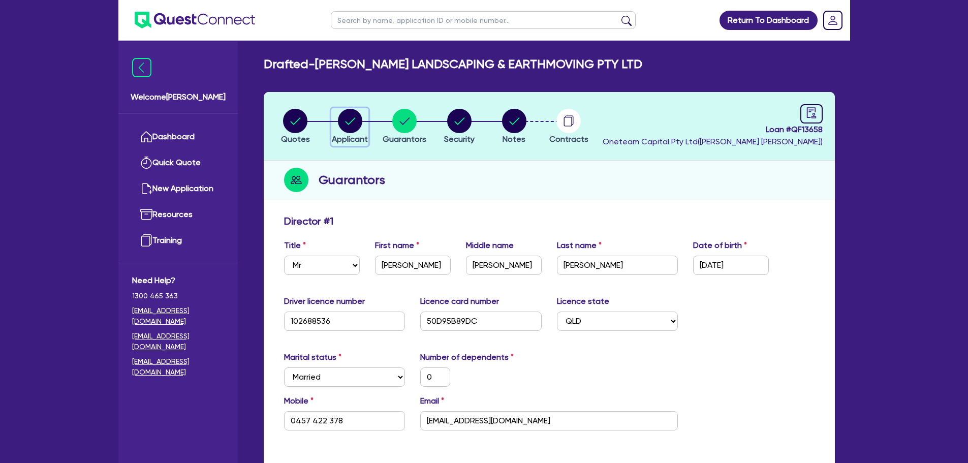
click at [362, 133] on button "Applicant" at bounding box center [349, 127] width 37 height 38
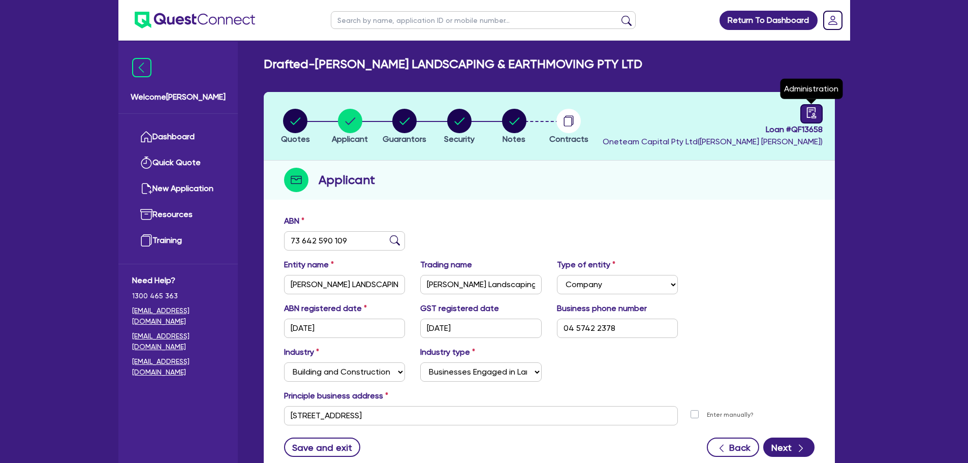
click at [808, 113] on icon "audit" at bounding box center [811, 112] width 11 height 11
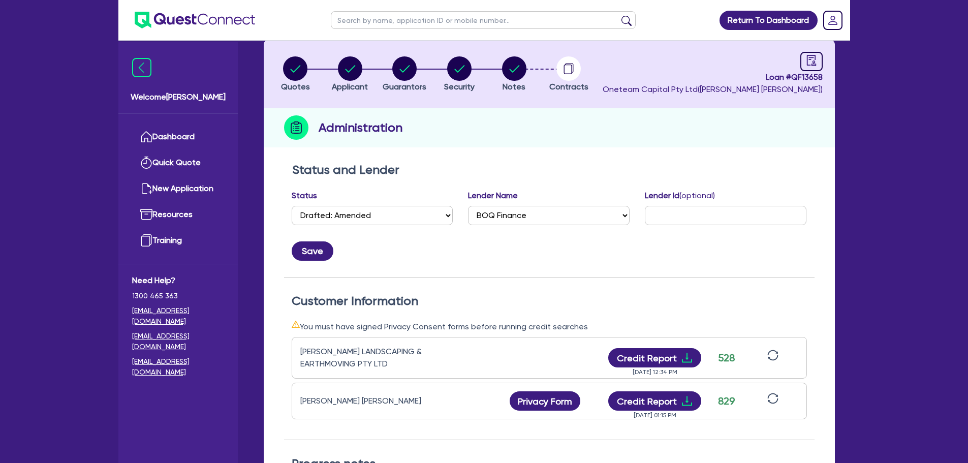
scroll to position [102, 0]
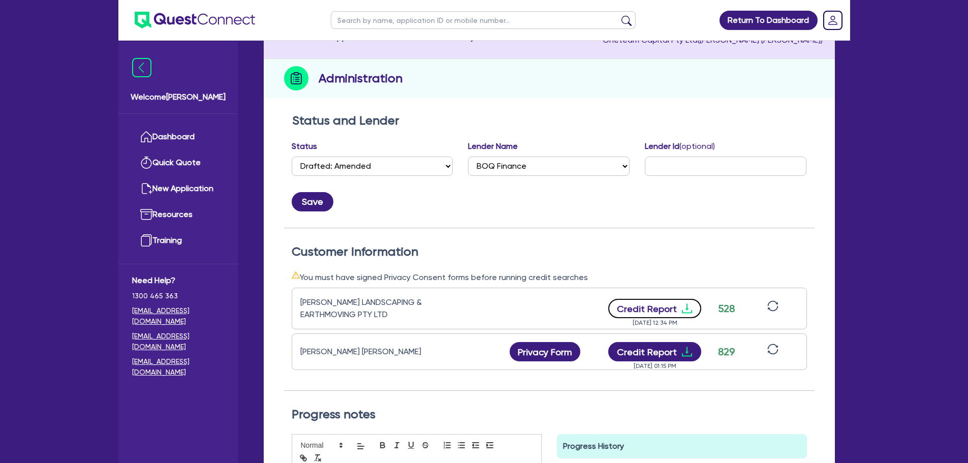
click at [645, 310] on button "Credit Report" at bounding box center [654, 308] width 93 height 19
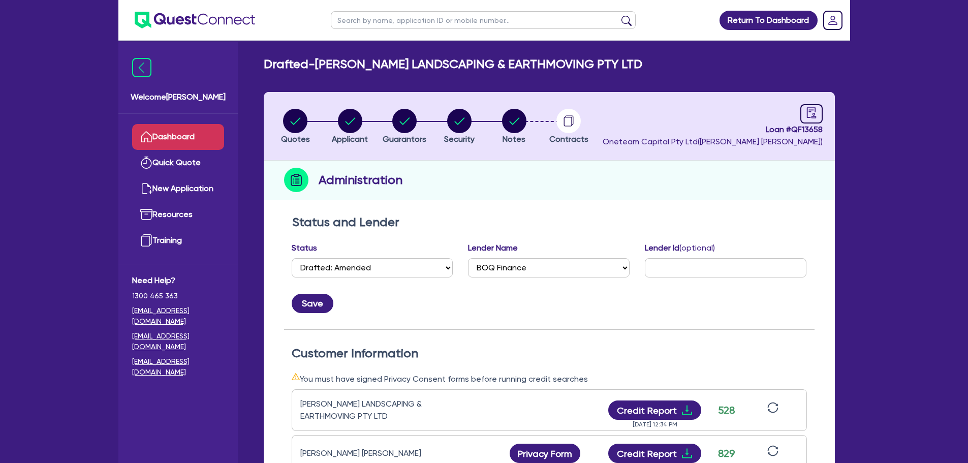
click at [158, 125] on link "Dashboard" at bounding box center [178, 137] width 92 height 26
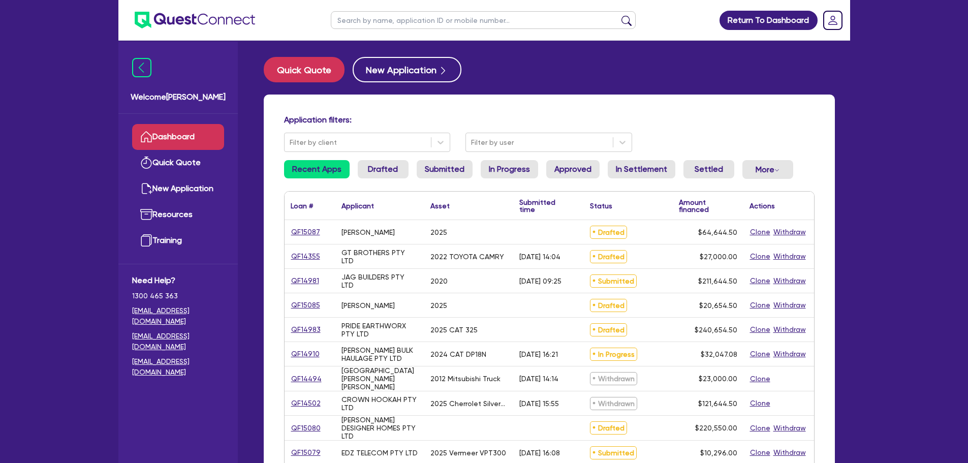
click at [357, 23] on input "text" at bounding box center [483, 20] width 305 height 18
click at [618, 15] on button "submit" at bounding box center [626, 22] width 16 height 14
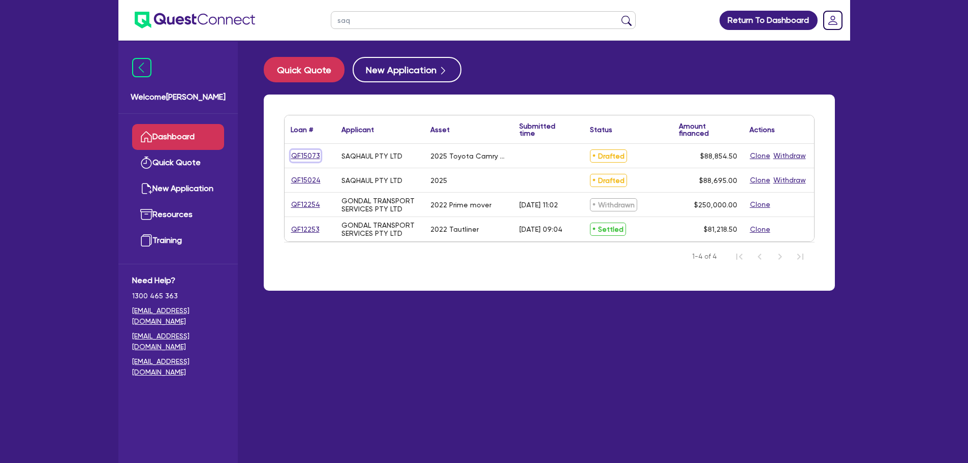
click at [307, 154] on link "QF15073" at bounding box center [306, 156] width 30 height 12
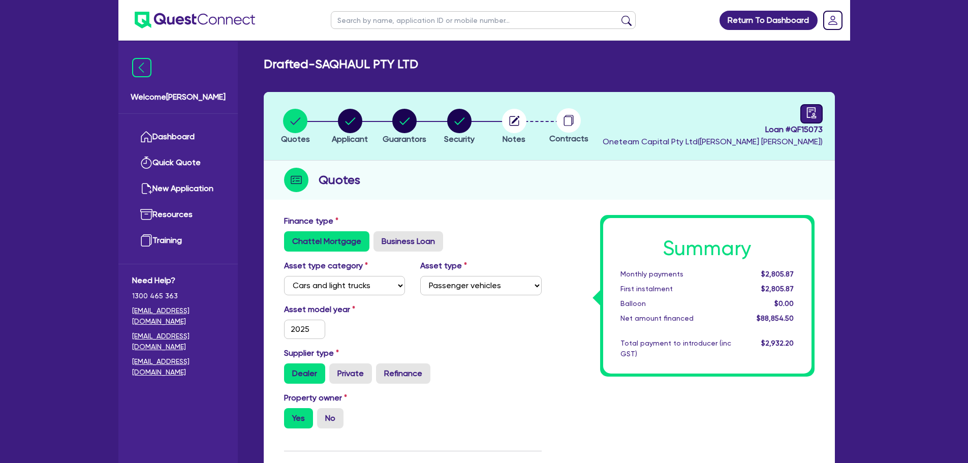
click at [817, 114] on link at bounding box center [811, 113] width 22 height 19
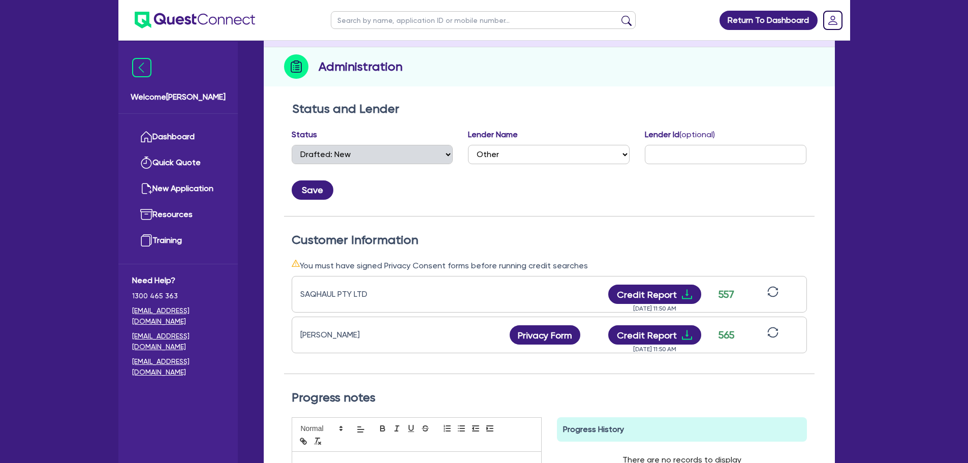
scroll to position [203, 0]
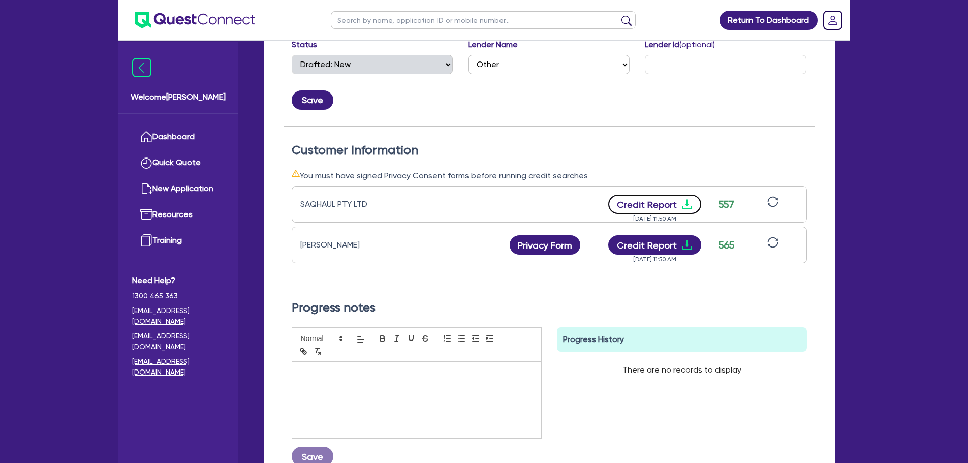
click at [651, 209] on button "Credit Report" at bounding box center [654, 204] width 93 height 19
click at [636, 250] on button "Credit Report" at bounding box center [654, 244] width 93 height 19
click at [657, 243] on button "Credit Report" at bounding box center [654, 244] width 93 height 19
